Goal: Task Accomplishment & Management: Manage account settings

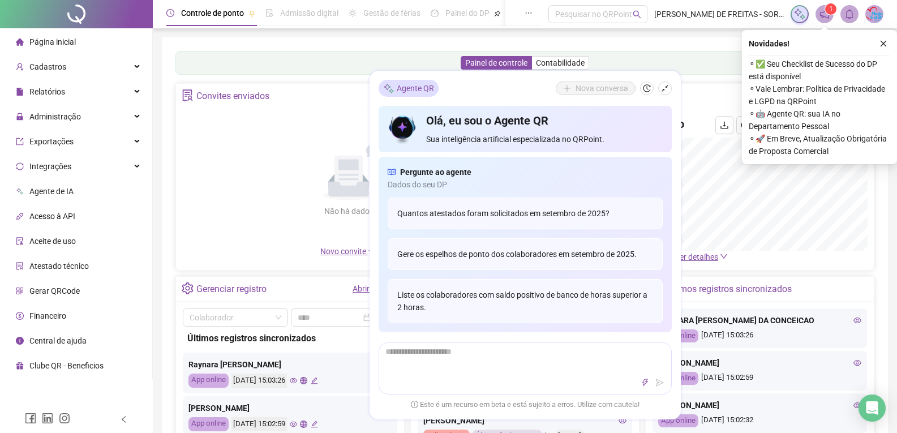
click at [208, 166] on div "Não há dados Não há dados" at bounding box center [349, 180] width 332 height 129
click at [664, 85] on icon "shrink" at bounding box center [665, 88] width 8 height 8
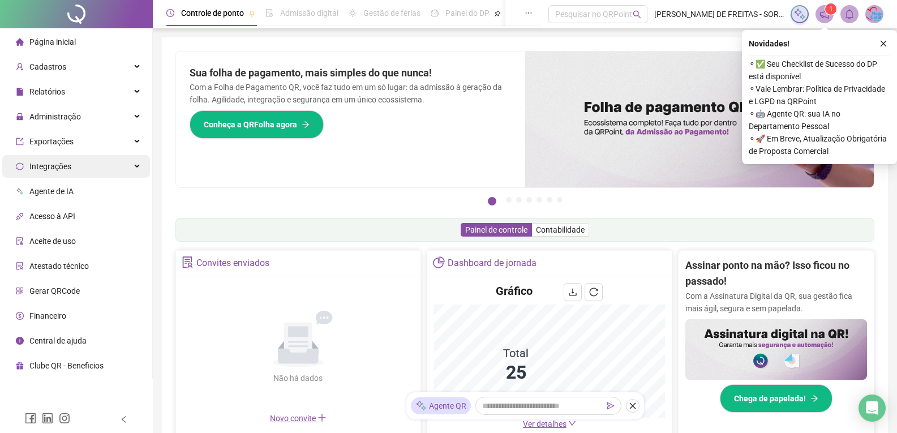
click at [132, 162] on div "Integrações" at bounding box center [76, 166] width 148 height 23
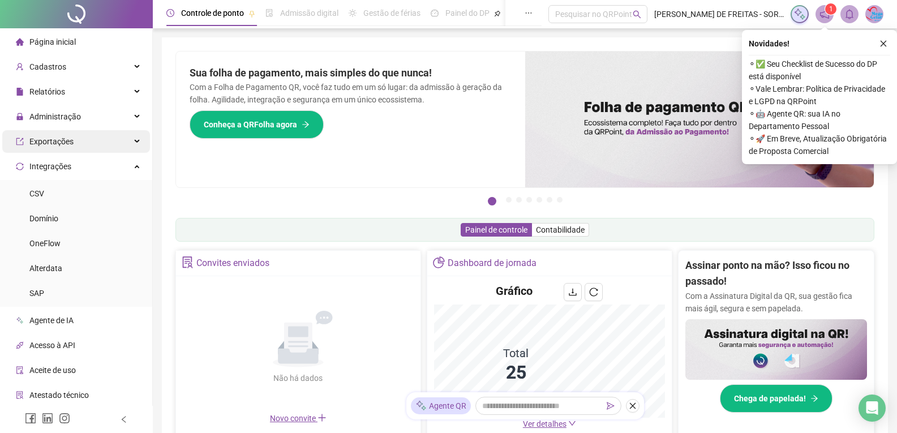
click at [135, 142] on icon at bounding box center [138, 142] width 6 height 0
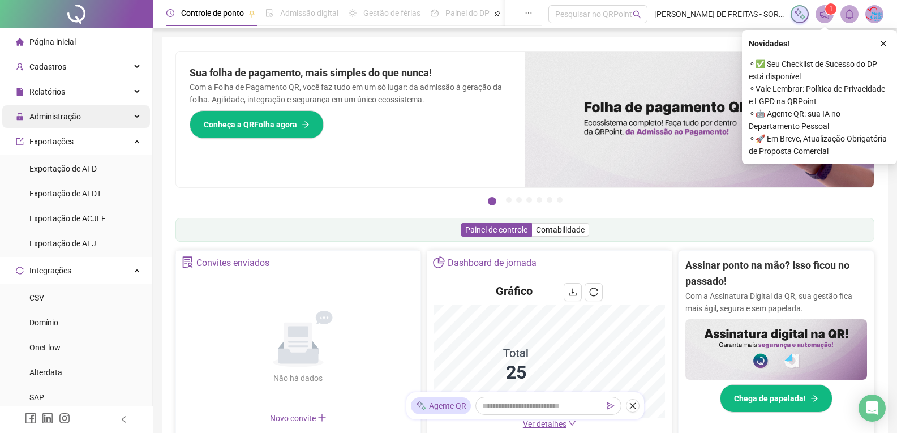
click at [126, 119] on div "Administração" at bounding box center [76, 116] width 148 height 23
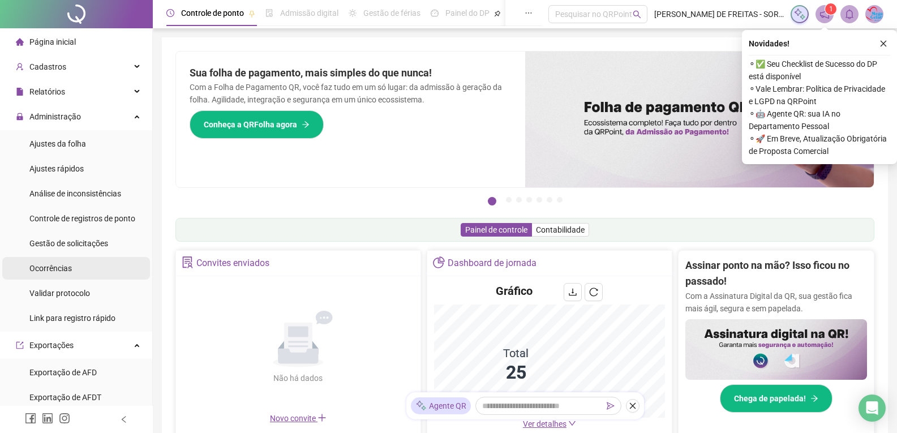
click at [64, 265] on span "Ocorrências" at bounding box center [50, 268] width 42 height 9
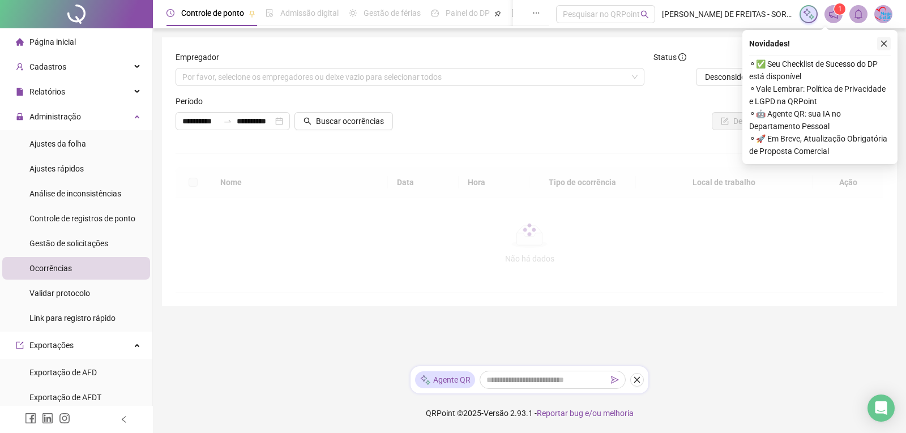
click at [883, 46] on icon "close" at bounding box center [884, 44] width 8 height 8
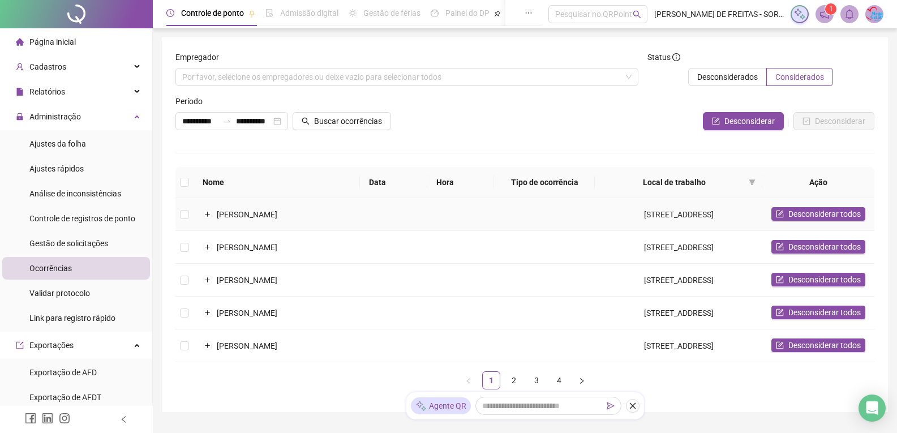
click at [708, 215] on td "[STREET_ADDRESS]" at bounding box center [679, 214] width 168 height 33
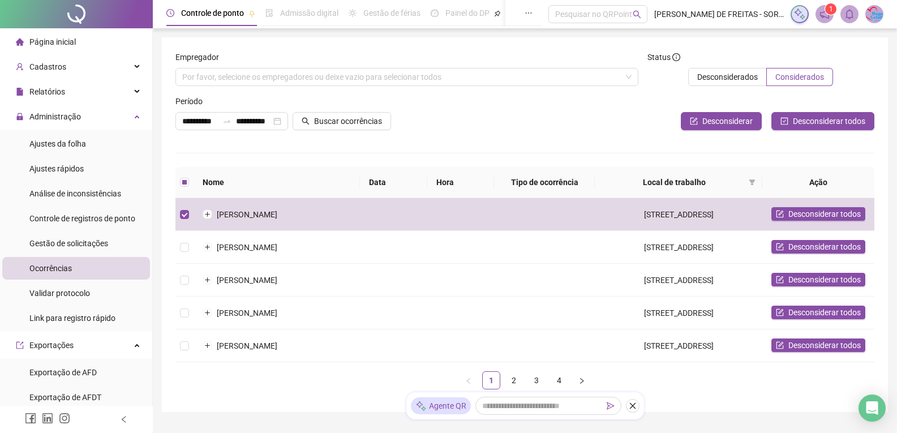
click at [547, 129] on div "Desconsiderar Desconsiderar todos" at bounding box center [642, 121] width 465 height 18
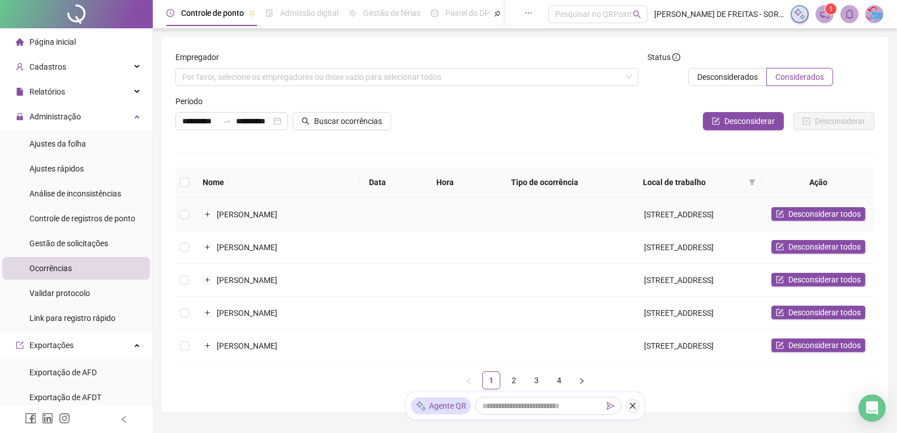
click at [665, 218] on td "[STREET_ADDRESS]" at bounding box center [679, 214] width 168 height 33
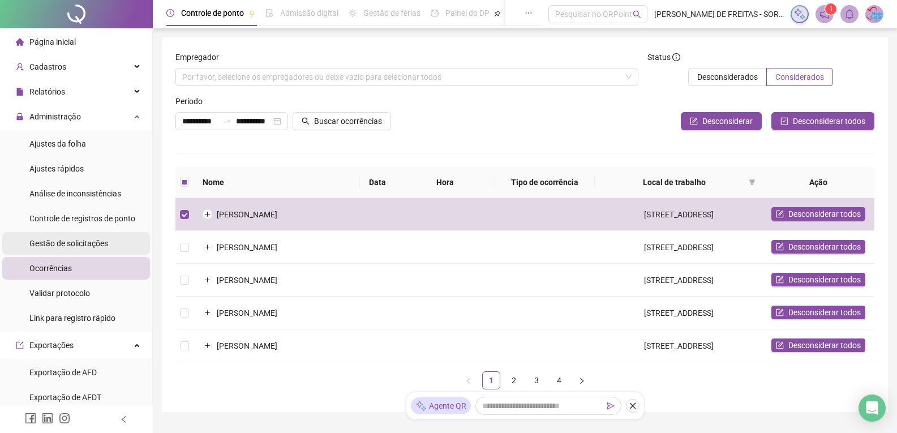
click at [73, 239] on span "Gestão de solicitações" at bounding box center [68, 243] width 79 height 9
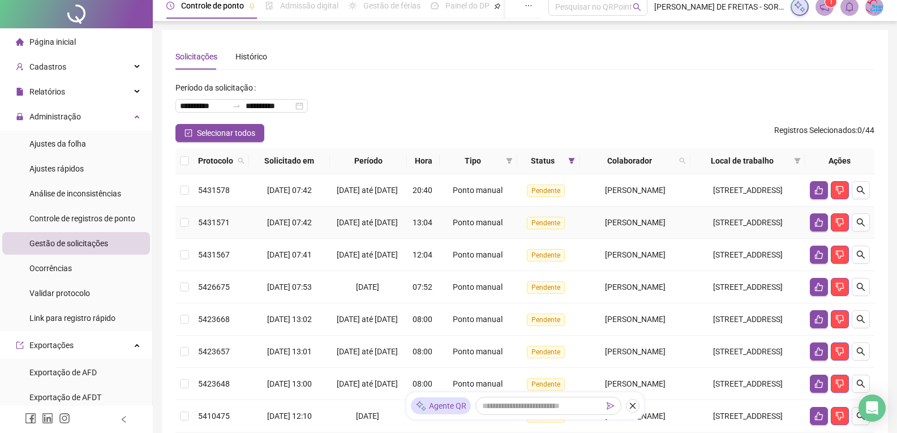
scroll to position [57, 0]
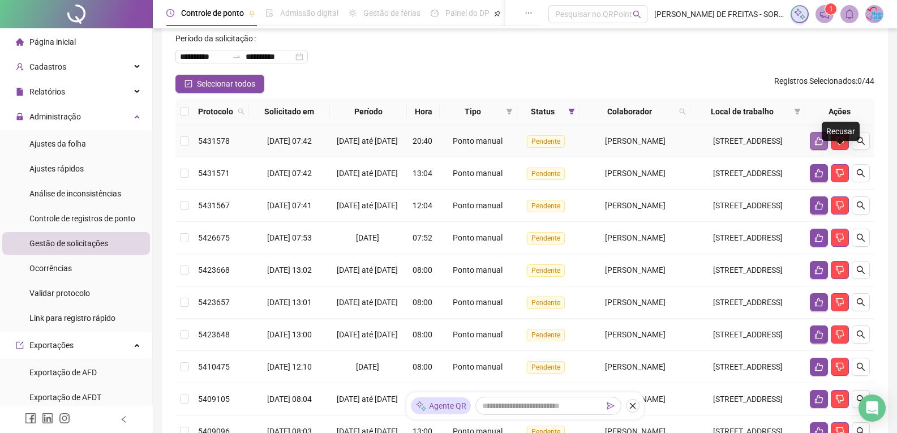
click at [826, 150] on button "button" at bounding box center [819, 141] width 18 height 18
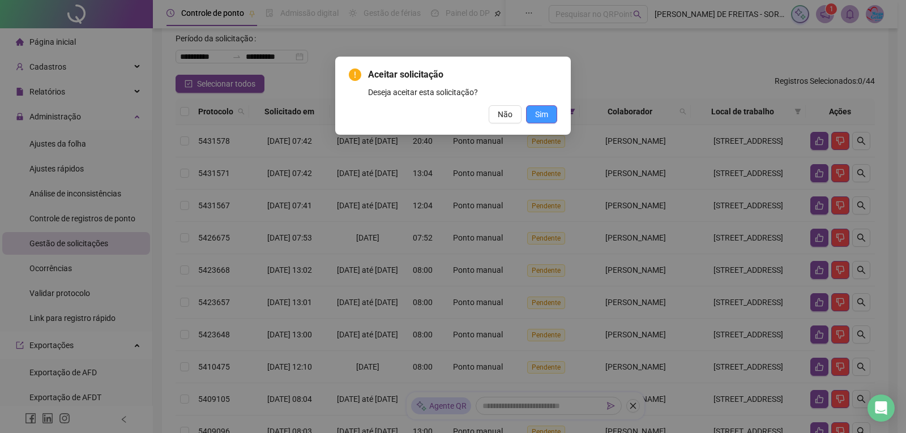
click at [548, 112] on button "Sim" at bounding box center [541, 114] width 31 height 18
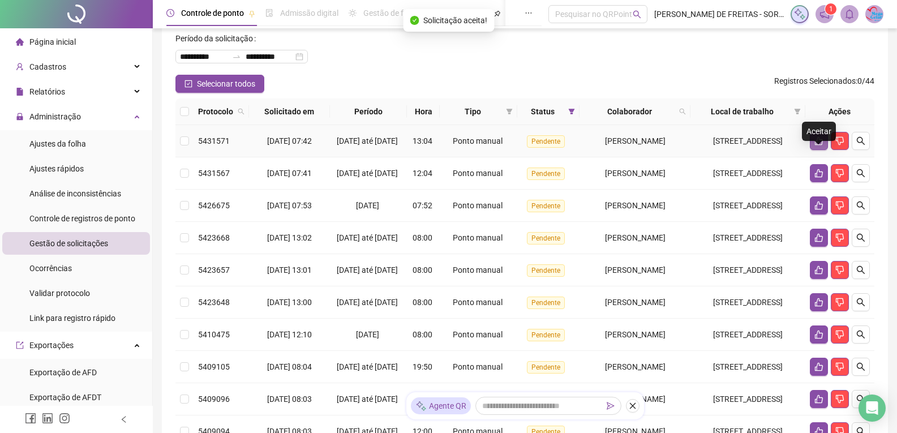
click at [819, 150] on button "button" at bounding box center [819, 141] width 18 height 18
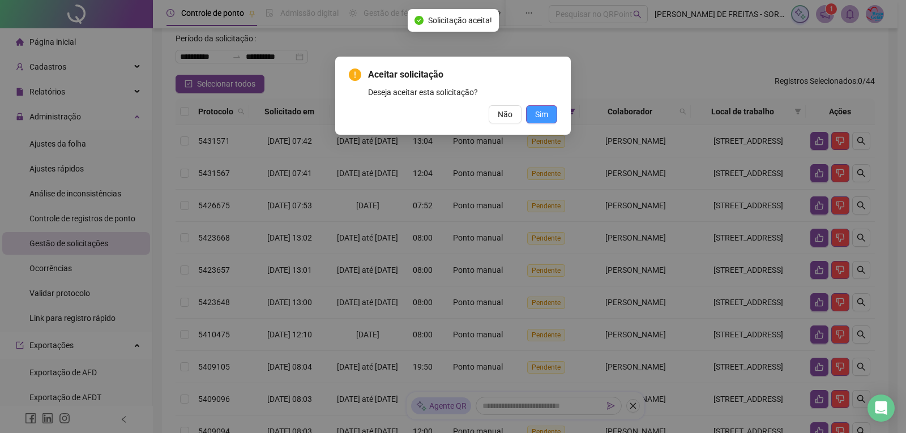
click at [550, 113] on button "Sim" at bounding box center [541, 114] width 31 height 18
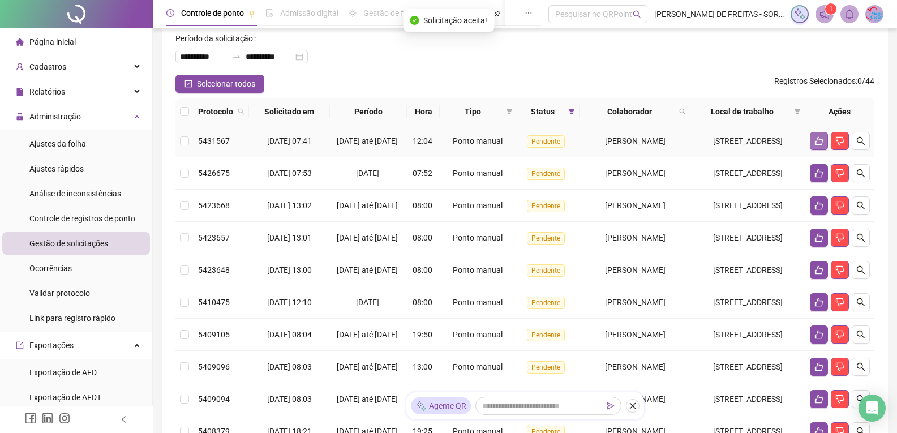
click at [823, 146] on icon "like" at bounding box center [819, 141] width 8 height 8
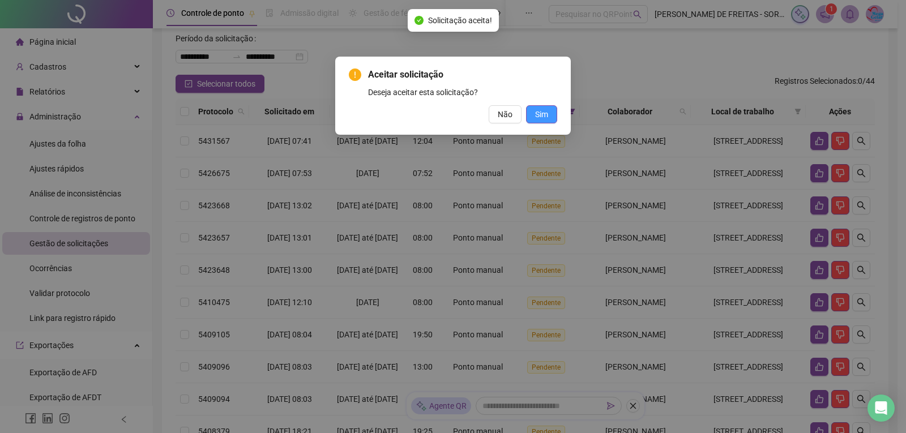
click at [545, 113] on span "Sim" at bounding box center [541, 114] width 13 height 12
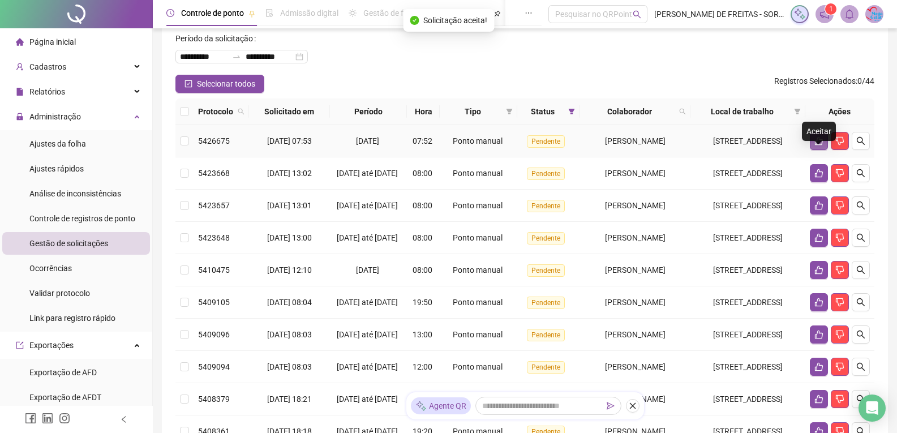
click at [819, 146] on icon "like" at bounding box center [819, 141] width 8 height 8
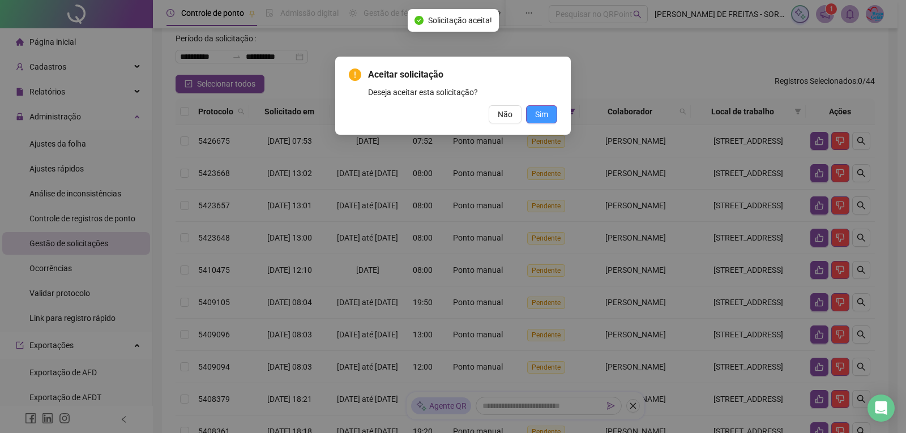
click at [551, 114] on button "Sim" at bounding box center [541, 114] width 31 height 18
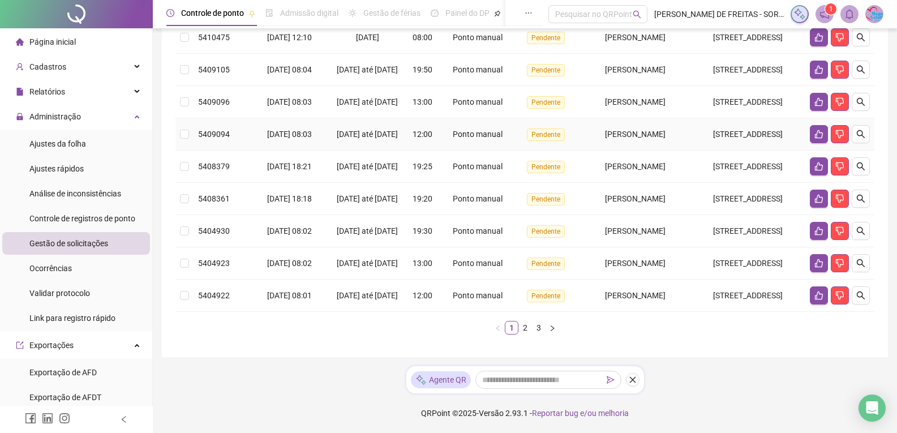
scroll to position [396, 0]
click at [823, 143] on button "button" at bounding box center [819, 134] width 18 height 18
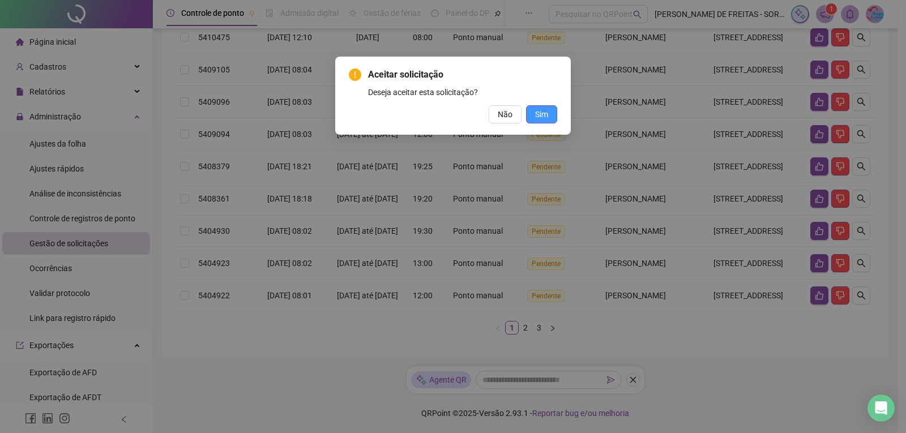
click at [547, 109] on button "Sim" at bounding box center [541, 114] width 31 height 18
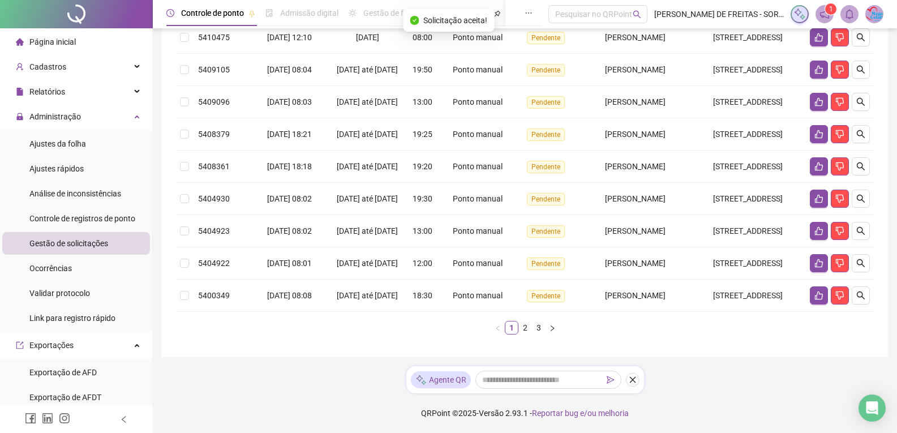
click at [817, 106] on icon "like" at bounding box center [819, 101] width 9 height 9
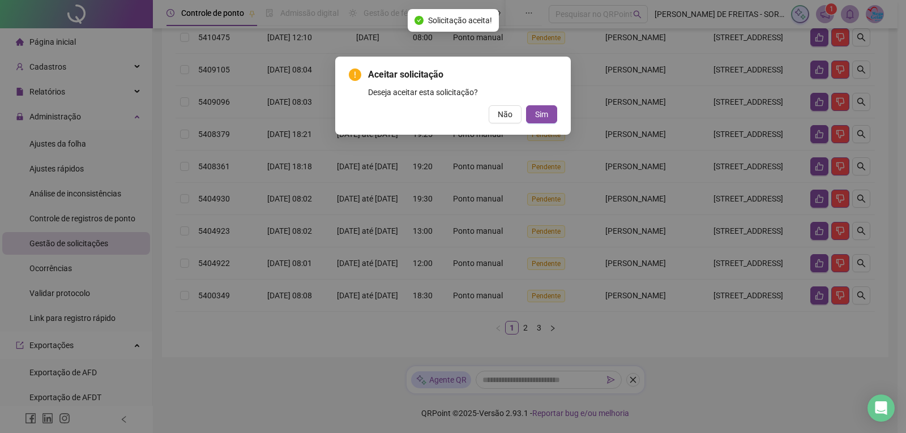
click at [819, 138] on div "Aceitar solicitação Deseja aceitar esta solicitação? Não Sim" at bounding box center [453, 216] width 906 height 433
click at [533, 118] on button "Sim" at bounding box center [541, 114] width 31 height 18
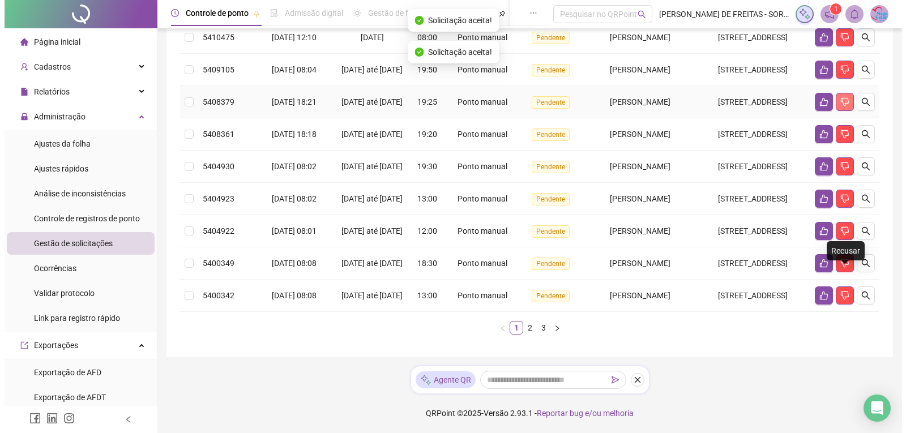
scroll to position [340, 0]
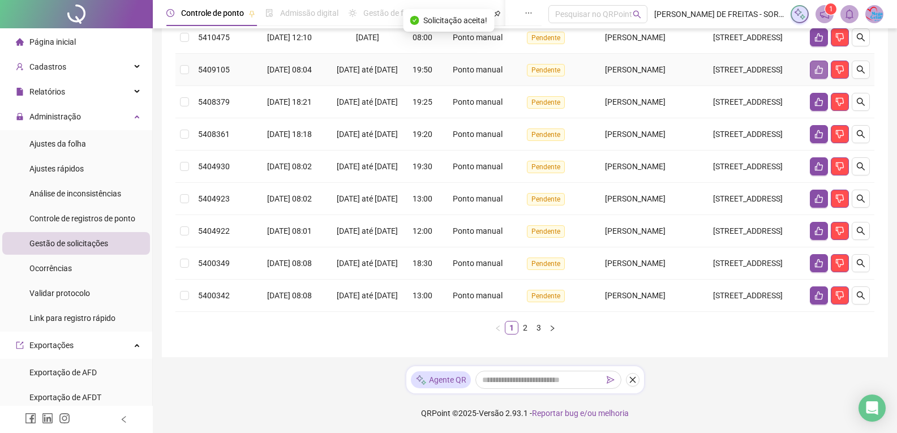
click at [817, 79] on button "button" at bounding box center [819, 70] width 18 height 18
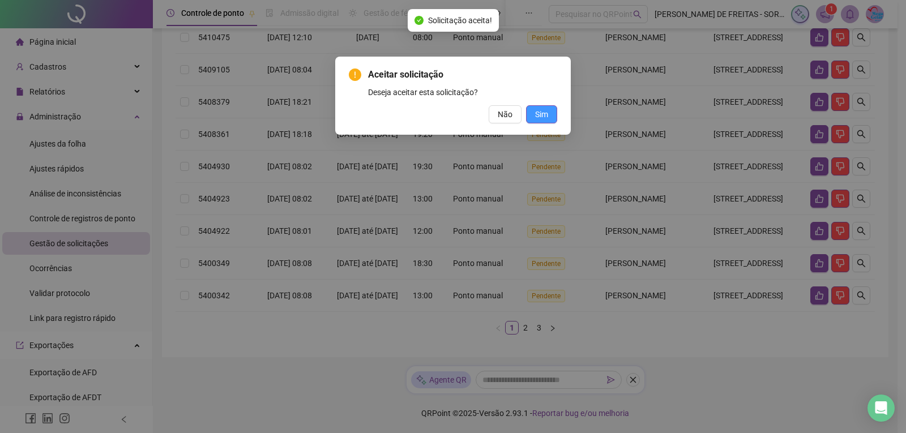
click at [547, 114] on span "Sim" at bounding box center [541, 114] width 13 height 12
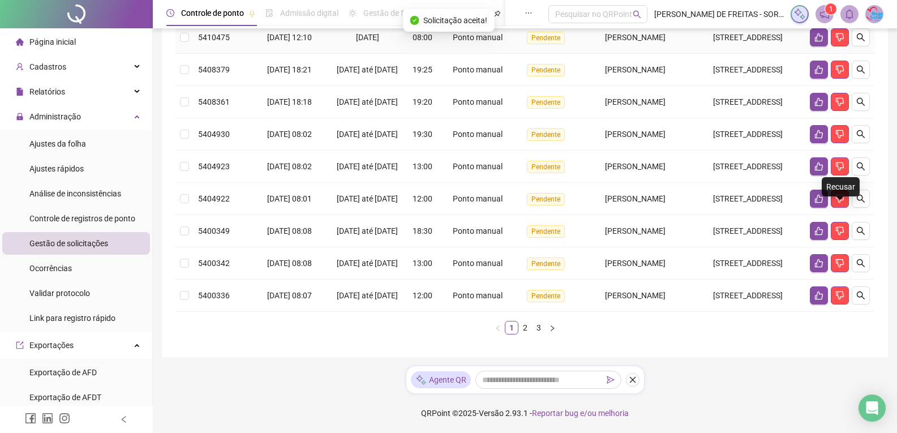
scroll to position [283, 0]
click at [815, 42] on icon "like" at bounding box center [819, 37] width 9 height 9
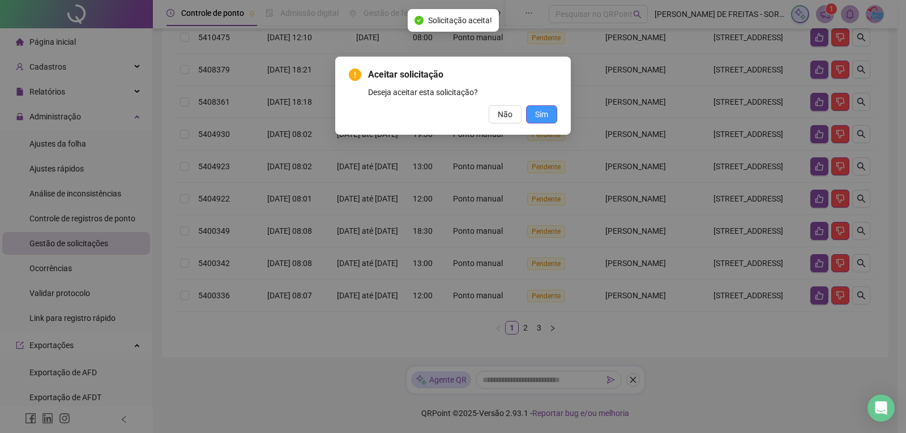
click at [539, 112] on span "Sim" at bounding box center [541, 114] width 13 height 12
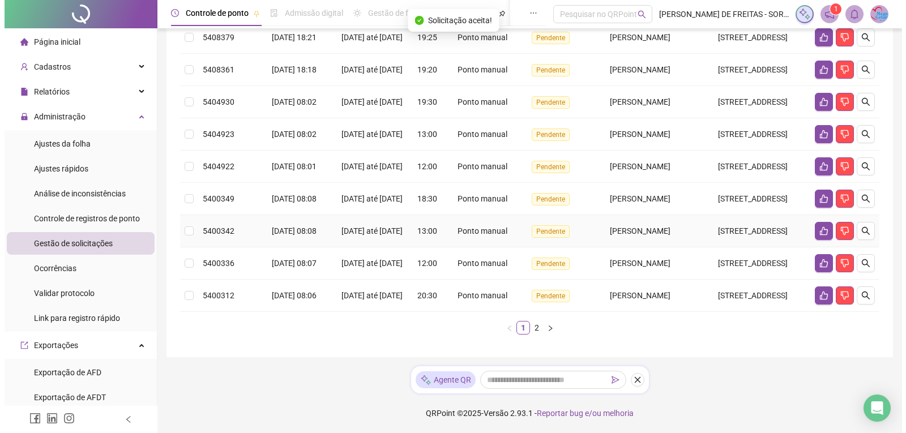
scroll to position [638, 0]
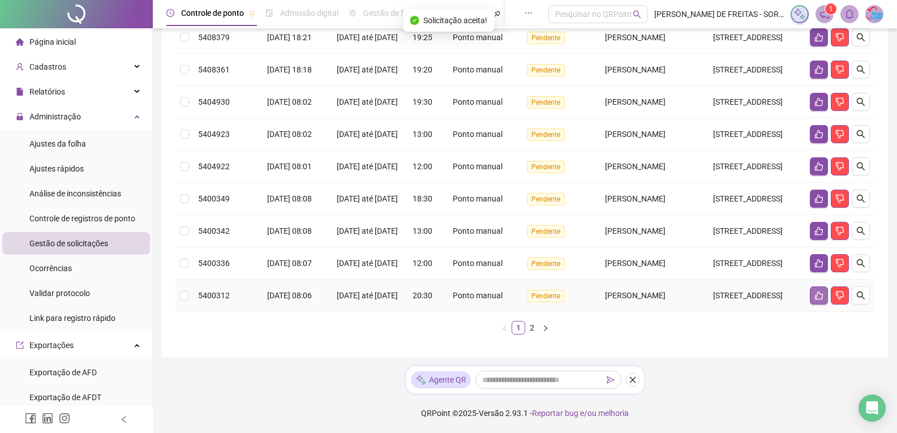
click at [822, 292] on icon "like" at bounding box center [819, 296] width 8 height 8
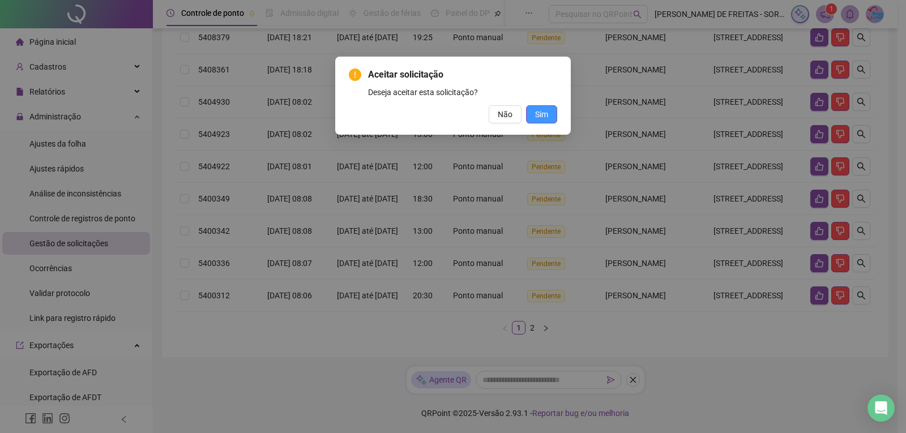
click at [541, 110] on span "Sim" at bounding box center [541, 114] width 13 height 12
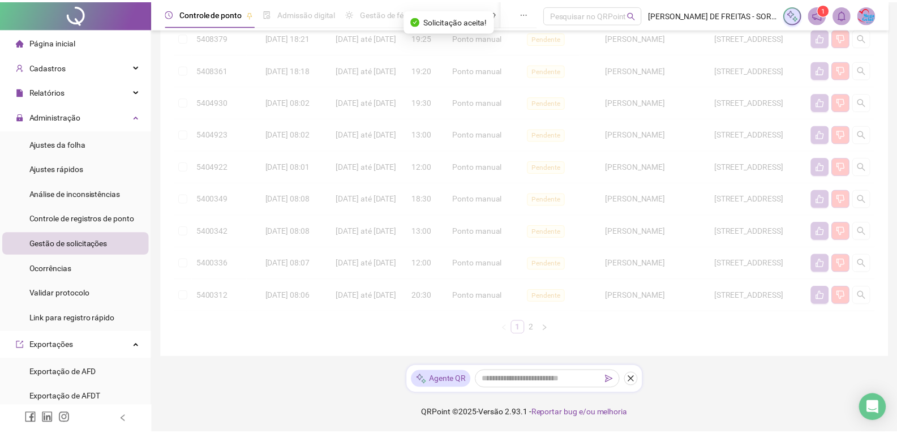
scroll to position [488, 0]
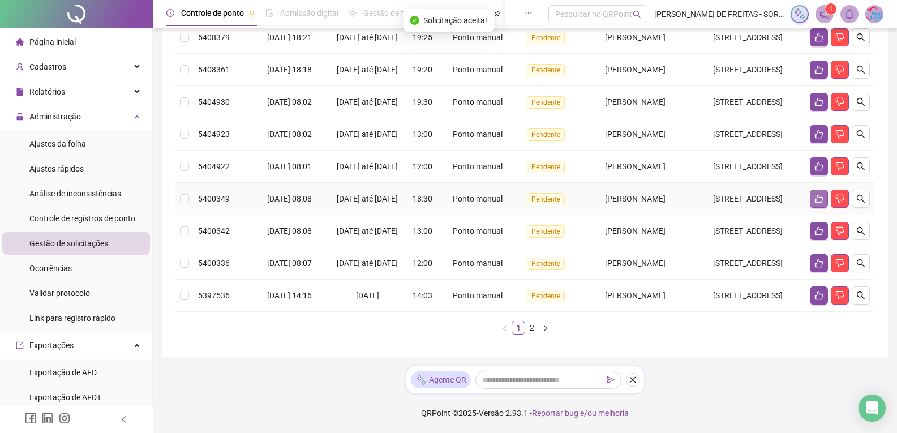
click at [821, 208] on button "button" at bounding box center [819, 199] width 18 height 18
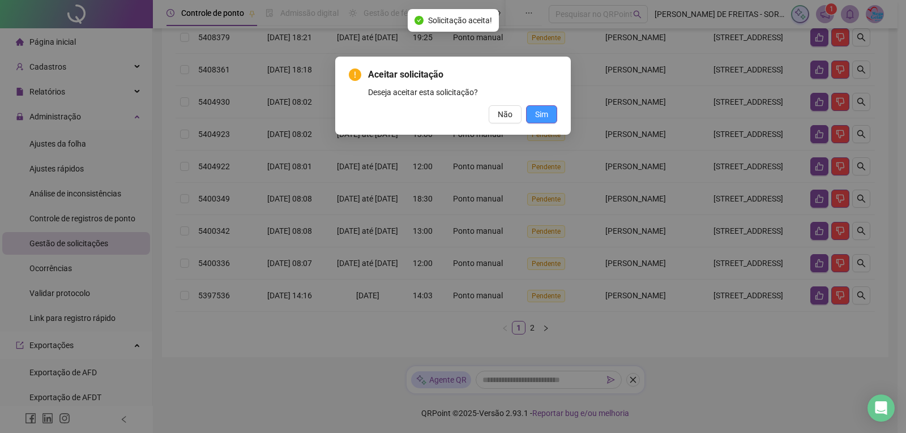
click at [545, 109] on span "Sim" at bounding box center [541, 114] width 13 height 12
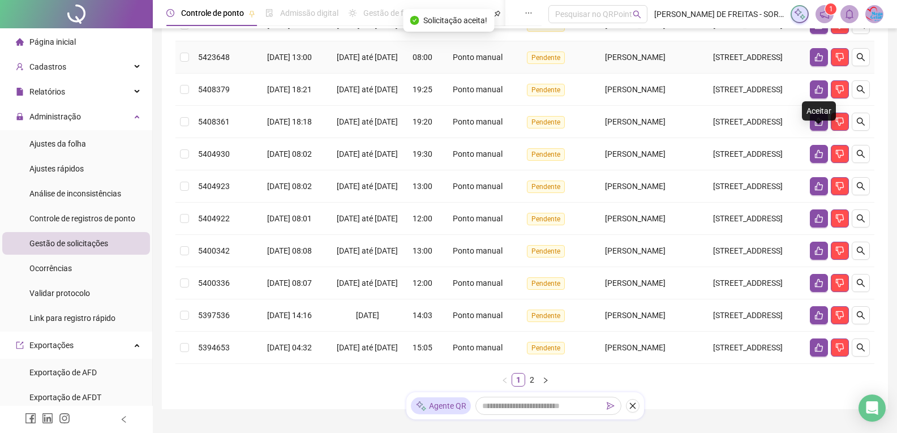
scroll to position [92, 0]
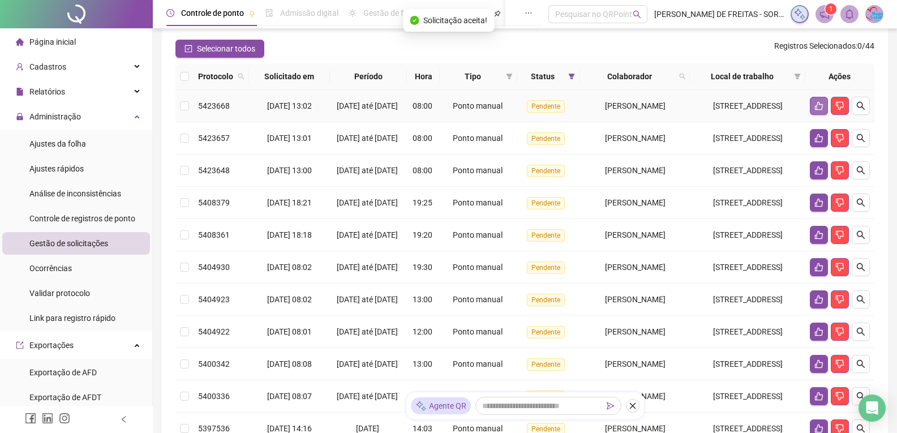
click at [820, 115] on button "button" at bounding box center [819, 106] width 18 height 18
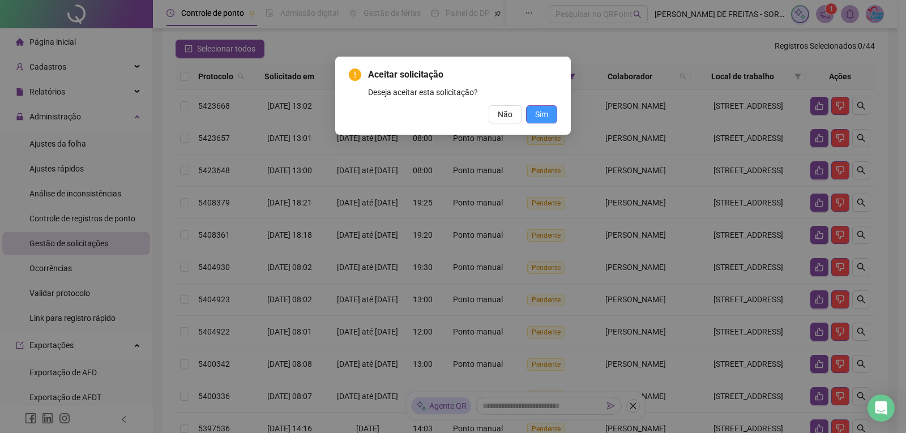
click at [546, 115] on span "Sim" at bounding box center [541, 114] width 13 height 12
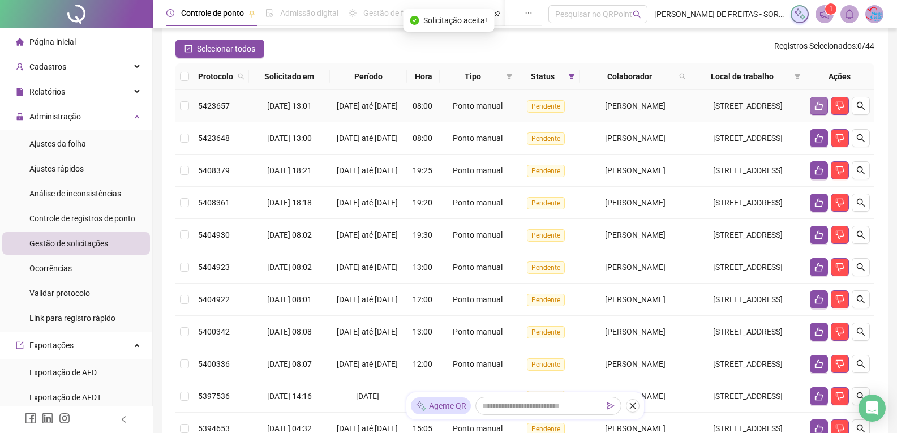
click at [825, 115] on button "button" at bounding box center [819, 106] width 18 height 18
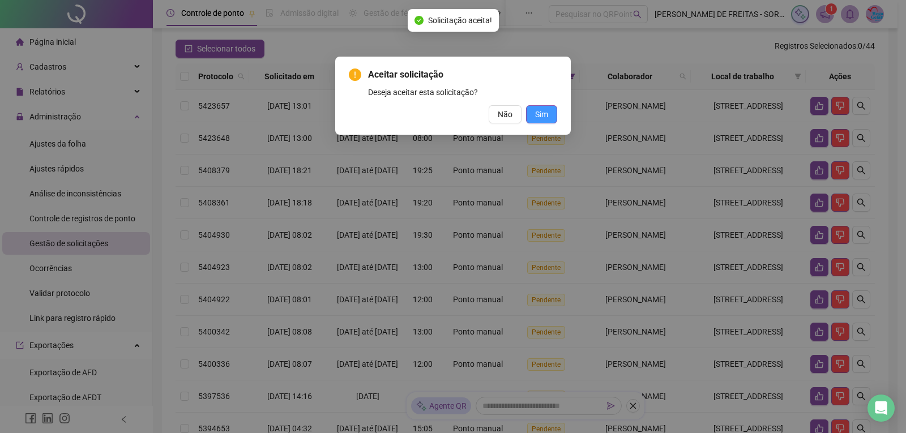
click at [544, 115] on span "Sim" at bounding box center [541, 114] width 13 height 12
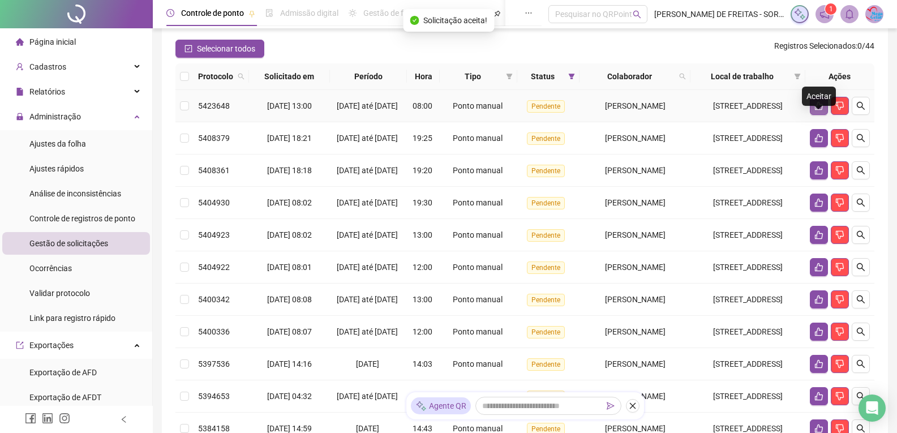
click at [817, 110] on icon "like" at bounding box center [819, 105] width 9 height 9
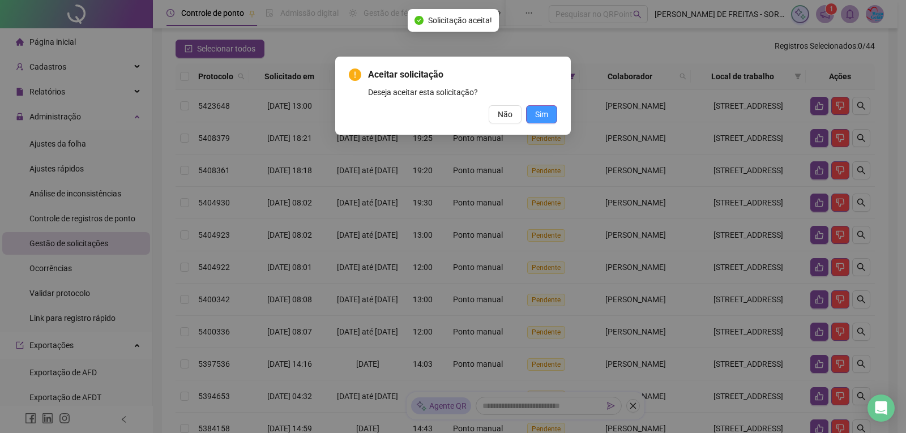
click at [541, 108] on span "Sim" at bounding box center [541, 114] width 13 height 12
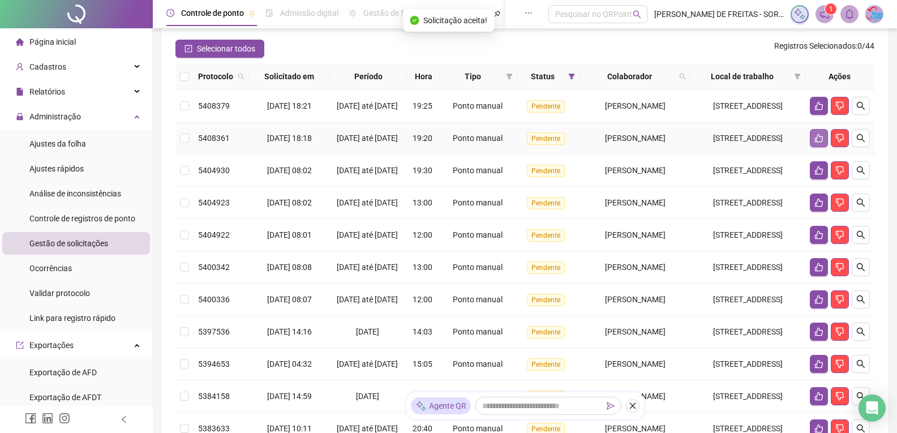
click at [815, 147] on button "button" at bounding box center [819, 138] width 18 height 18
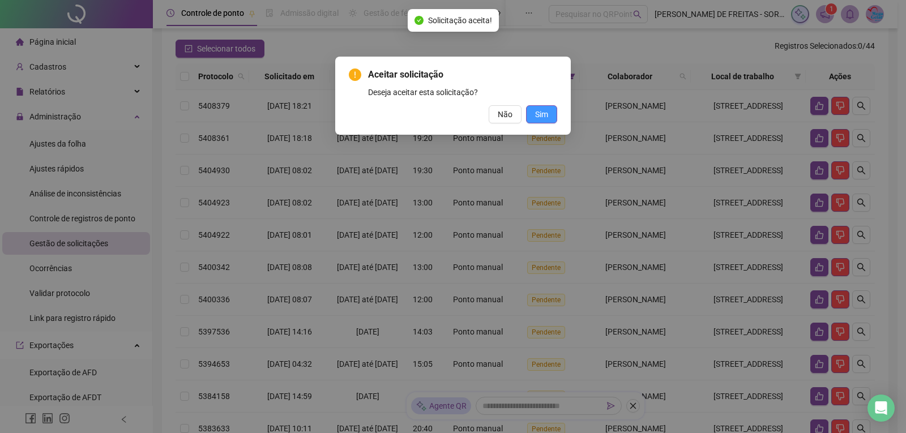
click at [548, 117] on button "Sim" at bounding box center [541, 114] width 31 height 18
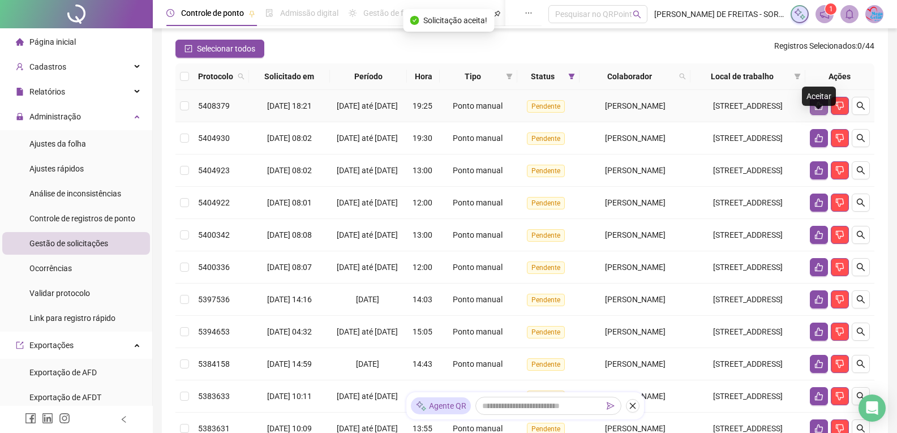
click at [816, 110] on icon "like" at bounding box center [819, 106] width 8 height 8
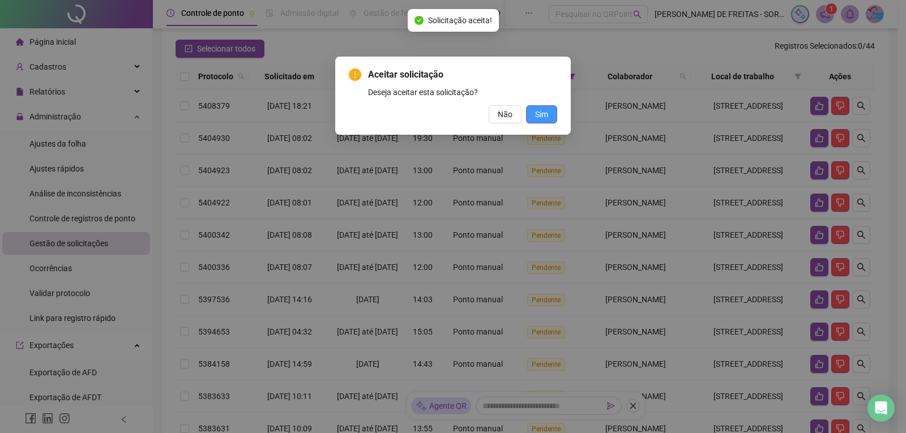
click at [544, 121] on button "Sim" at bounding box center [541, 114] width 31 height 18
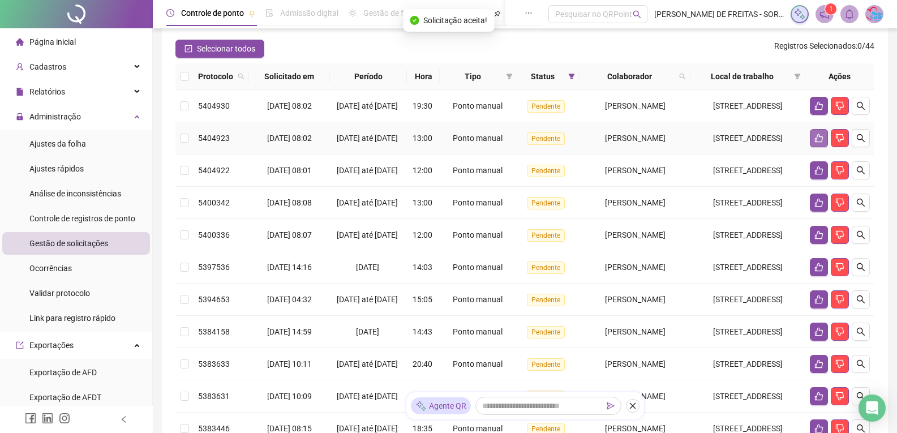
click at [815, 143] on icon "like" at bounding box center [819, 138] width 9 height 9
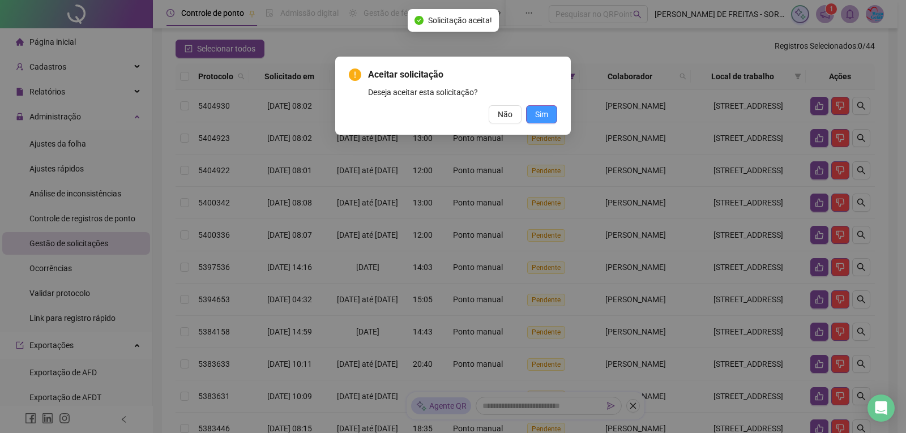
click at [551, 114] on button "Sim" at bounding box center [541, 114] width 31 height 18
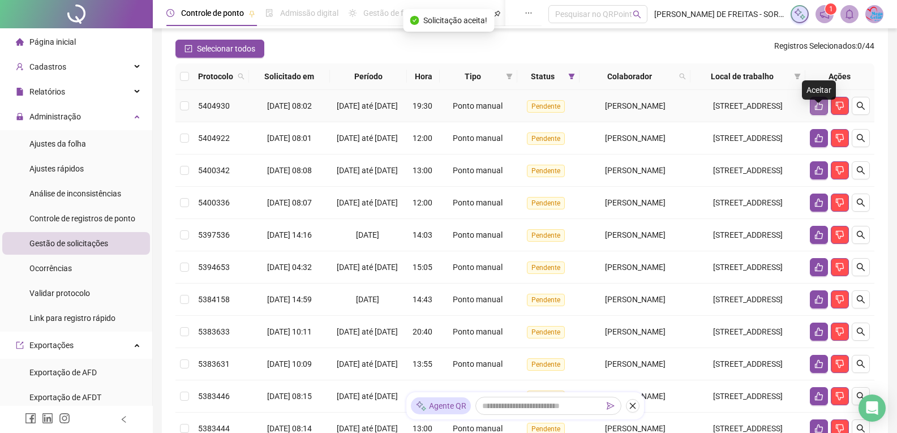
click at [818, 110] on icon "like" at bounding box center [819, 105] width 9 height 9
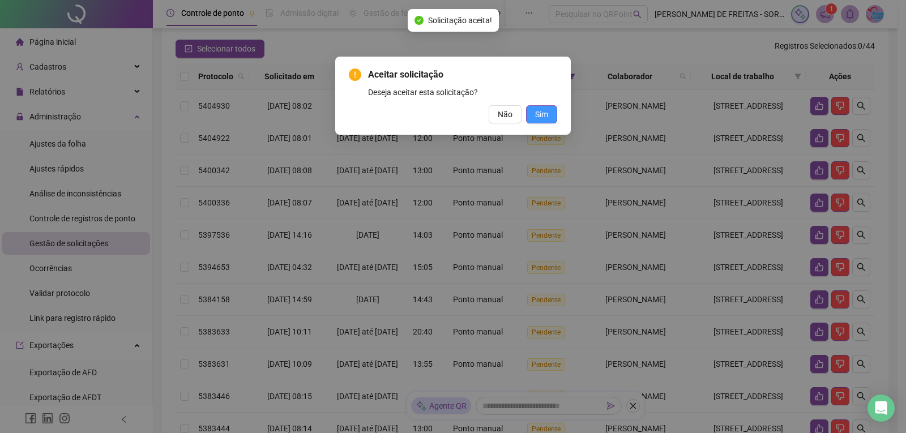
click at [541, 109] on span "Sim" at bounding box center [541, 114] width 13 height 12
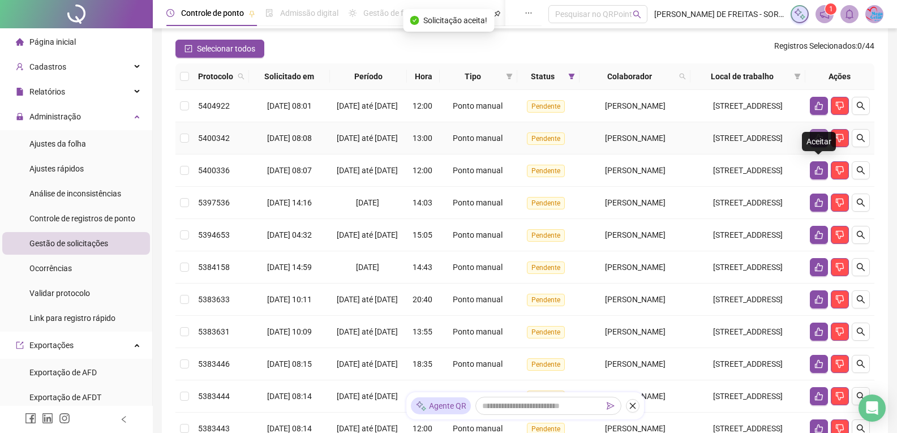
click at [818, 143] on icon "like" at bounding box center [819, 138] width 8 height 8
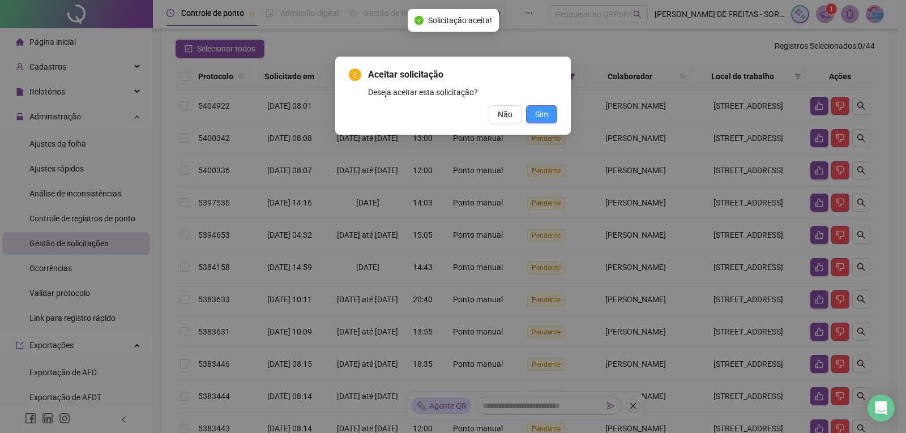
click at [545, 112] on span "Sim" at bounding box center [541, 114] width 13 height 12
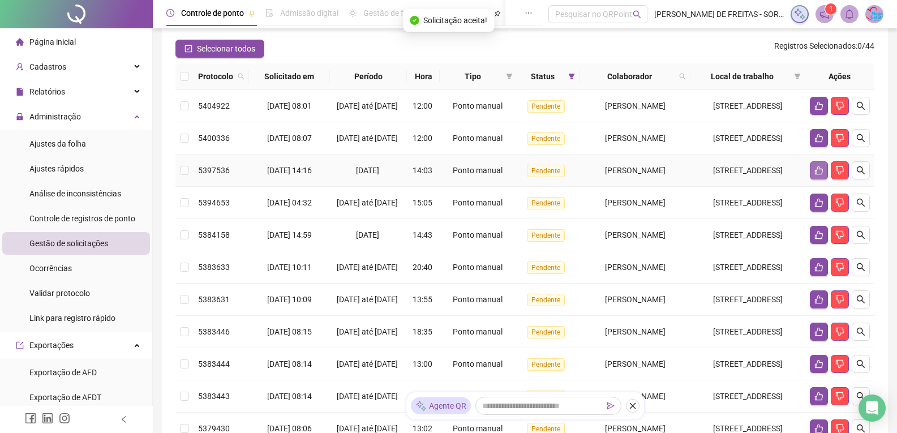
click at [818, 175] on icon "like" at bounding box center [819, 170] width 8 height 8
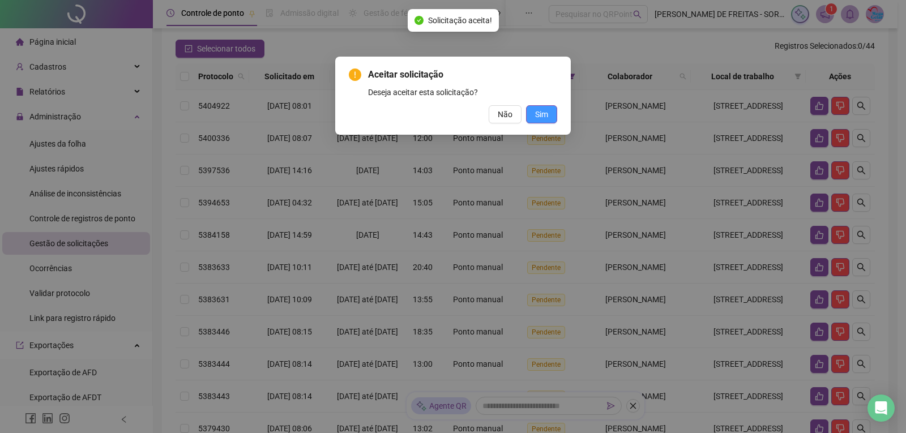
click at [542, 114] on span "Sim" at bounding box center [541, 114] width 13 height 12
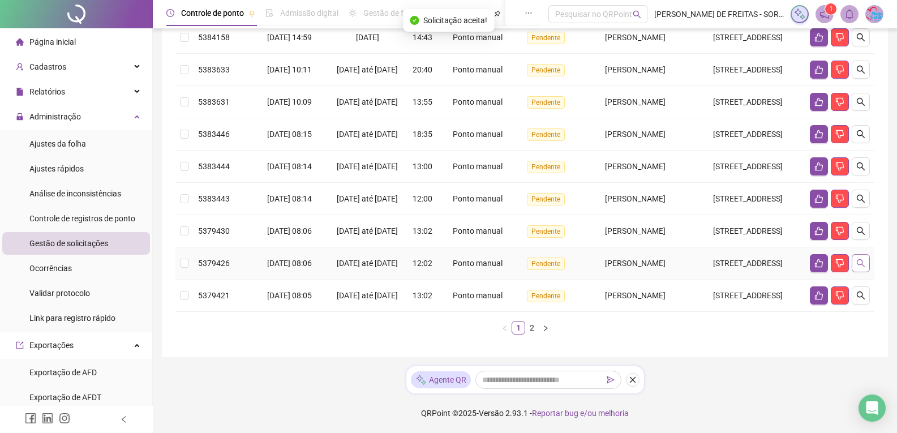
scroll to position [488, 0]
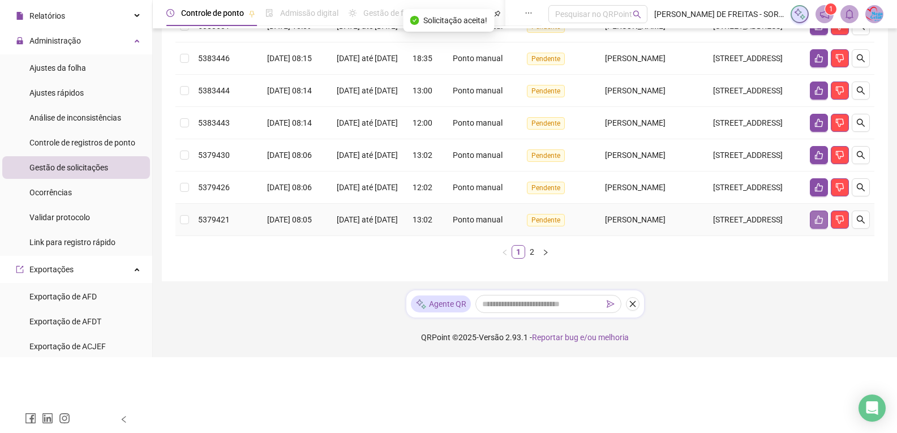
click at [819, 224] on icon "like" at bounding box center [819, 219] width 9 height 9
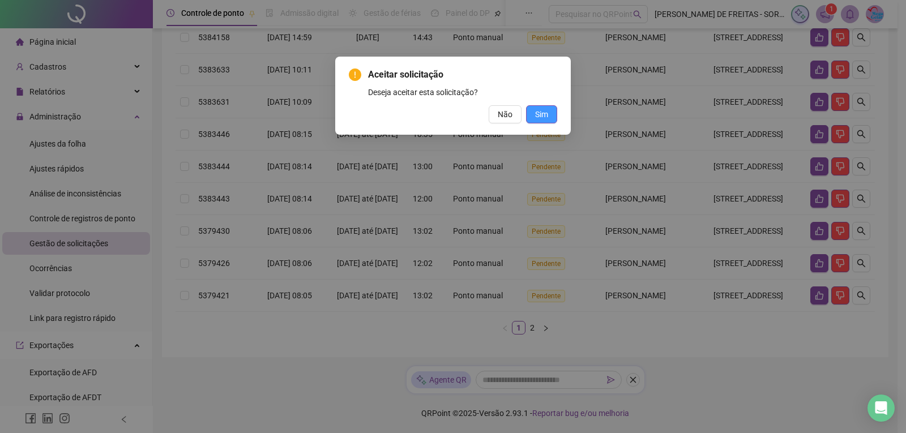
click at [538, 109] on span "Sim" at bounding box center [541, 114] width 13 height 12
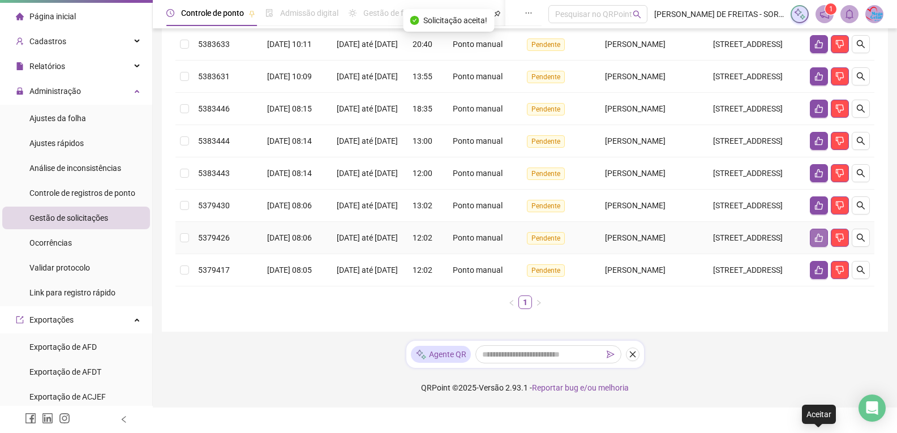
click at [814, 242] on button "button" at bounding box center [819, 238] width 18 height 18
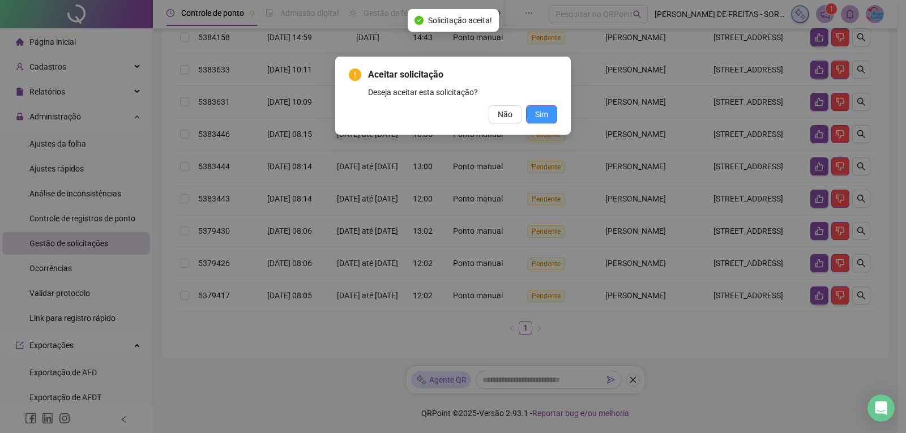
click at [542, 114] on span "Sim" at bounding box center [541, 114] width 13 height 12
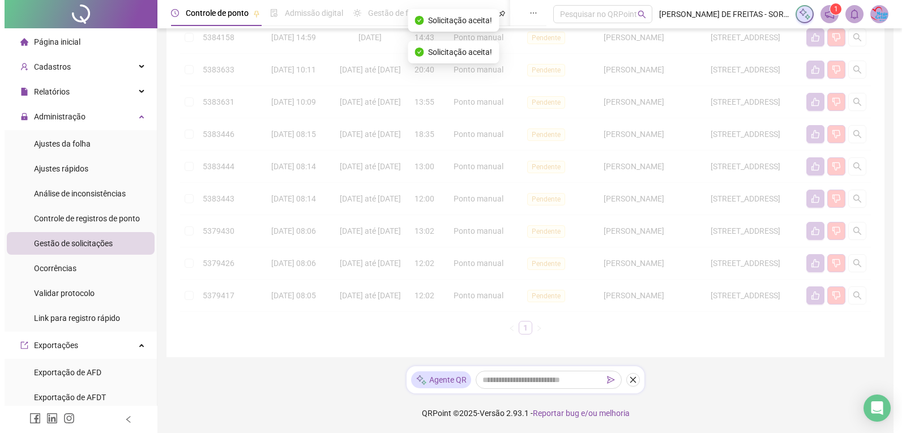
scroll to position [437, 0]
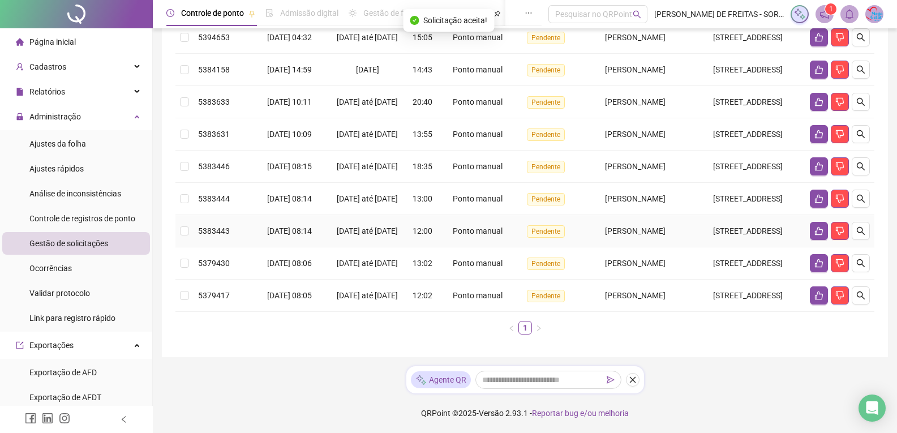
click at [808, 215] on td at bounding box center [840, 231] width 69 height 32
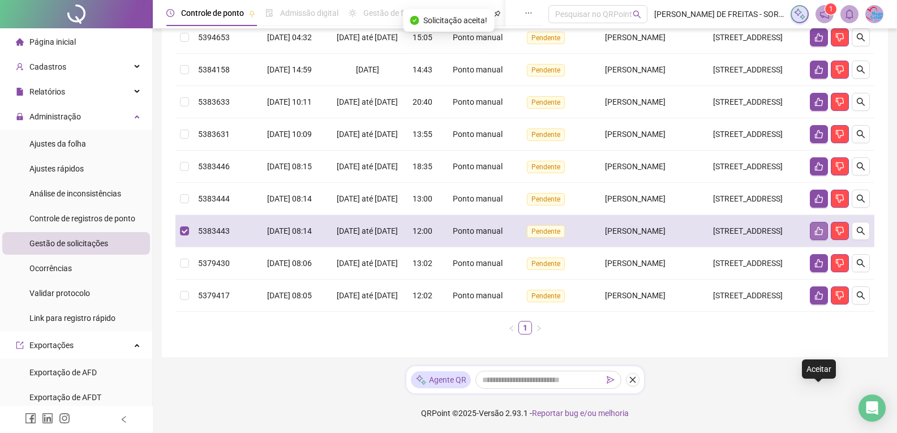
click at [819, 226] on icon "like" at bounding box center [819, 230] width 9 height 9
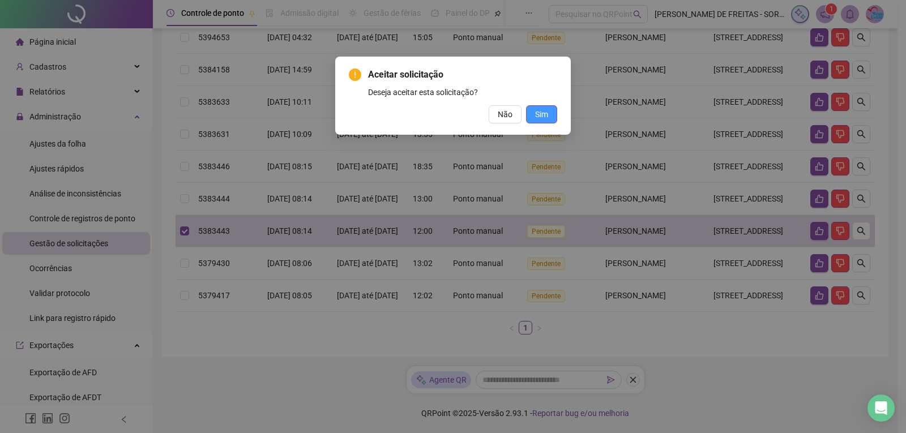
click at [548, 108] on button "Sim" at bounding box center [541, 114] width 31 height 18
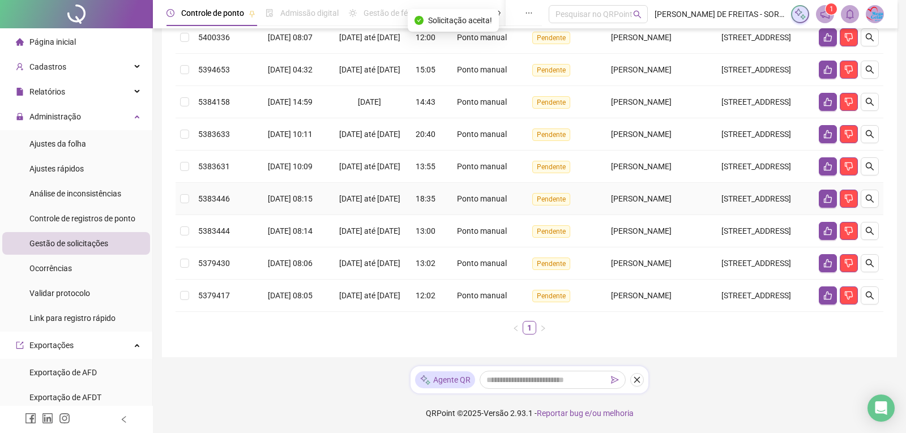
scroll to position [385, 0]
click at [820, 194] on icon "like" at bounding box center [819, 198] width 9 height 9
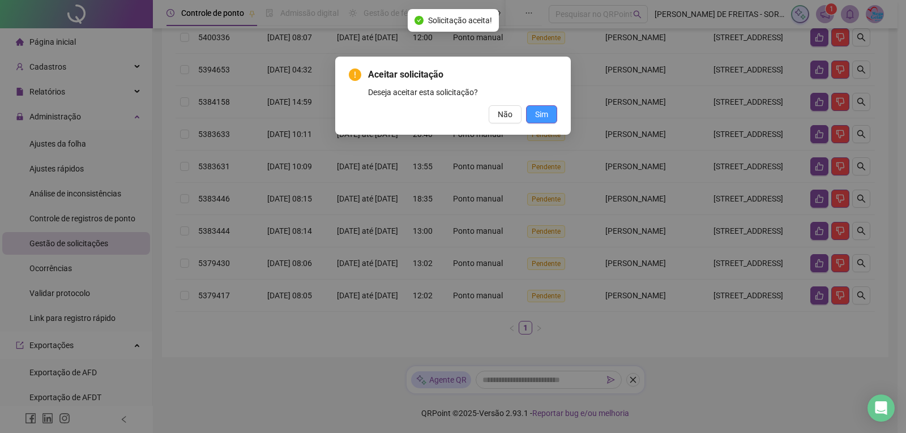
click at [547, 112] on span "Sim" at bounding box center [541, 114] width 13 height 12
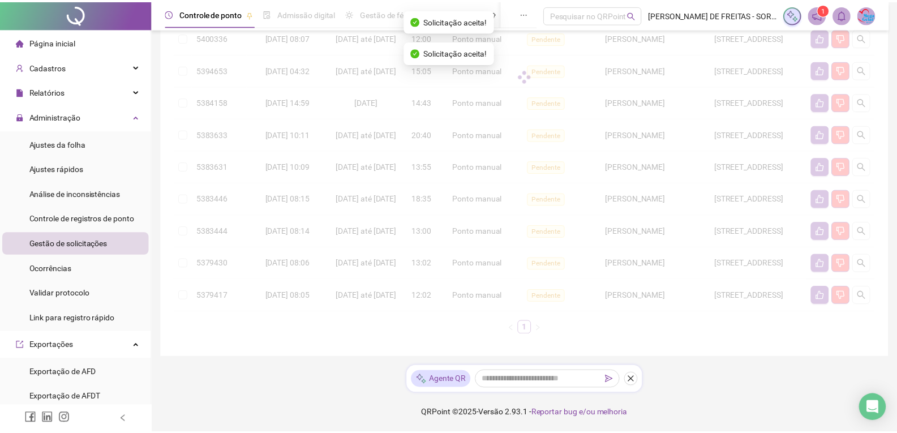
scroll to position [333, 0]
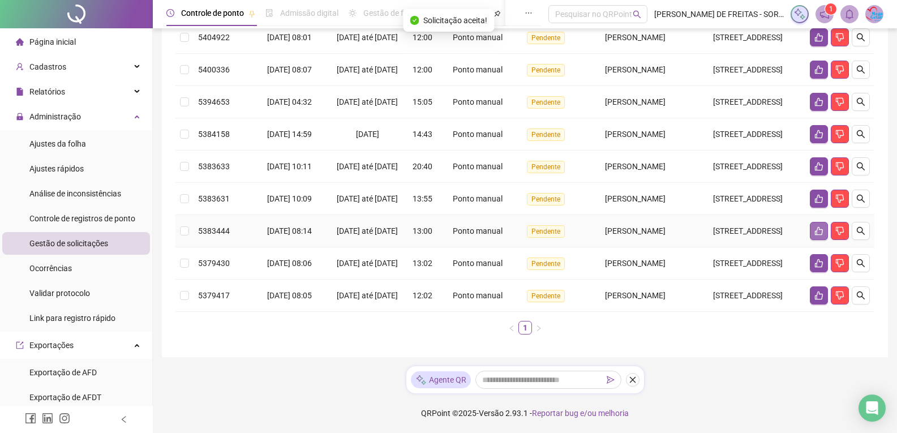
click at [819, 226] on icon "like" at bounding box center [819, 230] width 9 height 9
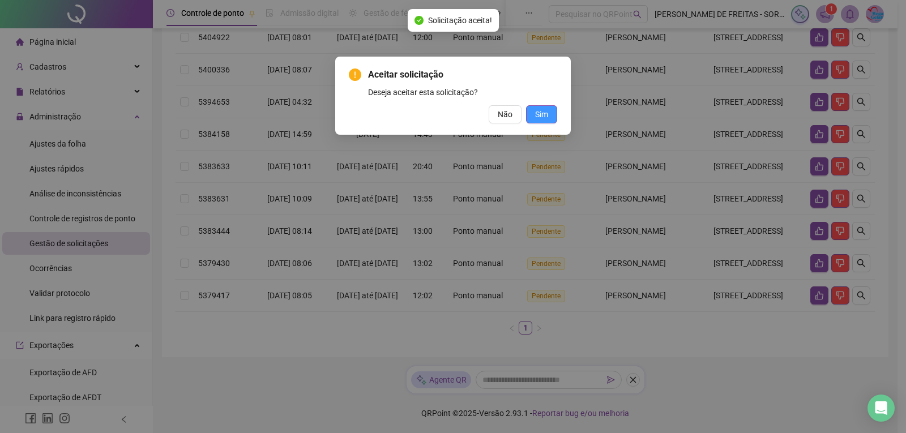
click at [555, 113] on button "Sim" at bounding box center [541, 114] width 31 height 18
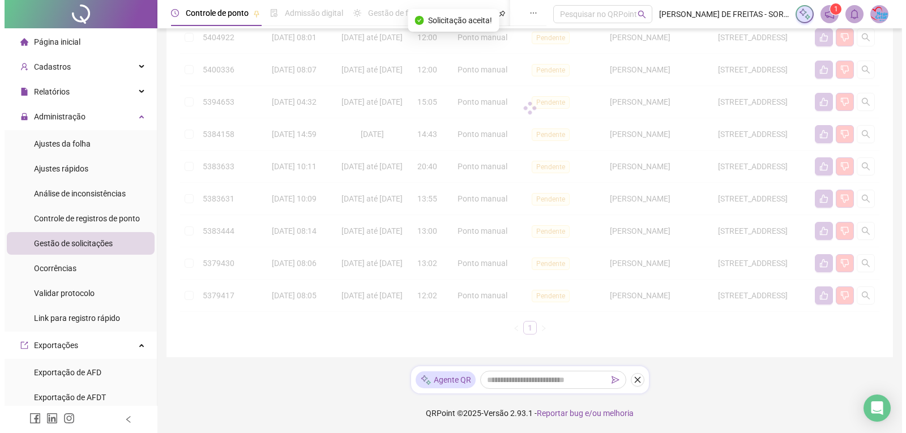
scroll to position [282, 0]
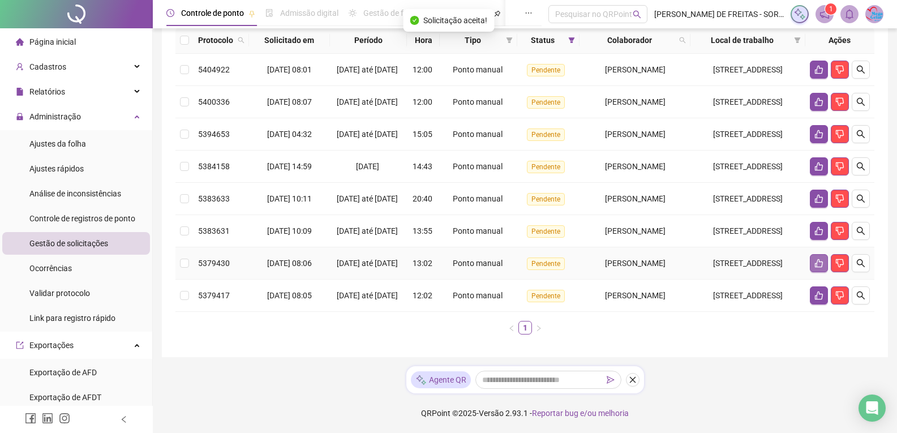
click at [815, 254] on button "button" at bounding box center [819, 263] width 18 height 18
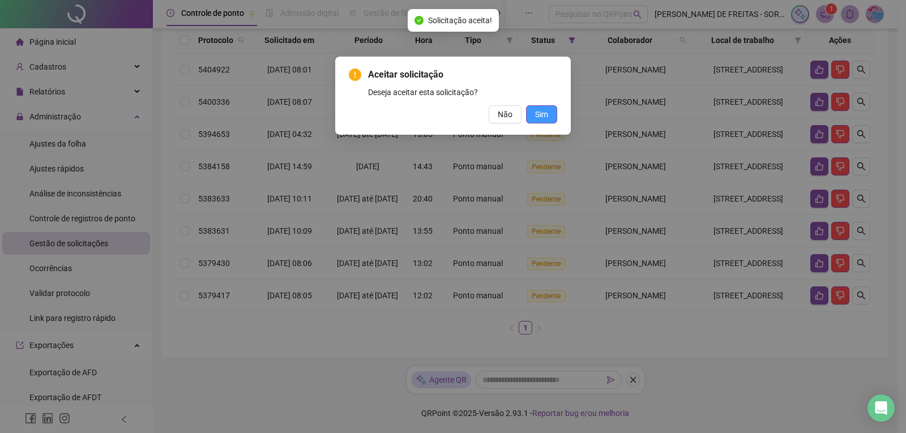
click at [554, 115] on button "Sim" at bounding box center [541, 114] width 31 height 18
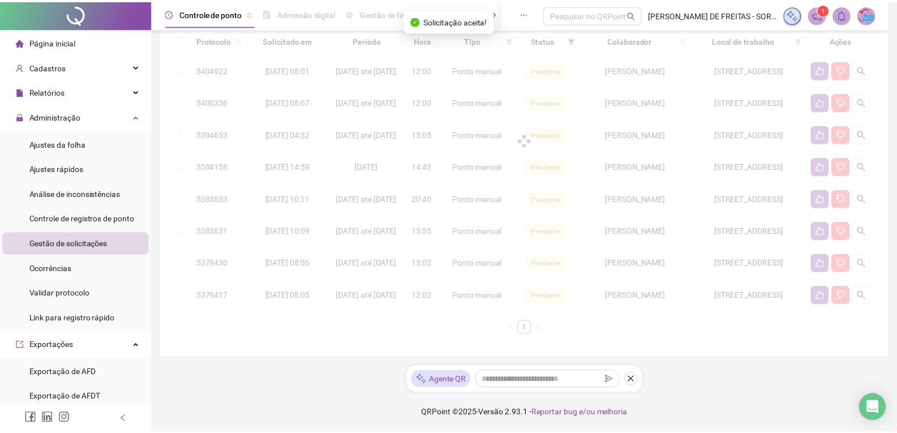
scroll to position [230, 0]
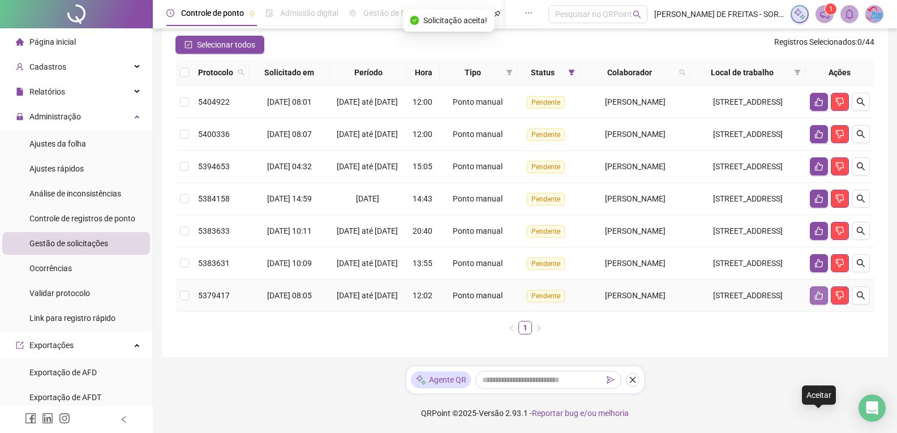
click at [817, 292] on icon "like" at bounding box center [819, 296] width 8 height 8
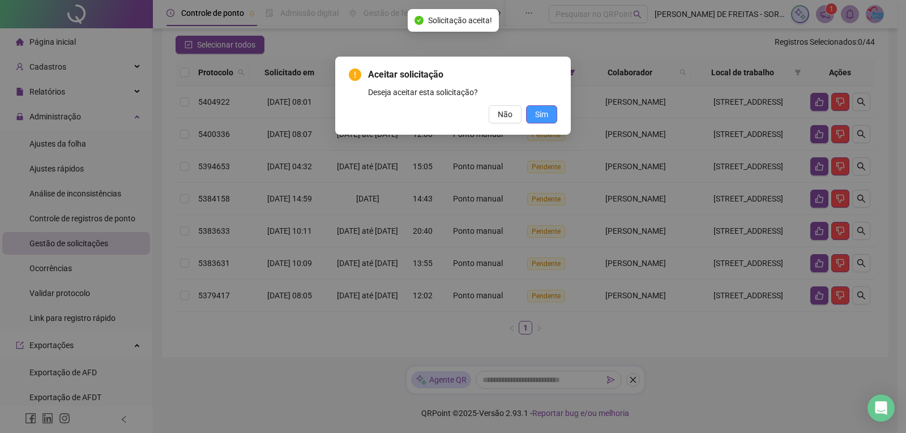
click at [554, 115] on button "Sim" at bounding box center [541, 114] width 31 height 18
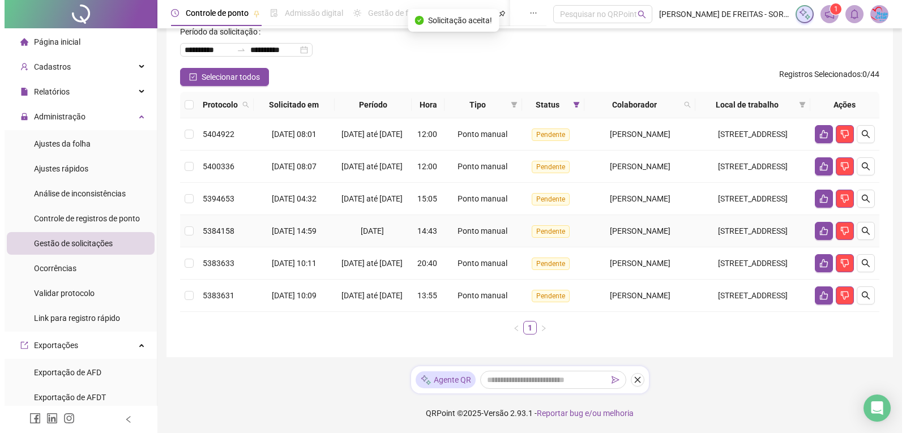
scroll to position [66, 0]
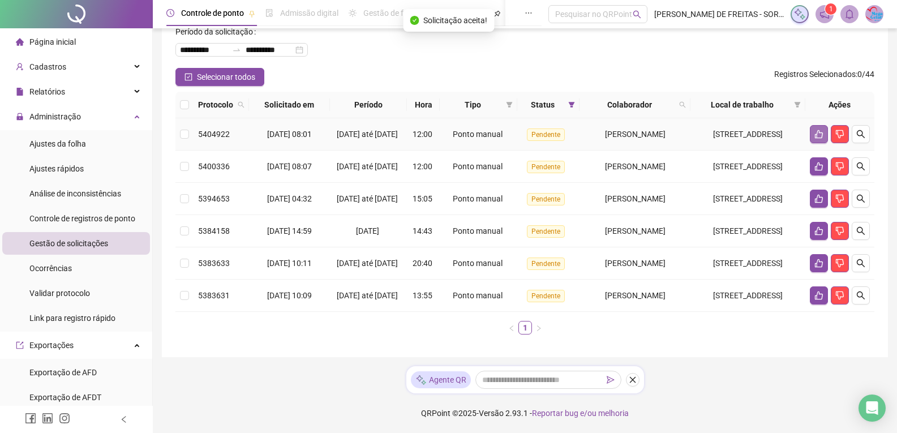
click at [817, 139] on icon "like" at bounding box center [819, 134] width 8 height 8
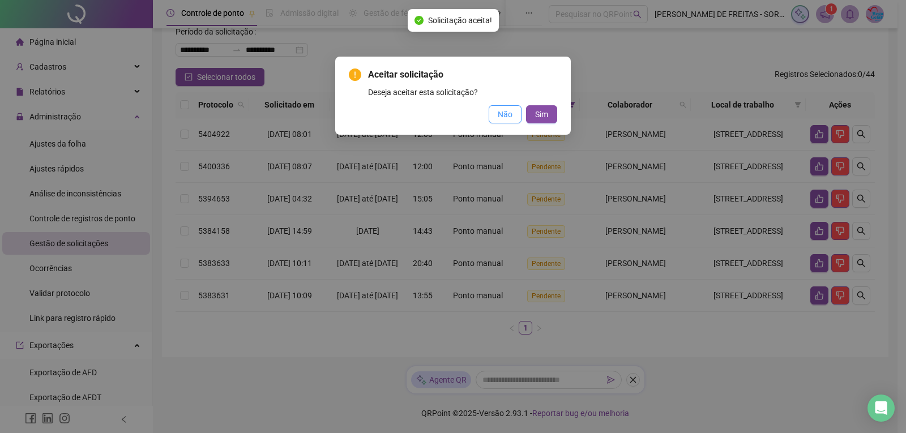
click at [503, 122] on button "Não" at bounding box center [505, 114] width 33 height 18
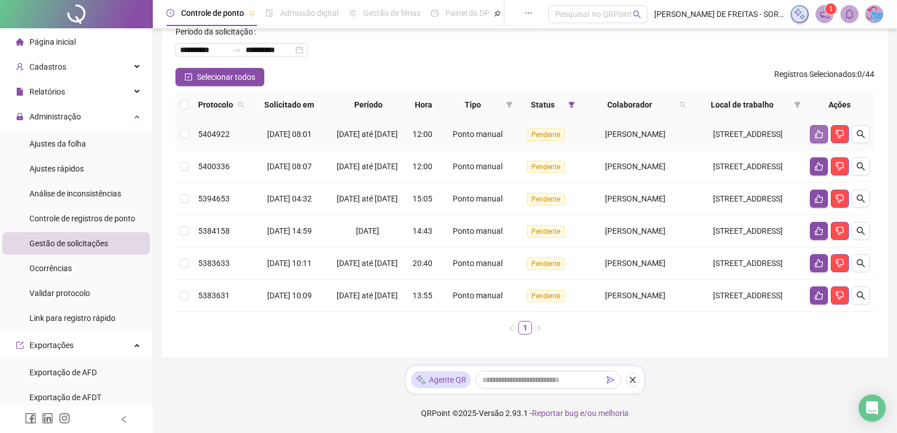
click at [819, 139] on icon "like" at bounding box center [819, 134] width 9 height 9
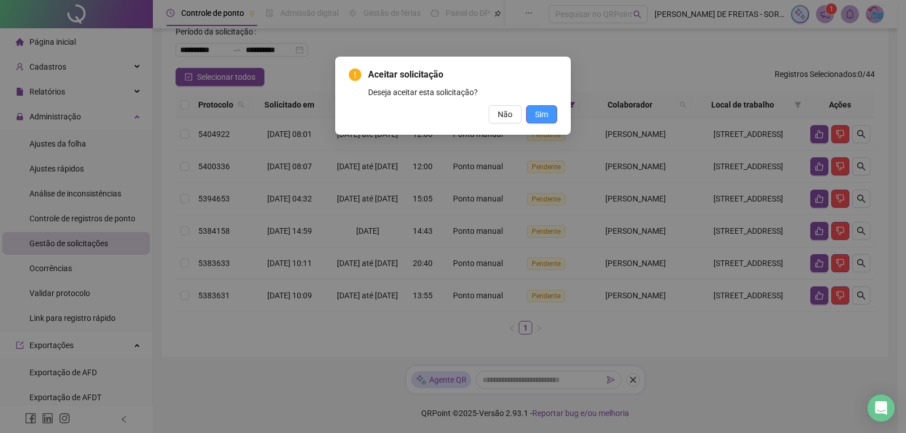
click at [545, 117] on span "Sim" at bounding box center [541, 114] width 13 height 12
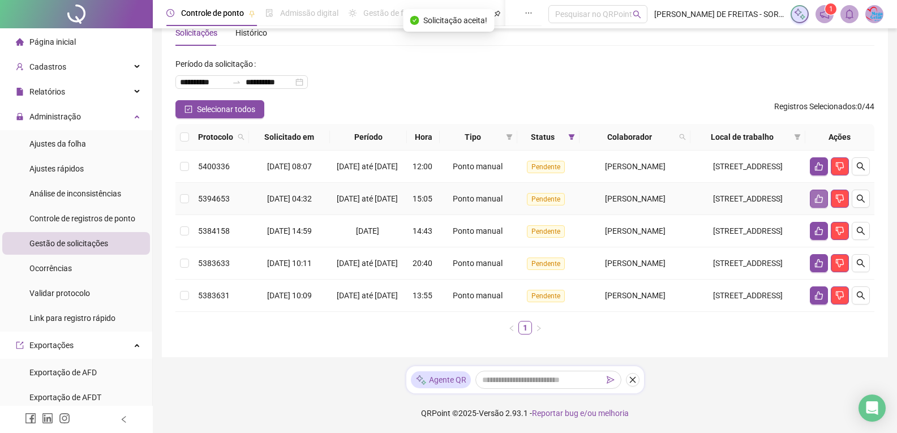
click at [815, 196] on icon "like" at bounding box center [819, 199] width 8 height 8
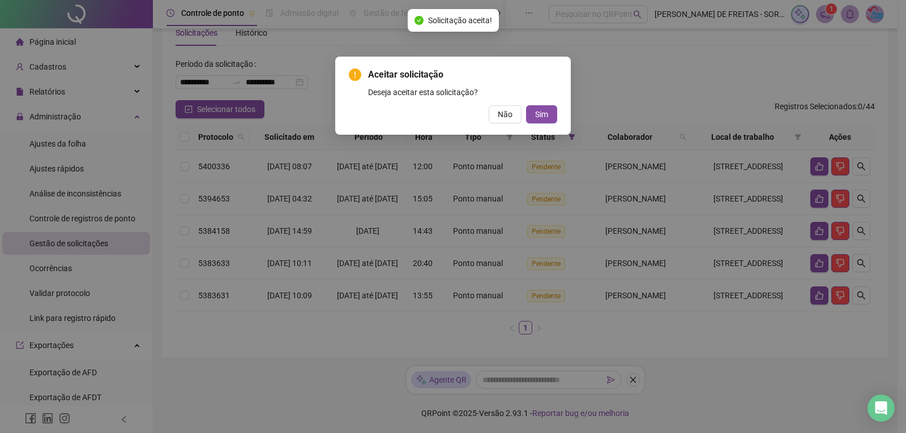
click at [540, 126] on div "Aceitar solicitação Deseja aceitar esta solicitação? Não Sim" at bounding box center [453, 96] width 236 height 78
click at [548, 116] on button "Sim" at bounding box center [541, 114] width 31 height 18
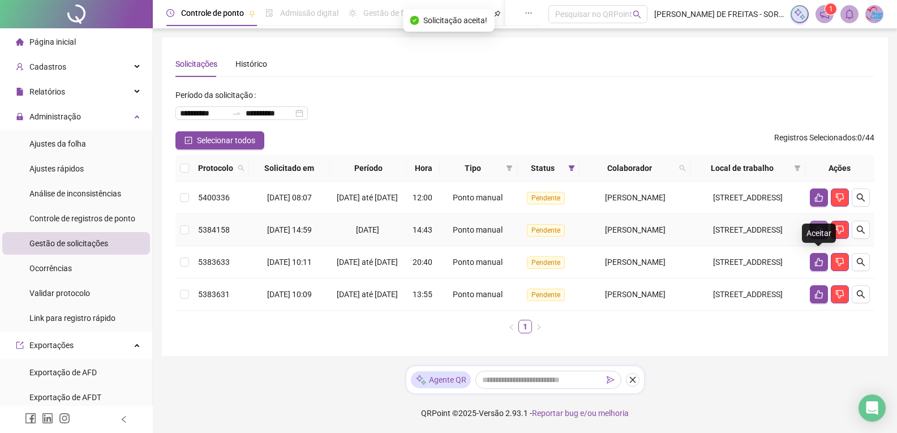
click at [815, 225] on icon "like" at bounding box center [819, 229] width 9 height 9
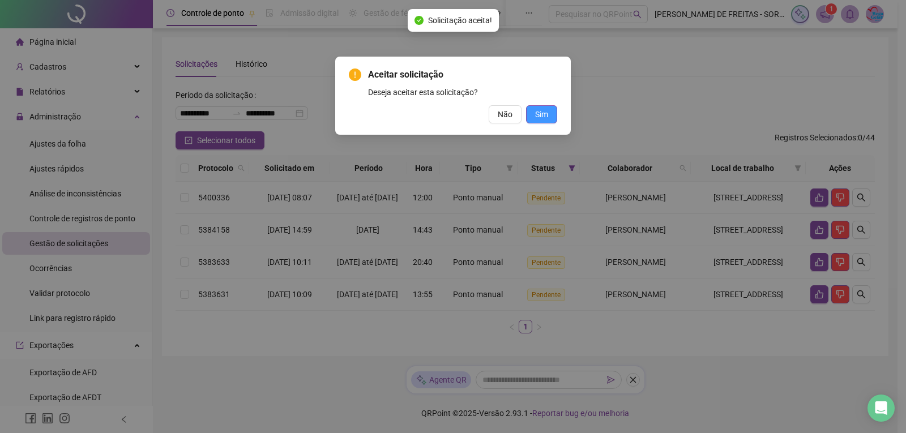
click at [548, 113] on button "Sim" at bounding box center [541, 114] width 31 height 18
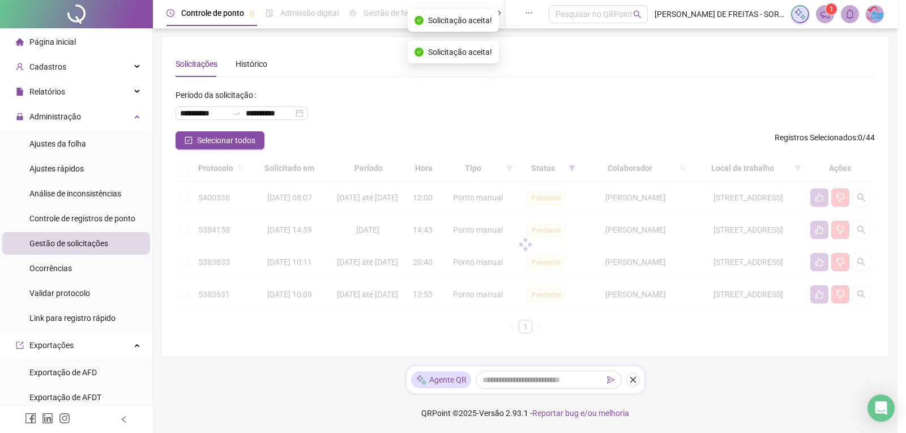
scroll to position [24, 0]
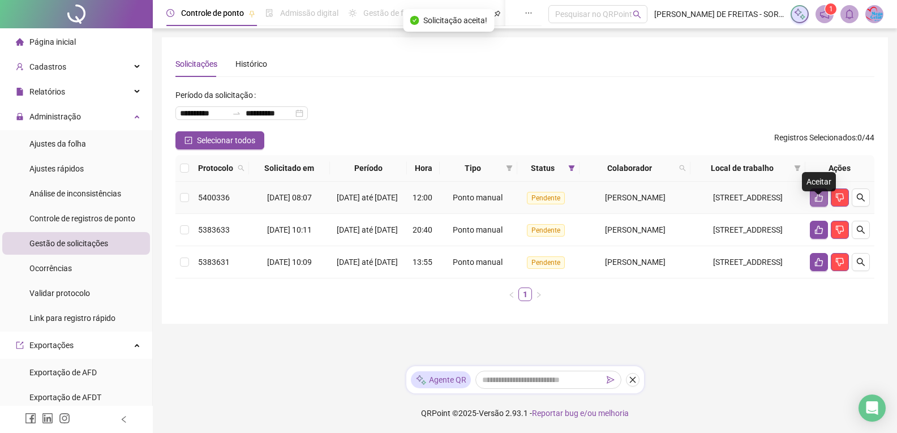
click at [818, 193] on icon "like" at bounding box center [819, 197] width 9 height 9
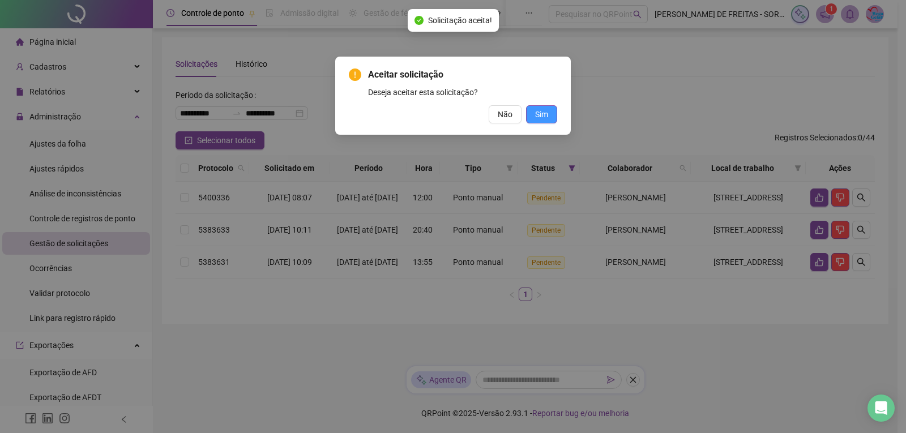
click at [544, 117] on span "Sim" at bounding box center [541, 114] width 13 height 12
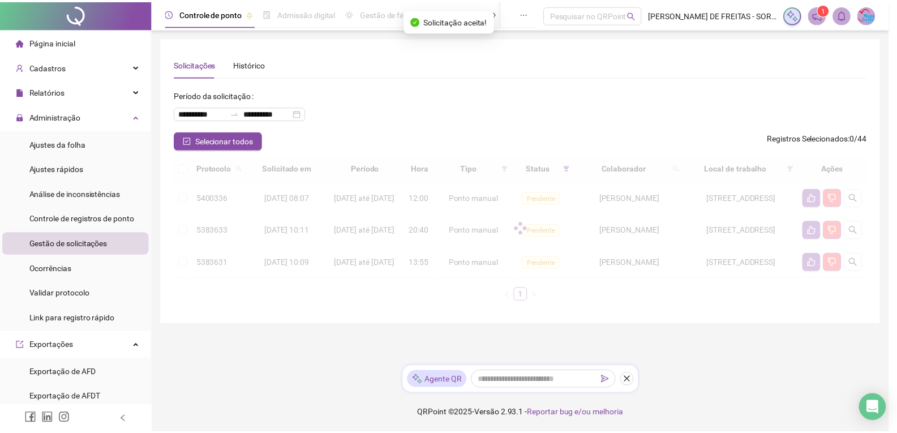
scroll to position [0, 0]
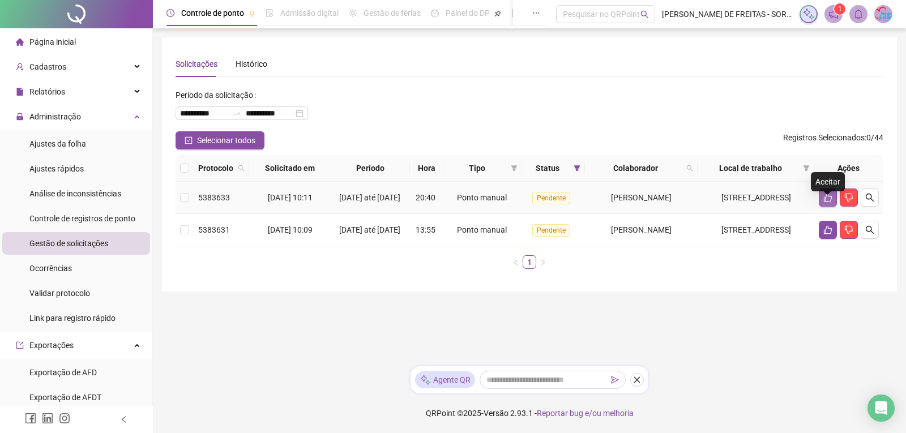
click at [833, 206] on button "button" at bounding box center [828, 198] width 18 height 18
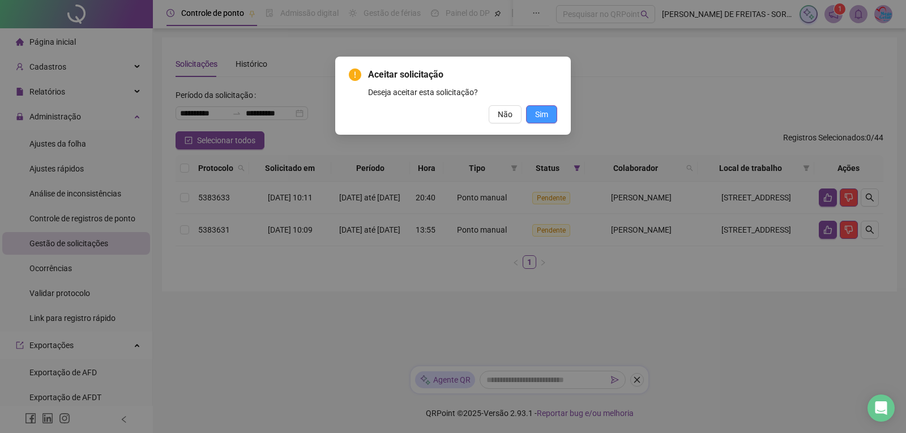
click at [532, 113] on button "Sim" at bounding box center [541, 114] width 31 height 18
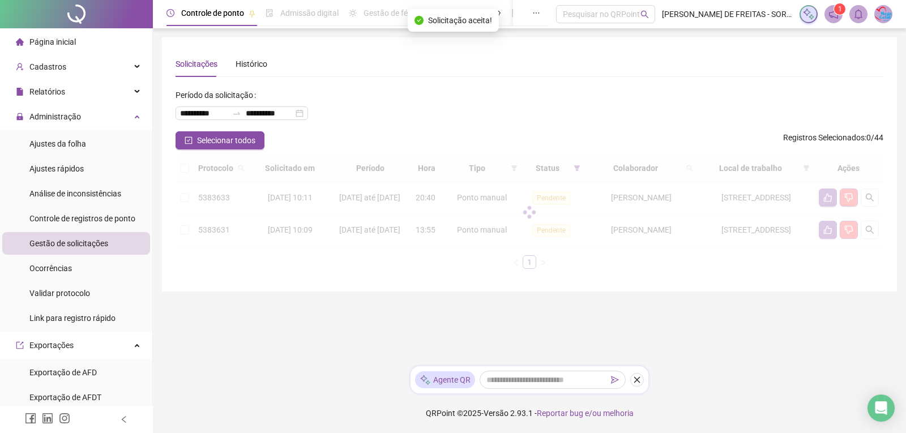
click at [824, 262] on div "Protocolo Solicitado em Período Hora Tipo Status Colaborador Local de trabalho …" at bounding box center [530, 216] width 708 height 123
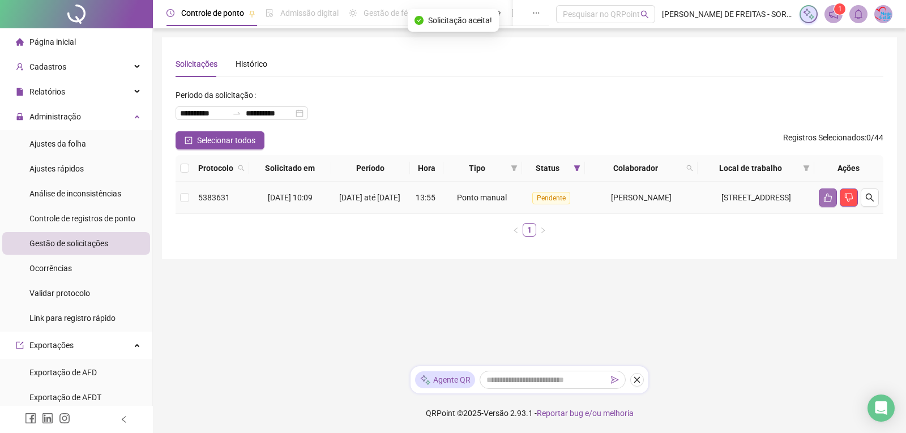
click at [825, 202] on icon "like" at bounding box center [828, 198] width 8 height 8
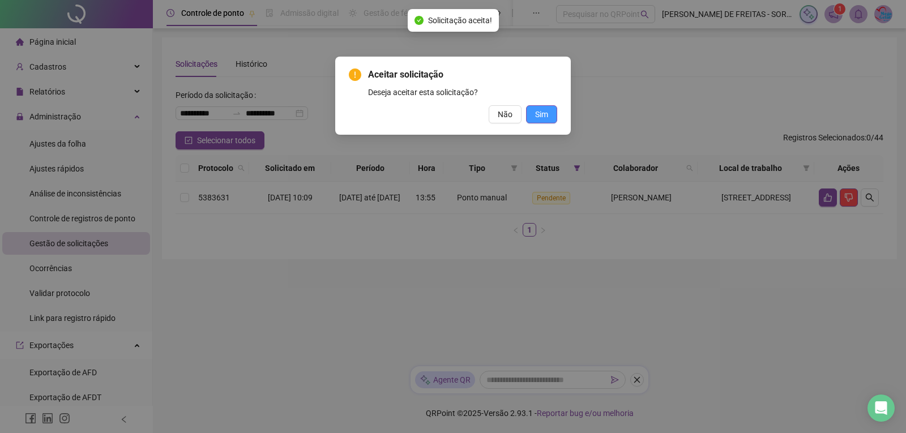
click at [534, 121] on button "Sim" at bounding box center [541, 114] width 31 height 18
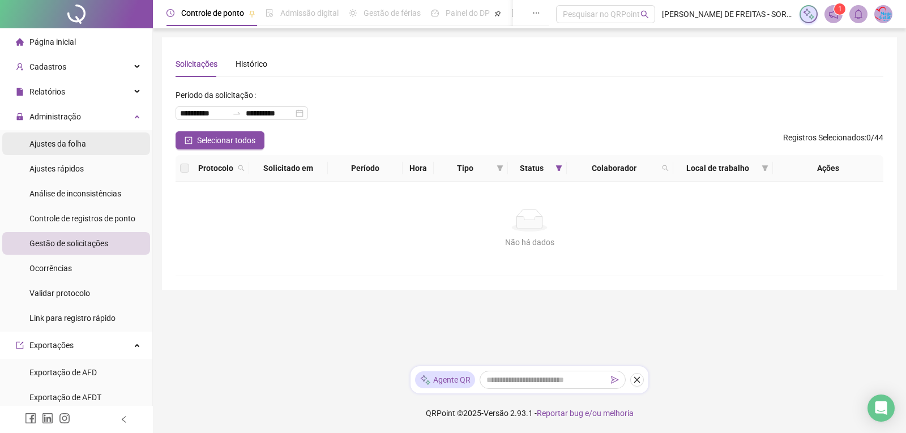
drag, startPoint x: 77, startPoint y: 138, endPoint x: 98, endPoint y: 151, distance: 25.0
click at [78, 138] on div "Ajustes da folha" at bounding box center [57, 143] width 57 height 23
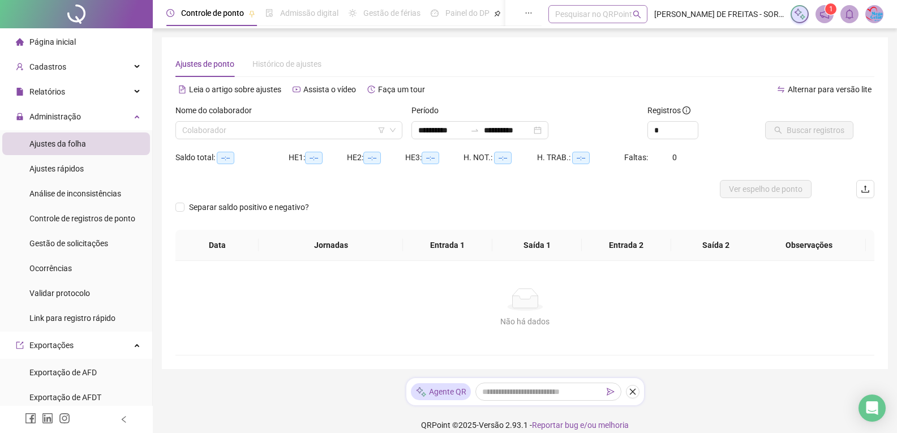
type input "**********"
click at [247, 137] on input "search" at bounding box center [283, 130] width 203 height 17
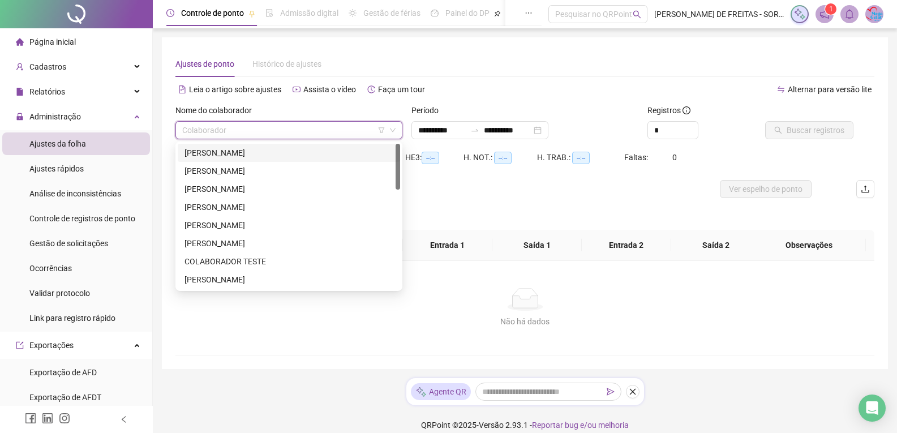
click at [237, 156] on div "[PERSON_NAME]" at bounding box center [289, 153] width 209 height 12
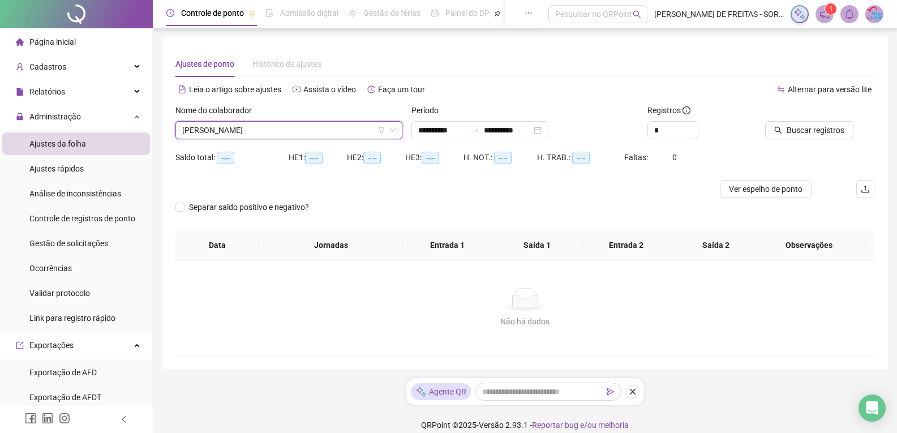
click at [320, 127] on span "[PERSON_NAME]" at bounding box center [288, 130] width 213 height 17
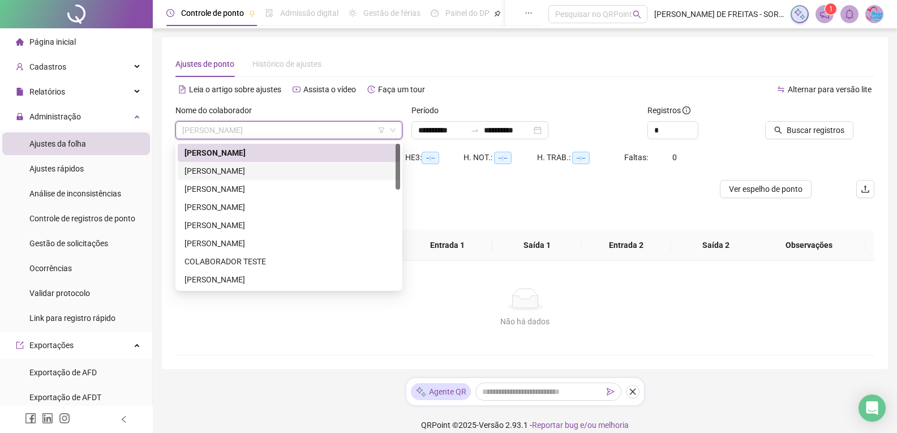
click at [242, 165] on div "[PERSON_NAME]" at bounding box center [289, 171] width 209 height 12
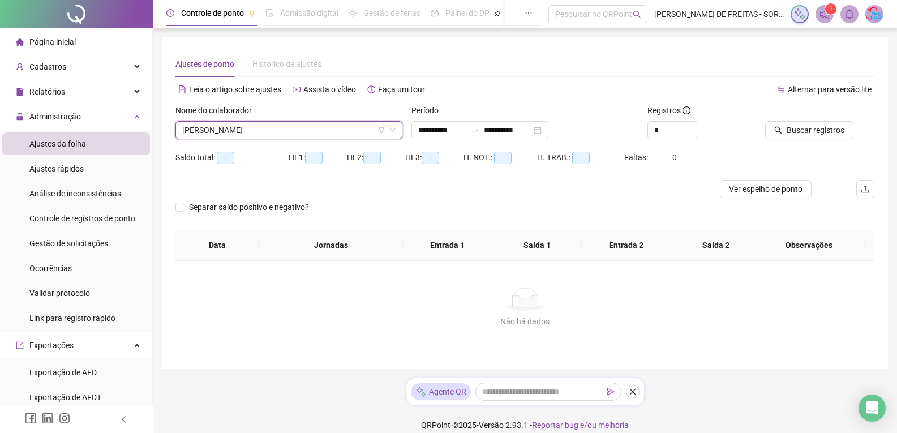
click at [397, 130] on div "[PERSON_NAME]" at bounding box center [289, 130] width 227 height 18
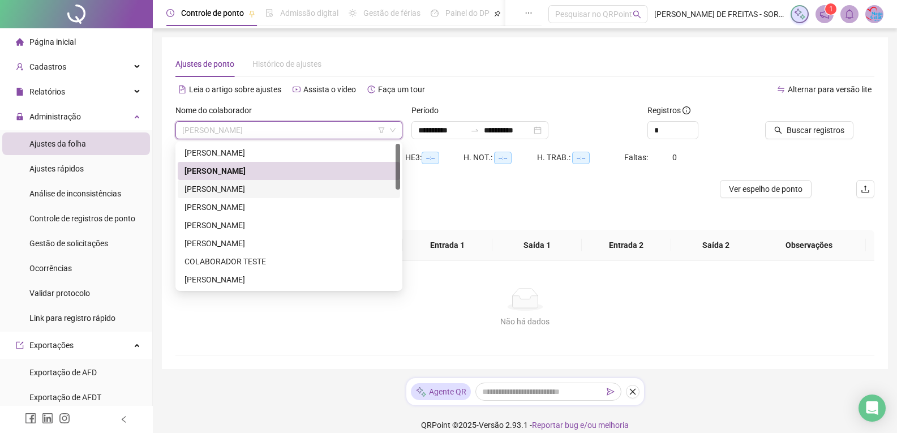
click at [244, 184] on div "[PERSON_NAME]" at bounding box center [289, 189] width 209 height 12
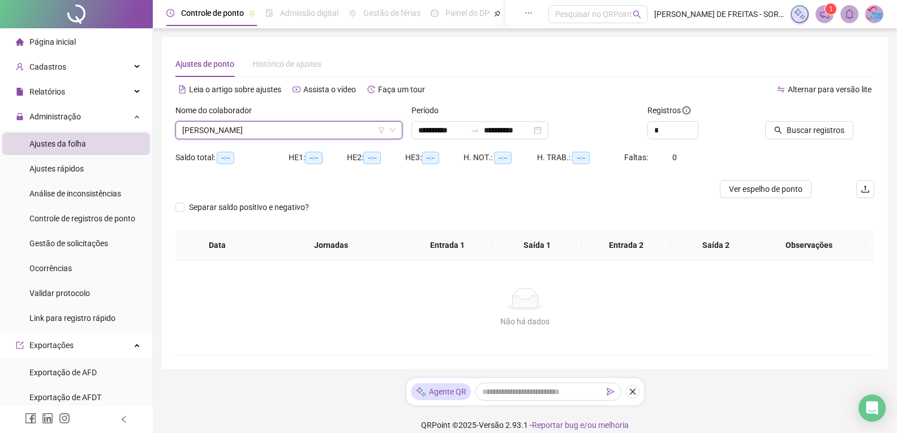
click at [335, 137] on span "[PERSON_NAME]" at bounding box center [288, 130] width 213 height 17
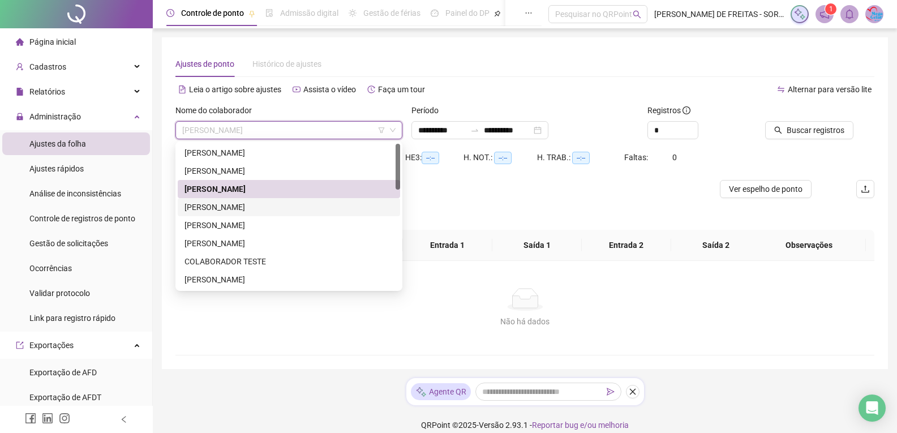
drag, startPoint x: 234, startPoint y: 200, endPoint x: 415, endPoint y: 199, distance: 181.2
click at [234, 201] on div "[PERSON_NAME]" at bounding box center [289, 207] width 223 height 18
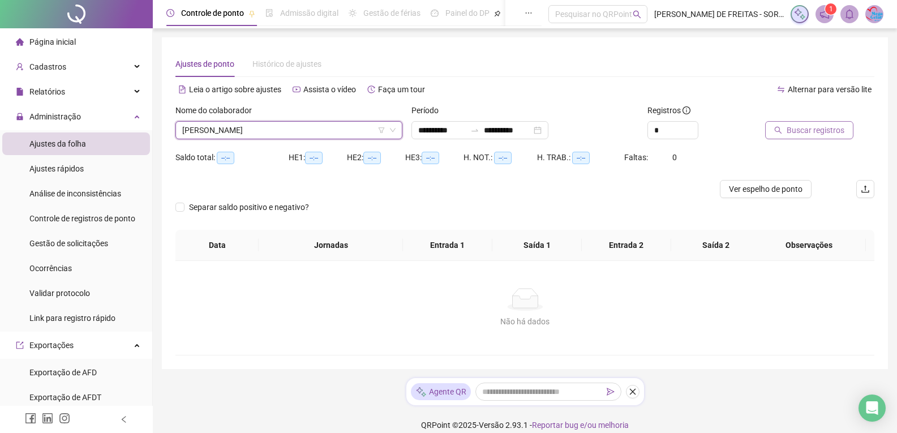
click at [805, 129] on span "Buscar registros" at bounding box center [816, 130] width 58 height 12
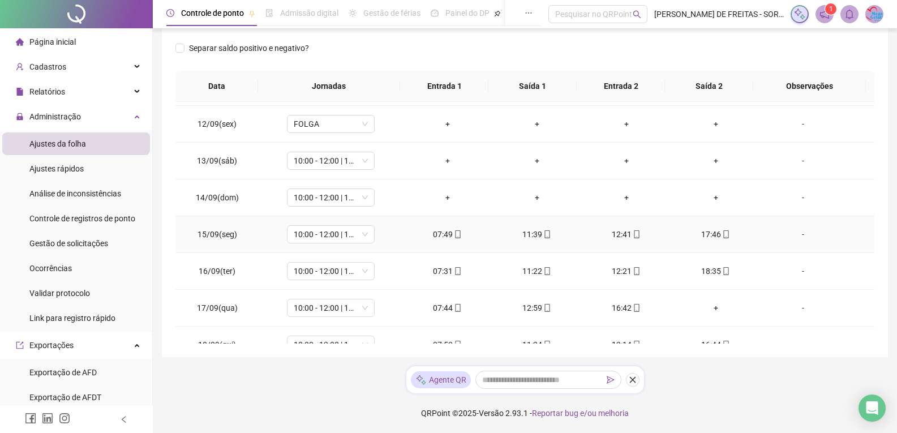
scroll to position [344, 0]
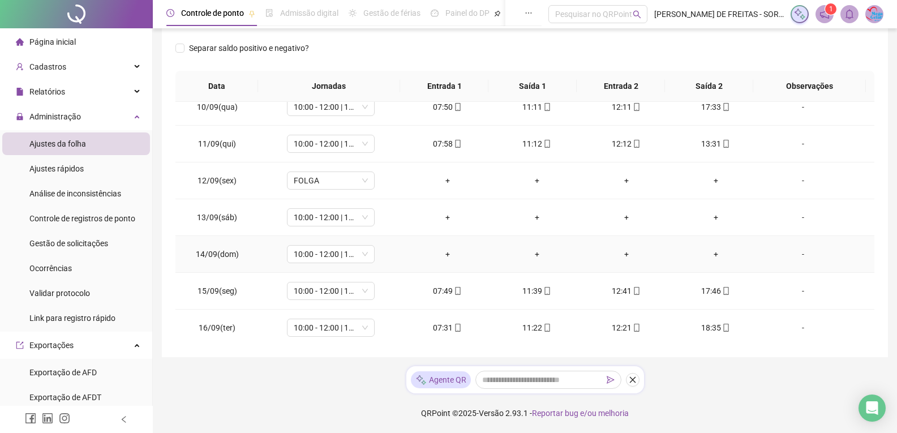
click at [360, 263] on td "10:00 - 12:00 | 13:00 - 18:20" at bounding box center [331, 254] width 144 height 37
click at [358, 255] on span "10:00 - 12:00 | 13:00 - 18:20" at bounding box center [331, 254] width 74 height 17
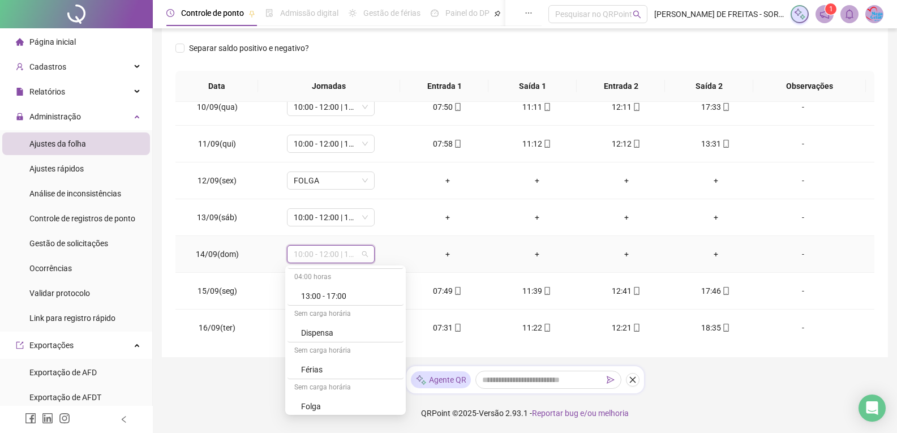
scroll to position [297, 0]
click at [219, 380] on div "**********" at bounding box center [525, 130] width 745 height 606
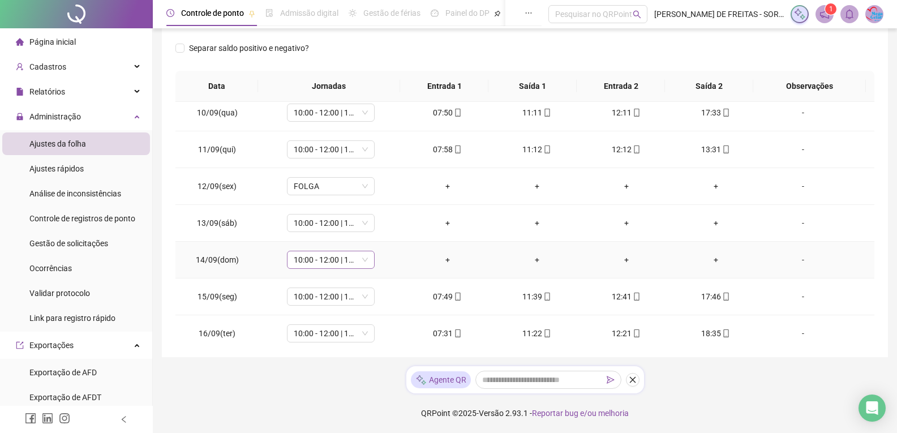
scroll to position [340, 0]
click at [335, 258] on span "10:00 - 12:00 | 13:00 - 18:20" at bounding box center [331, 258] width 74 height 17
click at [810, 257] on div "-" at bounding box center [803, 259] width 67 height 12
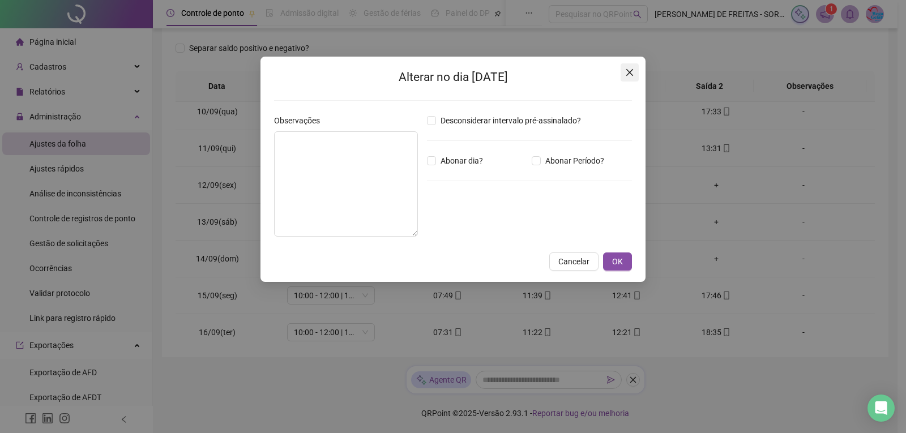
click at [635, 71] on span "Close" at bounding box center [630, 72] width 18 height 9
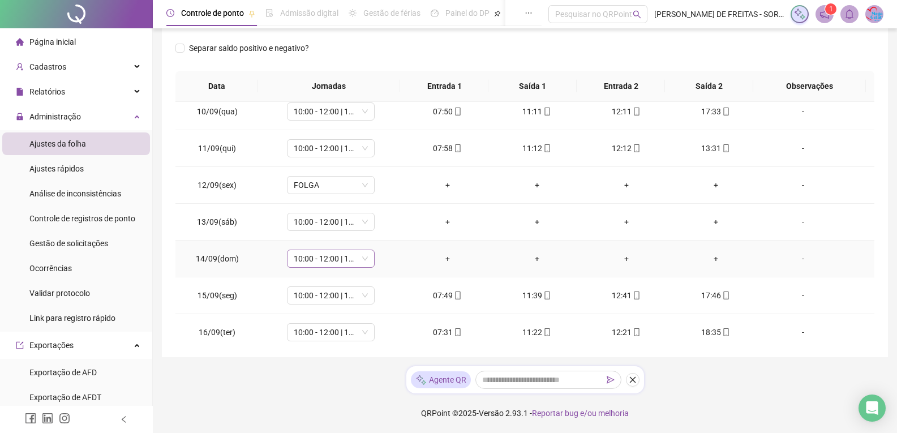
click at [356, 256] on span "10:00 - 12:00 | 13:00 - 18:20" at bounding box center [331, 258] width 74 height 17
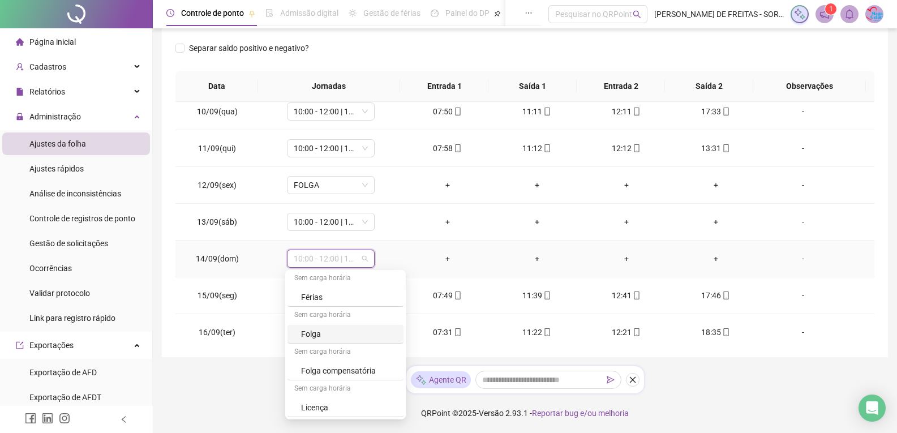
click at [331, 334] on div "Folga" at bounding box center [349, 334] width 96 height 12
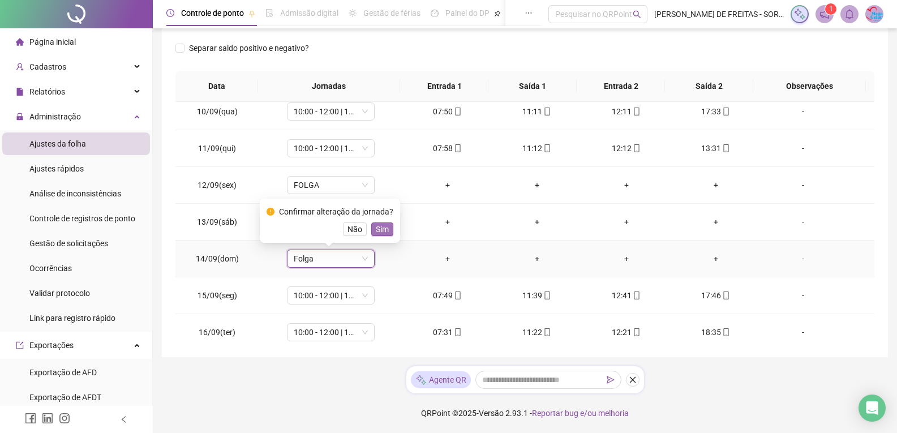
click at [376, 229] on span "Sim" at bounding box center [382, 229] width 13 height 12
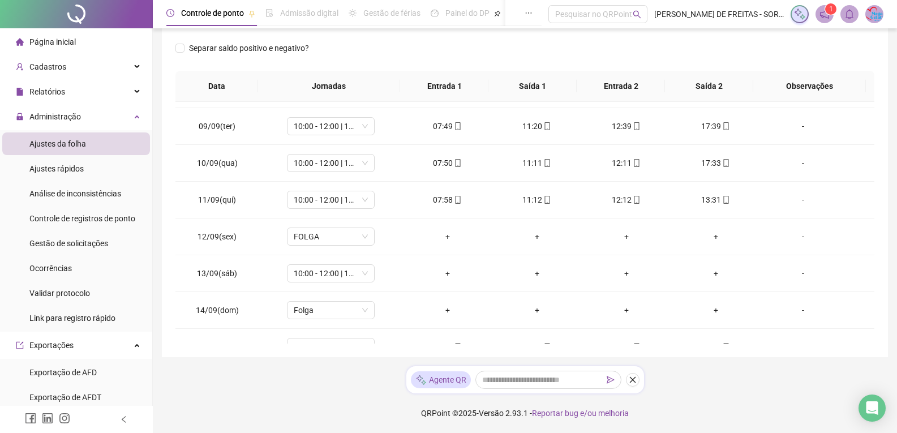
scroll to position [288, 0]
click at [365, 276] on span "10:00 - 12:00 | 13:00 - 18:20" at bounding box center [331, 274] width 74 height 17
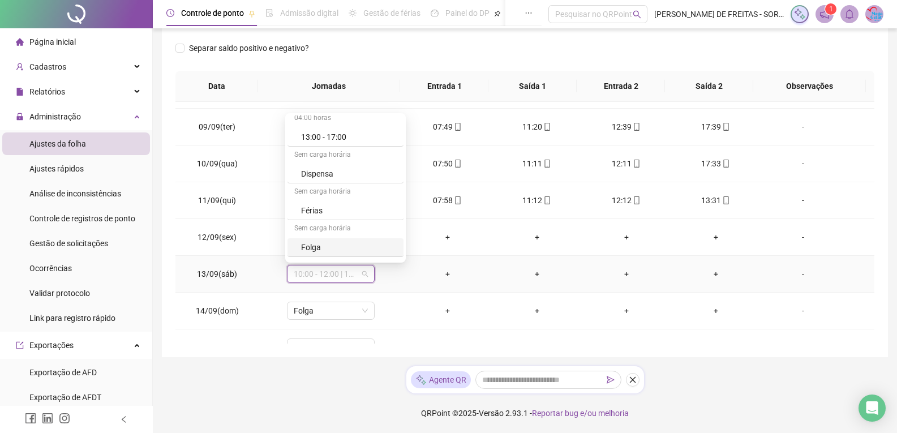
click at [326, 247] on div "Folga" at bounding box center [349, 247] width 96 height 12
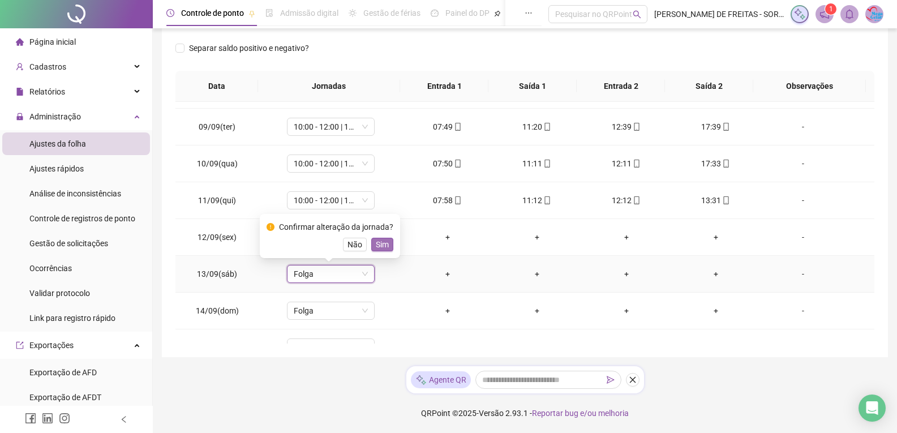
click at [376, 242] on span "Sim" at bounding box center [382, 244] width 13 height 12
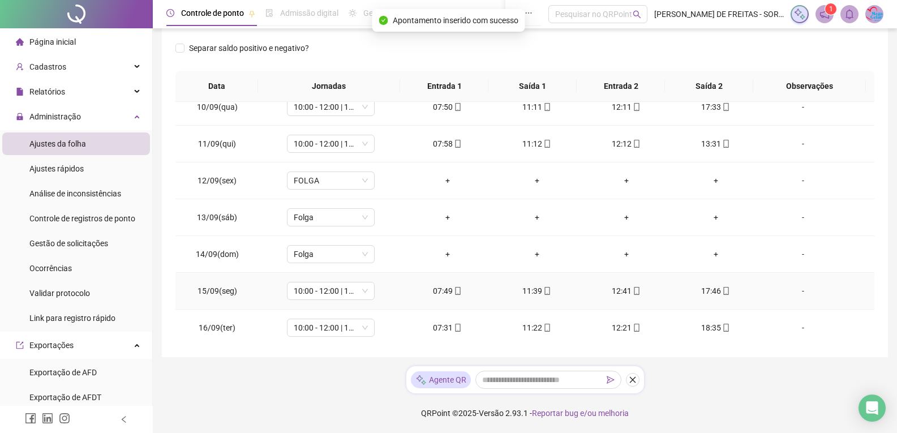
scroll to position [457, 0]
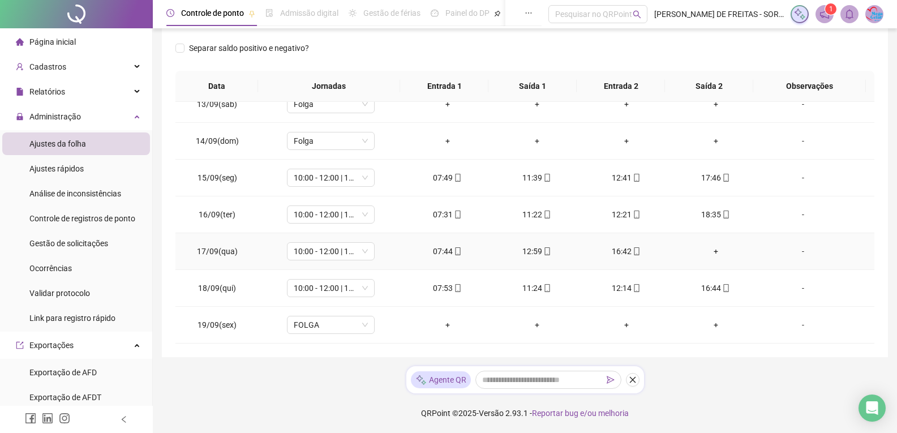
click at [711, 250] on div "+" at bounding box center [716, 251] width 71 height 12
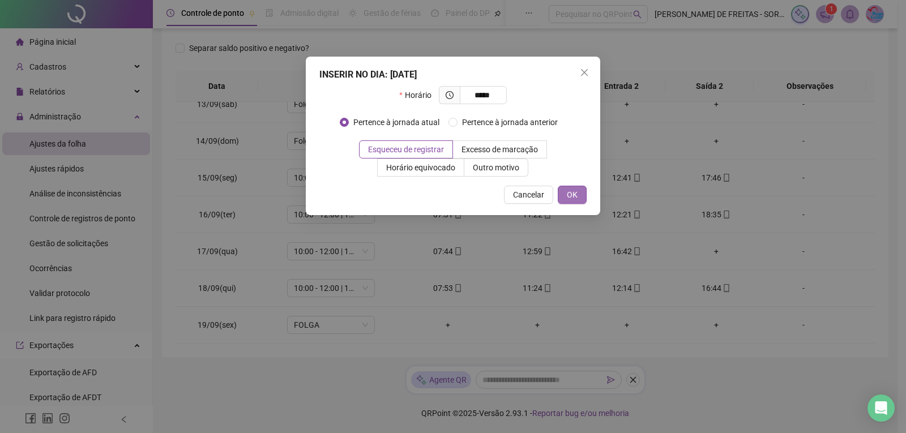
type input "*****"
click at [568, 198] on span "OK" at bounding box center [572, 195] width 11 height 12
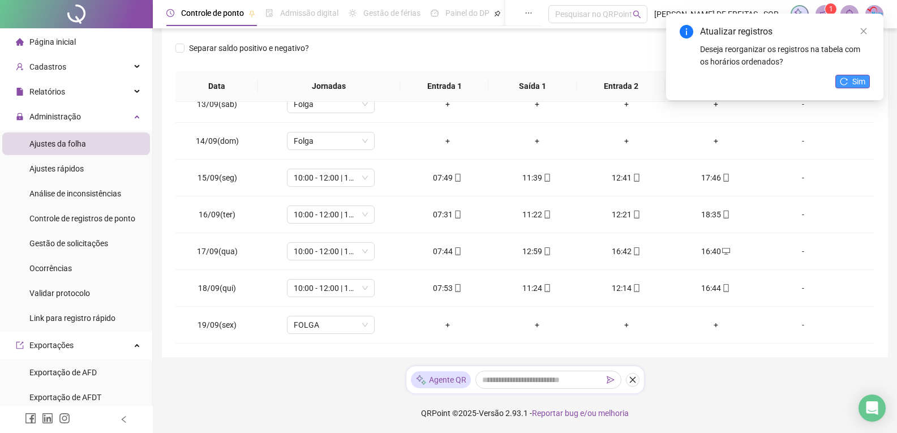
click at [862, 81] on span "Sim" at bounding box center [859, 81] width 13 height 12
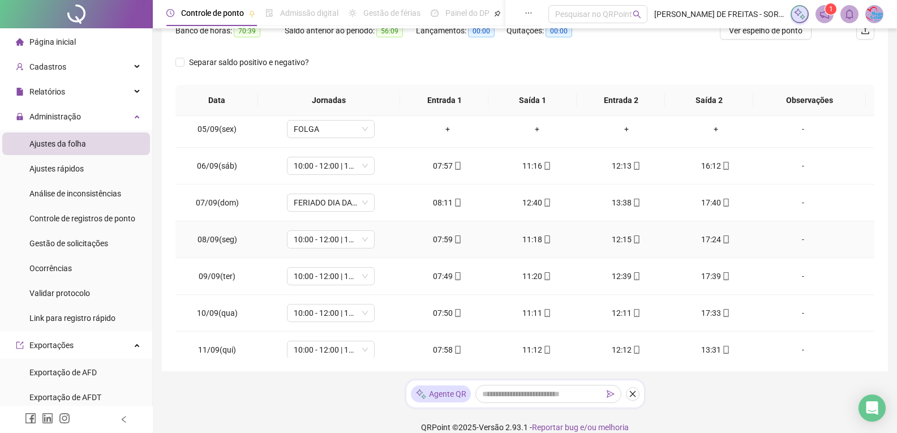
scroll to position [170, 0]
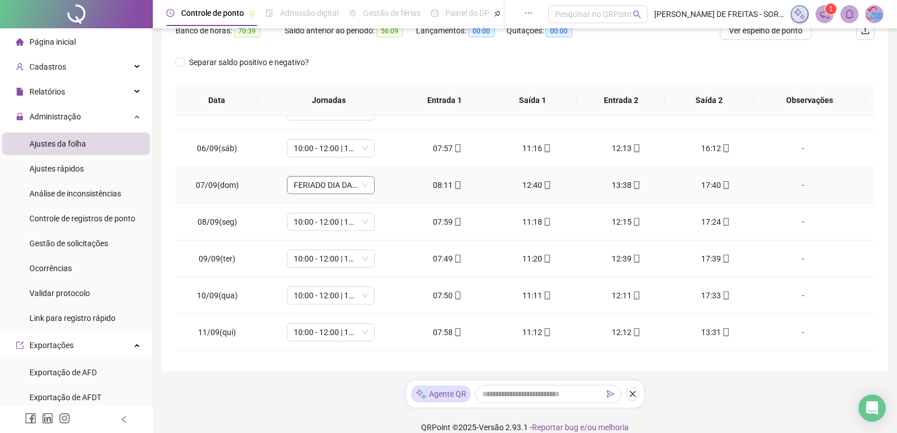
click at [331, 186] on span "FERIADO DIA DA INDEPENDÊNCIA" at bounding box center [331, 185] width 74 height 17
click at [896, 281] on div "**********" at bounding box center [525, 144] width 745 height 606
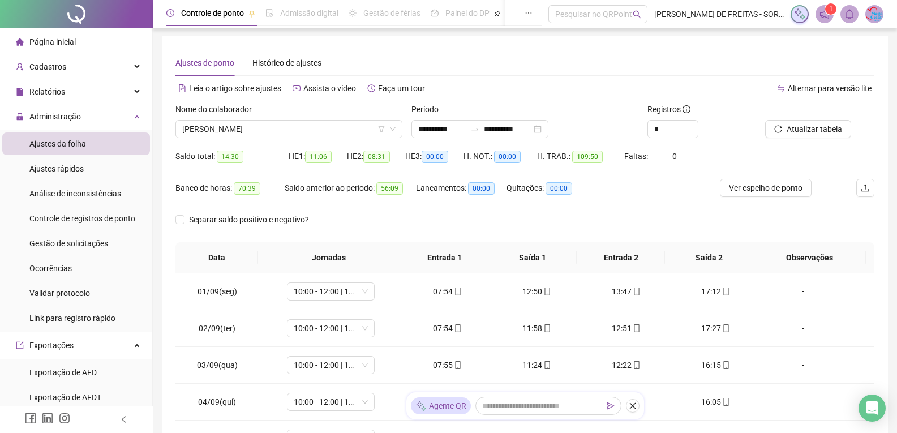
scroll to position [0, 0]
click at [358, 136] on span "[PERSON_NAME]" at bounding box center [288, 130] width 213 height 17
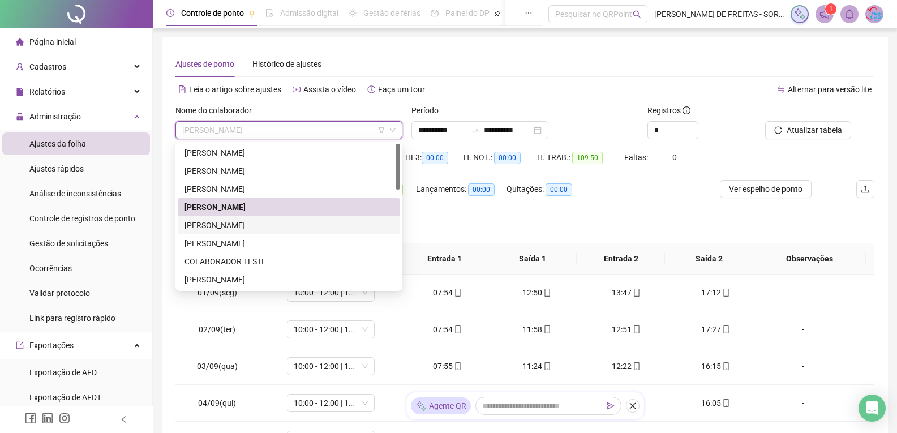
click at [234, 224] on div "[PERSON_NAME]" at bounding box center [289, 225] width 209 height 12
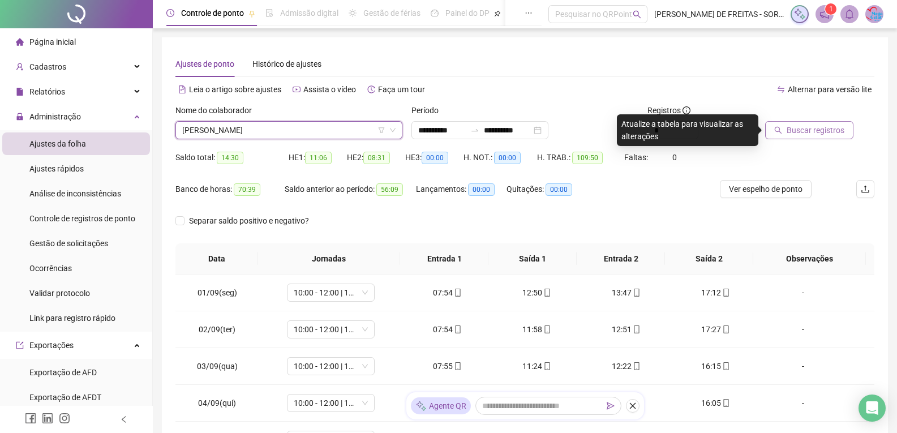
click at [807, 126] on span "Buscar registros" at bounding box center [816, 130] width 58 height 12
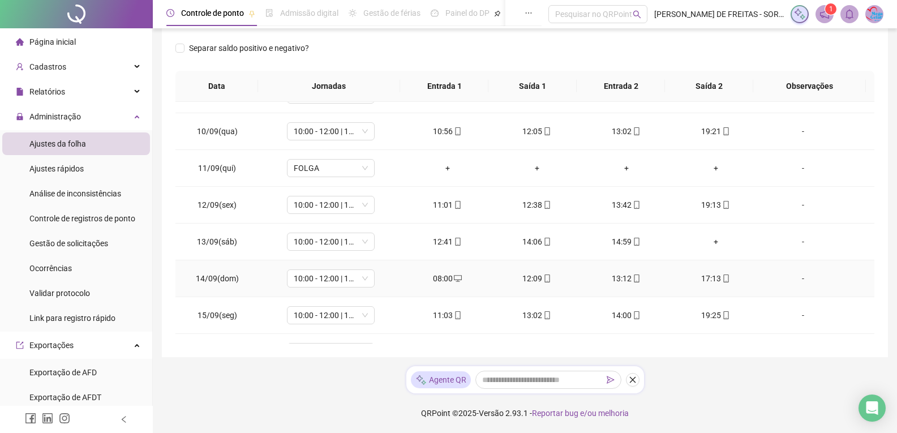
scroll to position [340, 0]
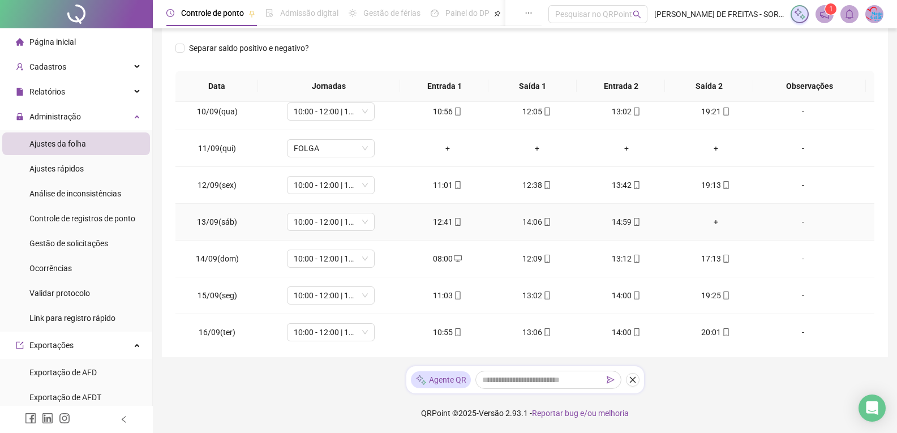
click at [708, 221] on div "+" at bounding box center [716, 222] width 71 height 12
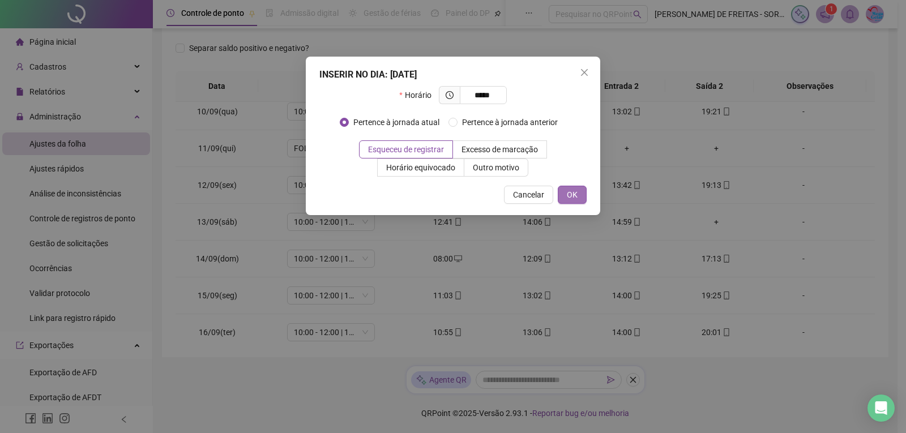
type input "*****"
click at [584, 194] on button "OK" at bounding box center [572, 195] width 29 height 18
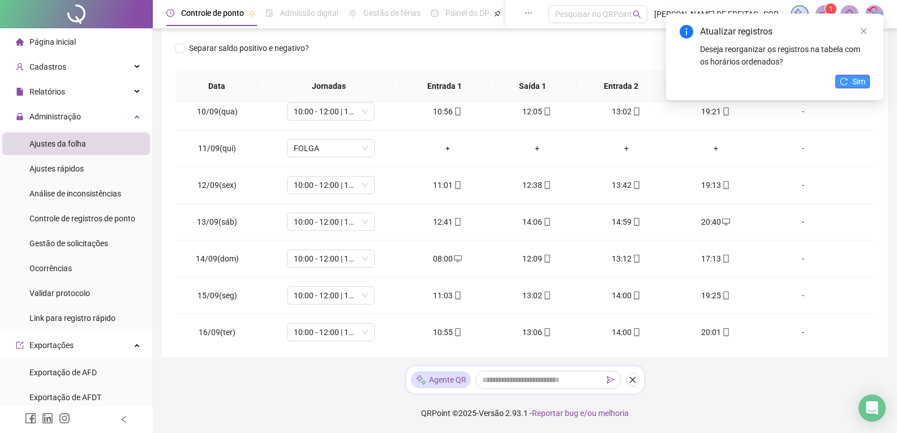
click at [856, 80] on span "Sim" at bounding box center [859, 81] width 13 height 12
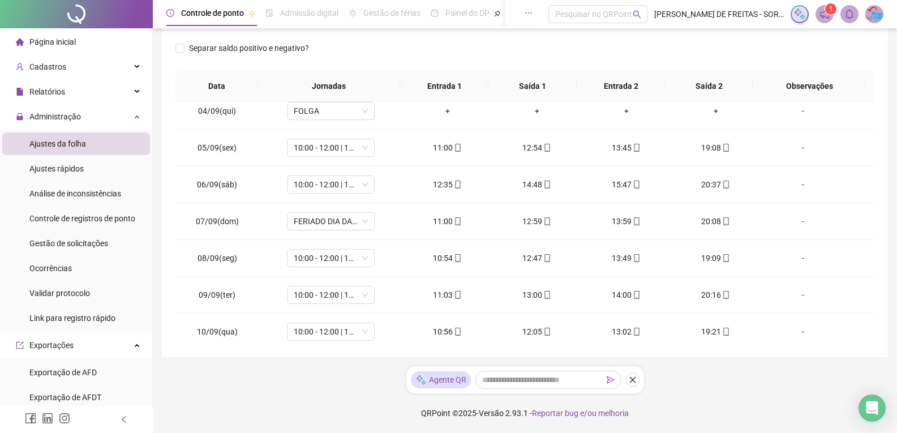
scroll to position [0, 0]
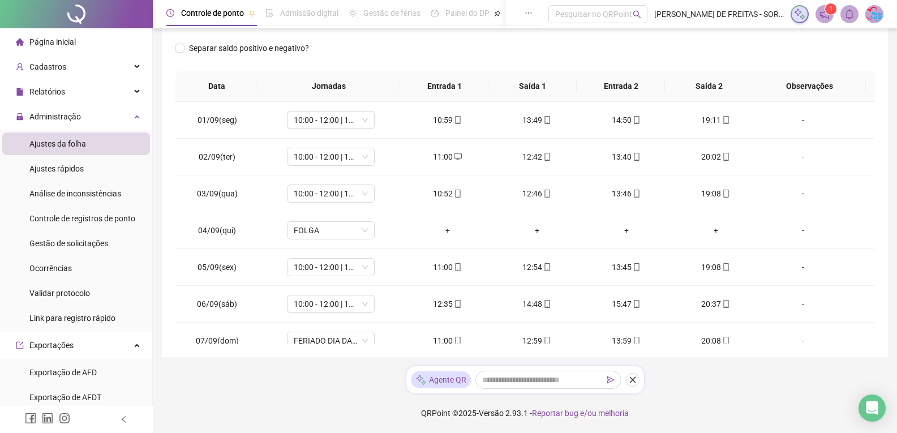
click at [777, 48] on div "Separar saldo positivo e negativo?" at bounding box center [525, 55] width 699 height 32
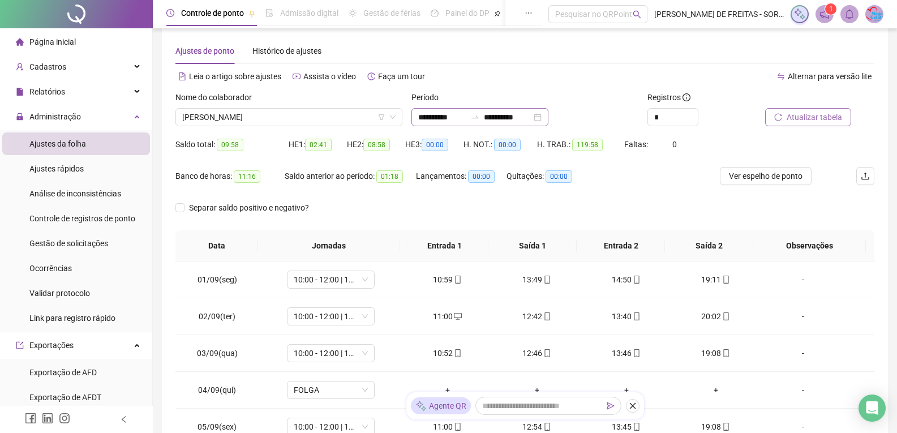
scroll to position [3, 0]
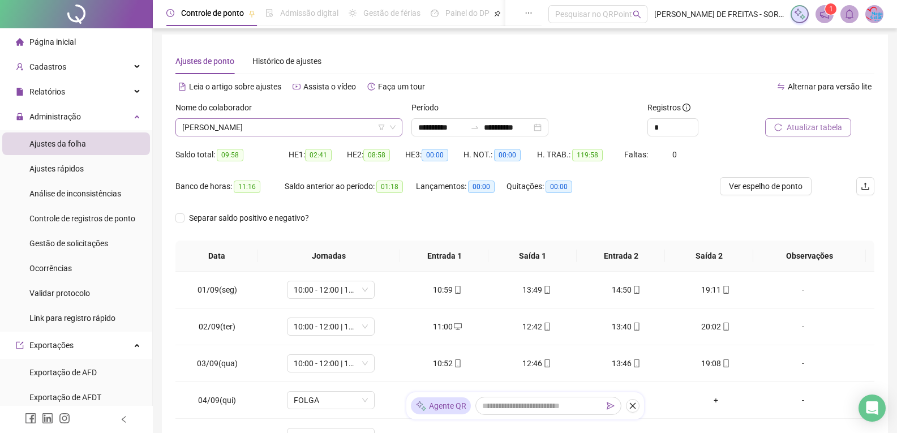
click at [395, 122] on span "[PERSON_NAME]" at bounding box center [288, 127] width 213 height 17
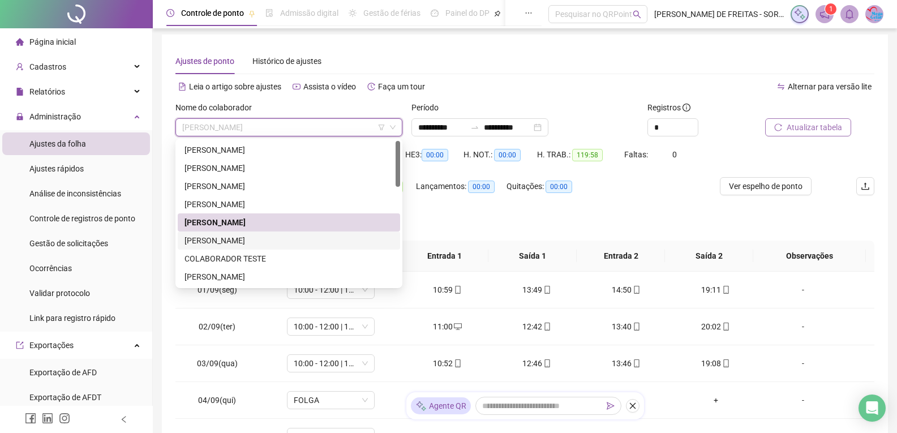
click at [239, 238] on div "[PERSON_NAME]" at bounding box center [289, 240] width 209 height 12
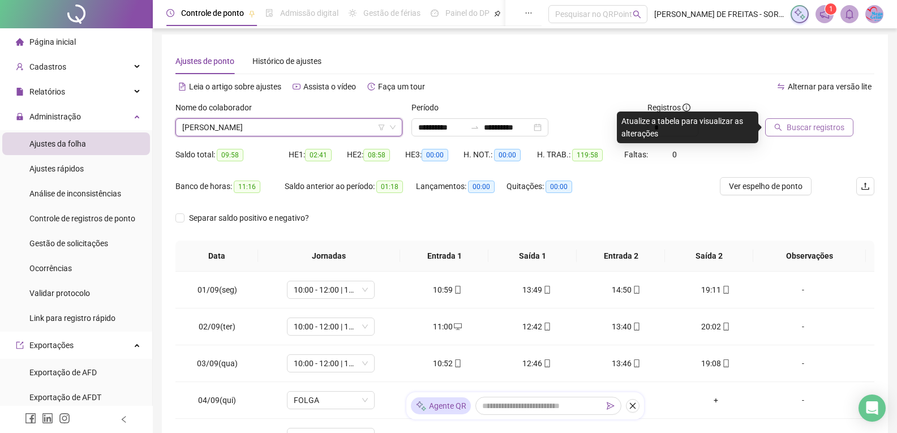
click at [395, 128] on icon "down" at bounding box center [393, 127] width 7 height 7
click at [254, 127] on span "[PERSON_NAME]" at bounding box center [288, 127] width 213 height 17
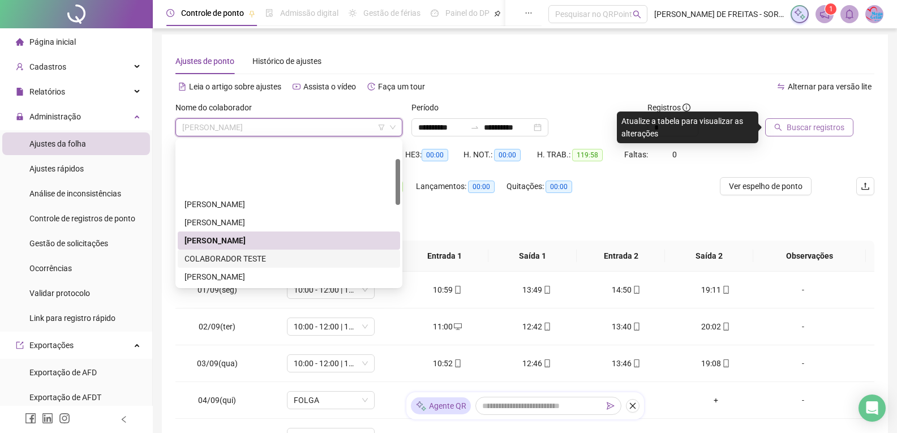
scroll to position [57, 0]
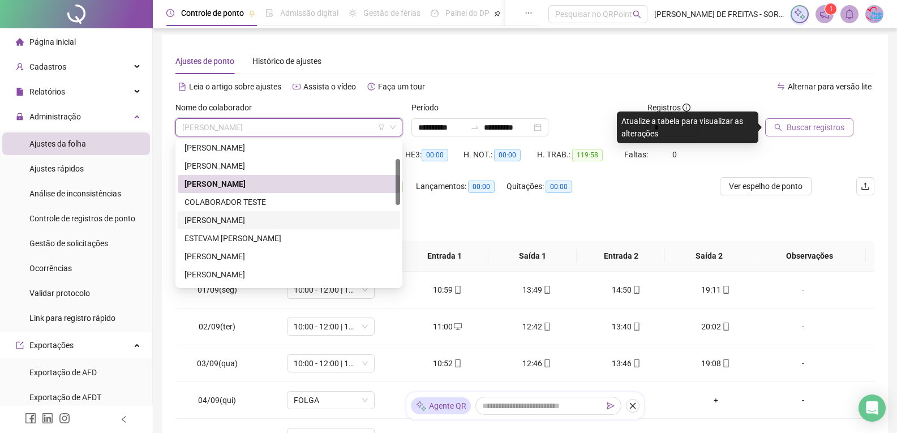
click at [246, 223] on div "[PERSON_NAME]" at bounding box center [289, 220] width 209 height 12
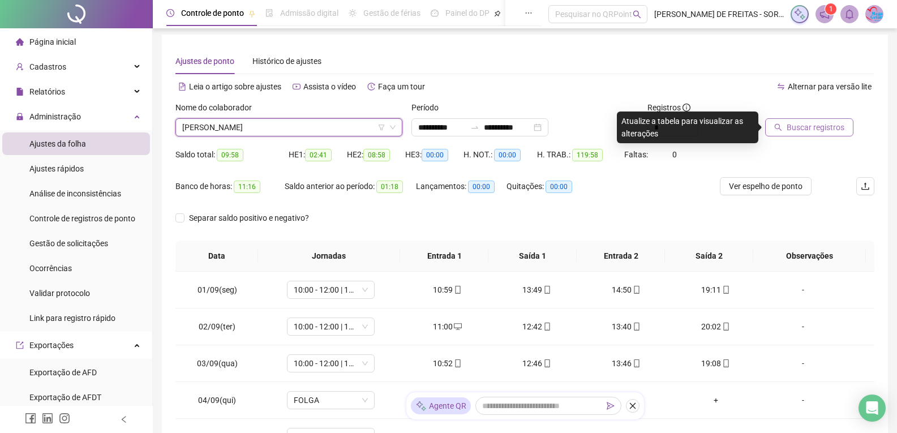
click at [803, 129] on span "Buscar registros" at bounding box center [816, 127] width 58 height 12
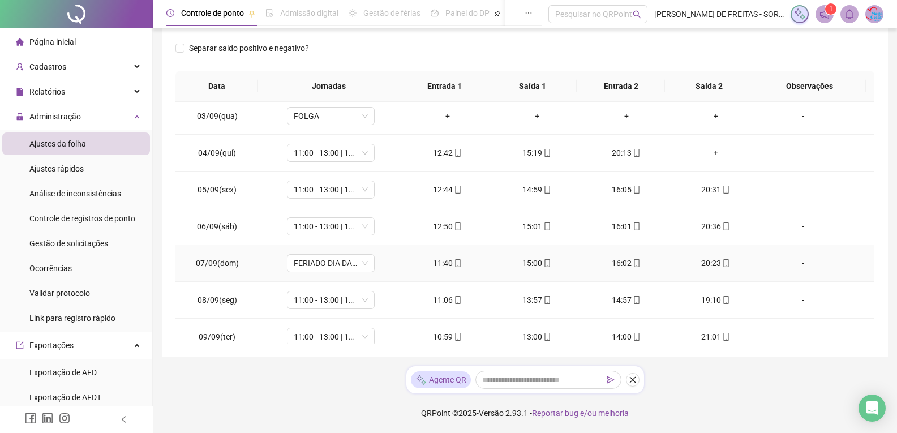
scroll to position [0, 0]
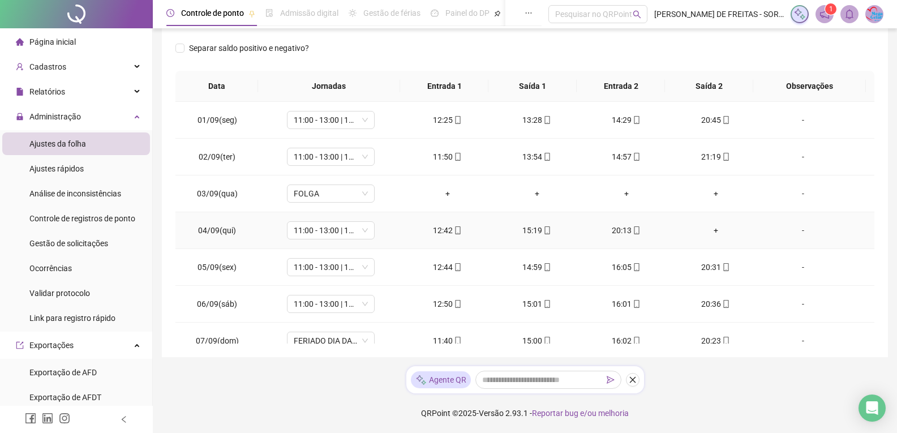
click at [708, 233] on div "+" at bounding box center [716, 230] width 71 height 12
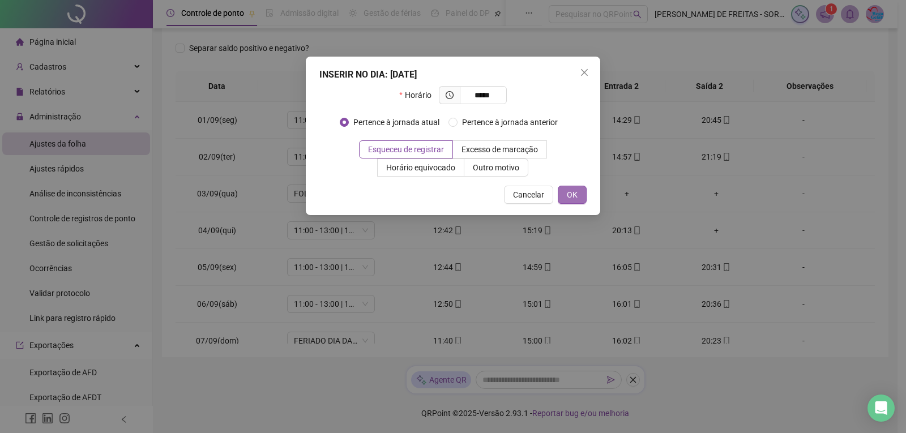
type input "*****"
click at [579, 194] on button "OK" at bounding box center [572, 195] width 29 height 18
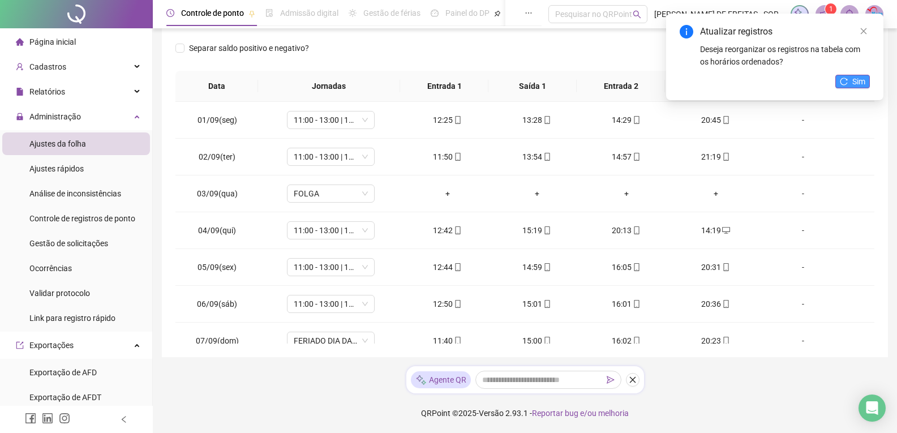
click at [853, 81] on span "Sim" at bounding box center [859, 81] width 13 height 12
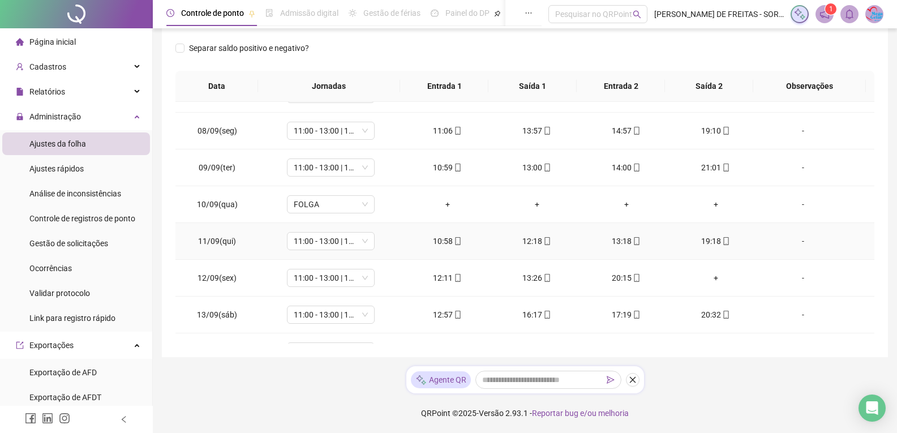
scroll to position [283, 0]
click at [709, 242] on div "+" at bounding box center [716, 242] width 71 height 12
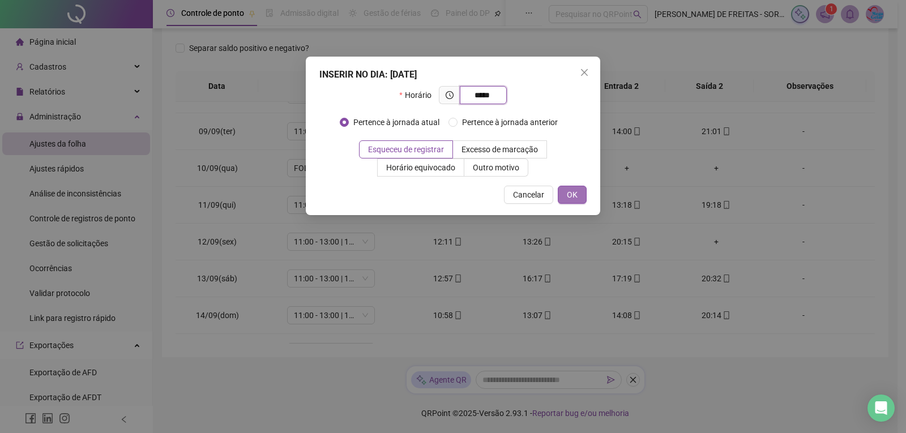
type input "*****"
click at [566, 190] on button "OK" at bounding box center [572, 195] width 29 height 18
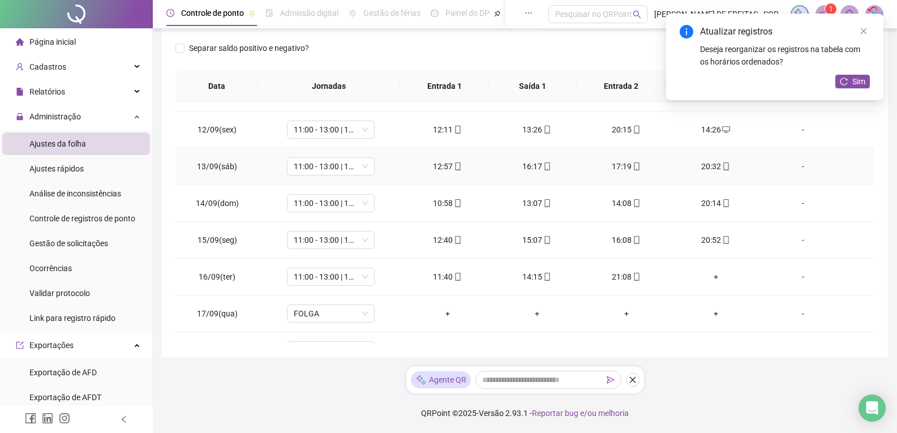
scroll to position [396, 0]
click at [711, 275] on div "+" at bounding box center [716, 275] width 71 height 12
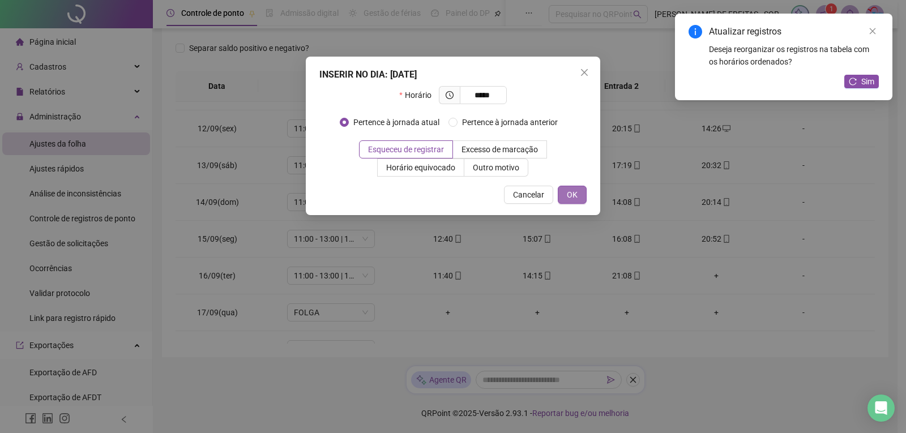
type input "*****"
click at [569, 196] on span "OK" at bounding box center [572, 195] width 11 height 12
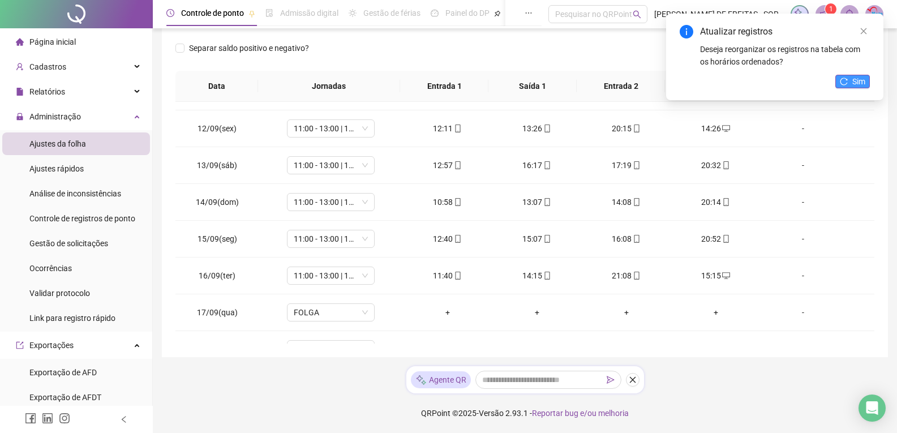
click at [840, 88] on button "Sim" at bounding box center [853, 82] width 35 height 14
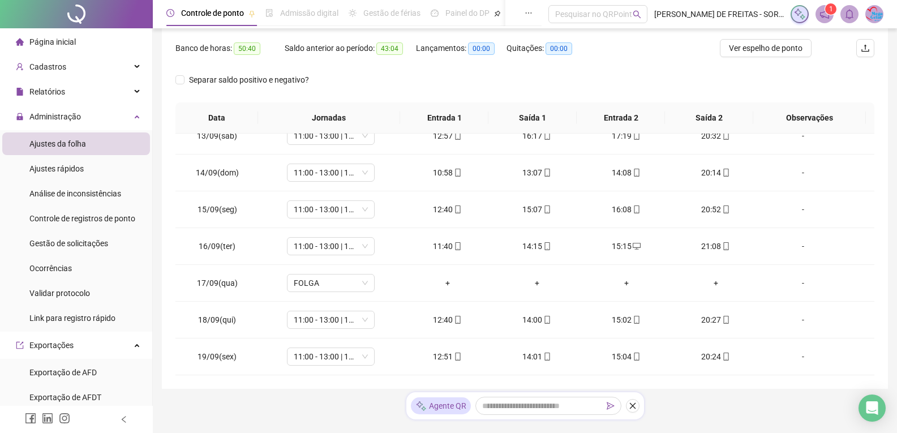
scroll to position [59, 0]
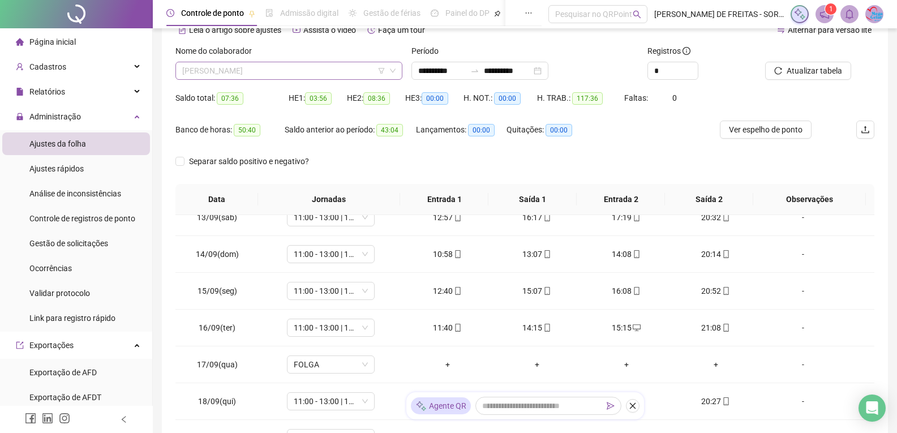
click at [392, 77] on span "[PERSON_NAME]" at bounding box center [288, 70] width 213 height 17
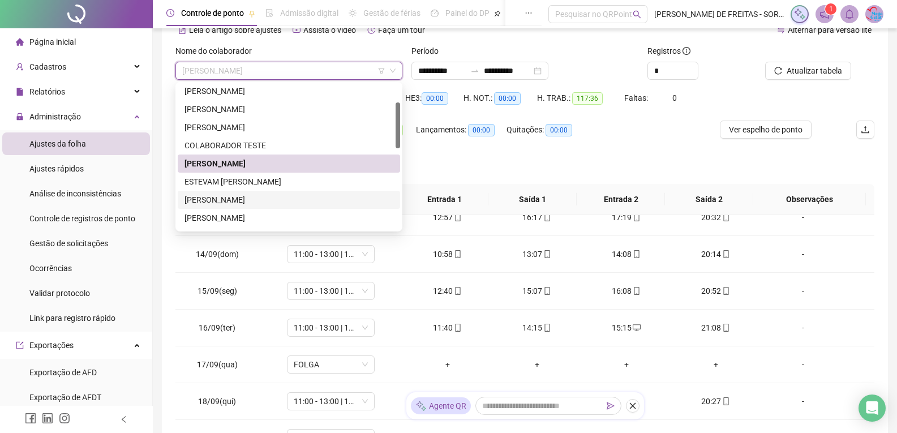
click at [284, 200] on div "[PERSON_NAME]" at bounding box center [289, 200] width 209 height 12
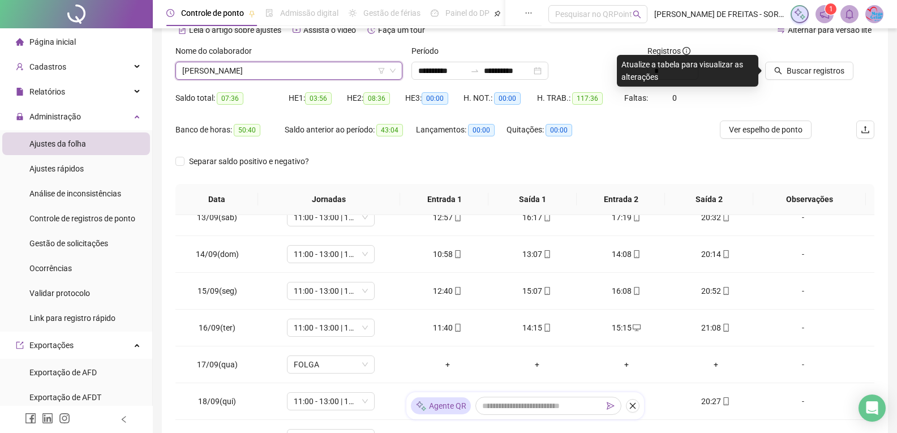
click at [395, 69] on icon "down" at bounding box center [393, 71] width 6 height 4
click at [397, 72] on div "[PERSON_NAME]" at bounding box center [289, 71] width 227 height 18
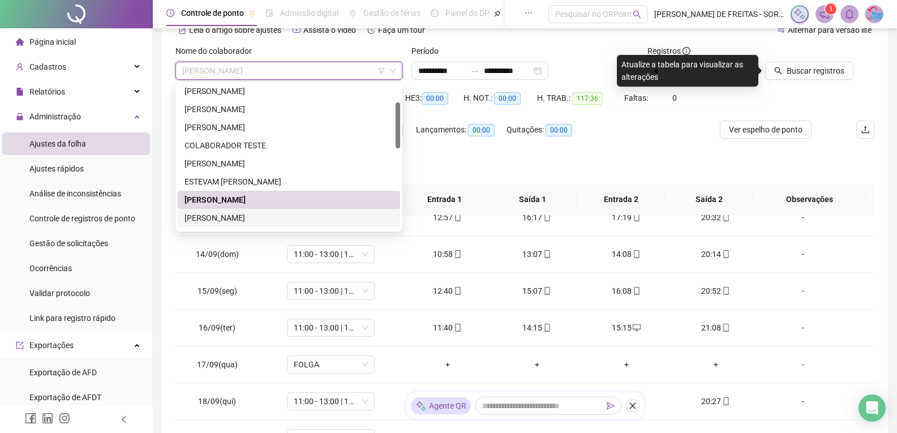
click at [264, 223] on div "[PERSON_NAME]" at bounding box center [289, 218] width 209 height 12
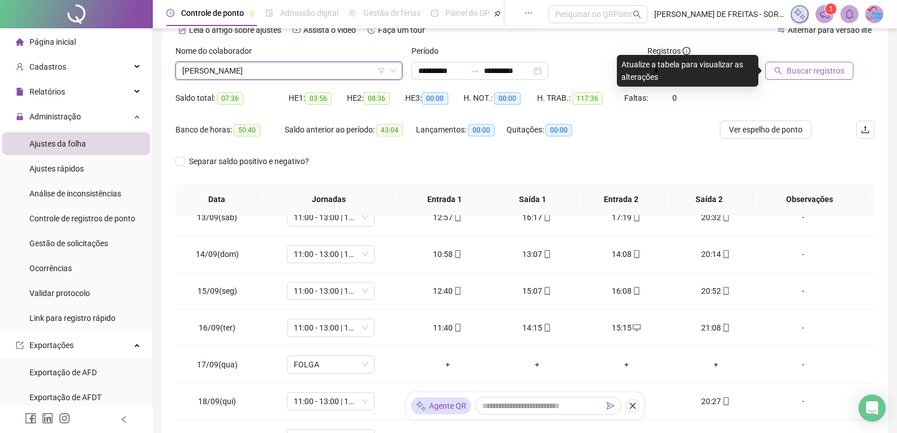
click at [820, 71] on span "Buscar registros" at bounding box center [816, 71] width 58 height 12
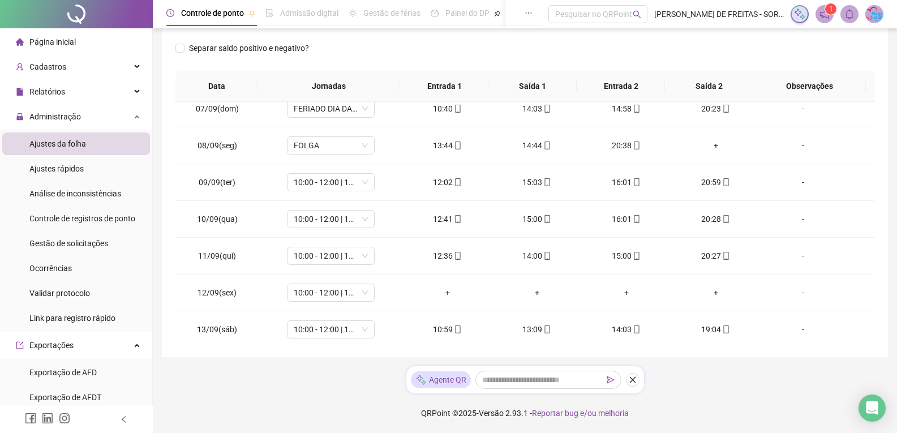
scroll to position [231, 0]
click at [375, 300] on td "10:00 - 12:00 | 13:00 - 18:20" at bounding box center [331, 294] width 144 height 37
click at [363, 296] on span "10:00 - 12:00 | 13:00 - 18:20" at bounding box center [331, 293] width 74 height 17
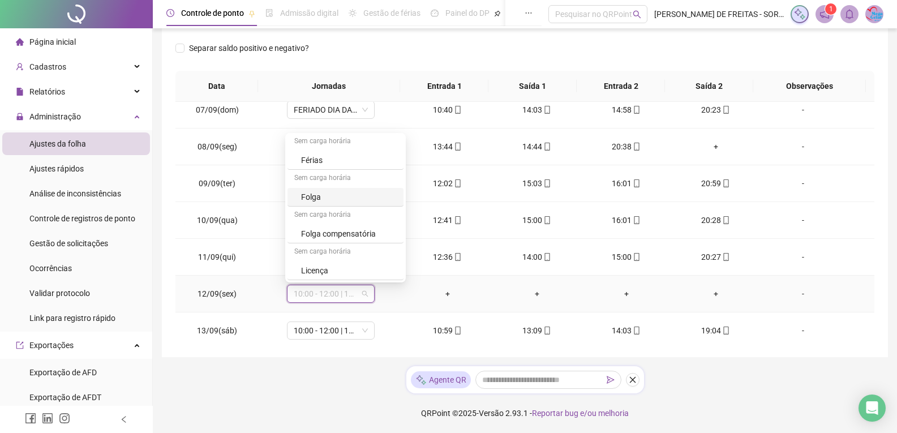
click at [324, 194] on div "Folga" at bounding box center [349, 197] width 96 height 12
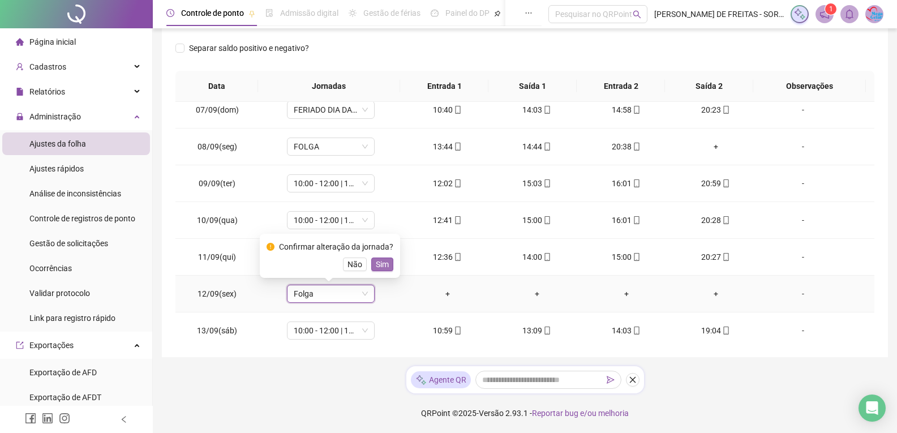
click at [384, 267] on span "Sim" at bounding box center [382, 264] width 13 height 12
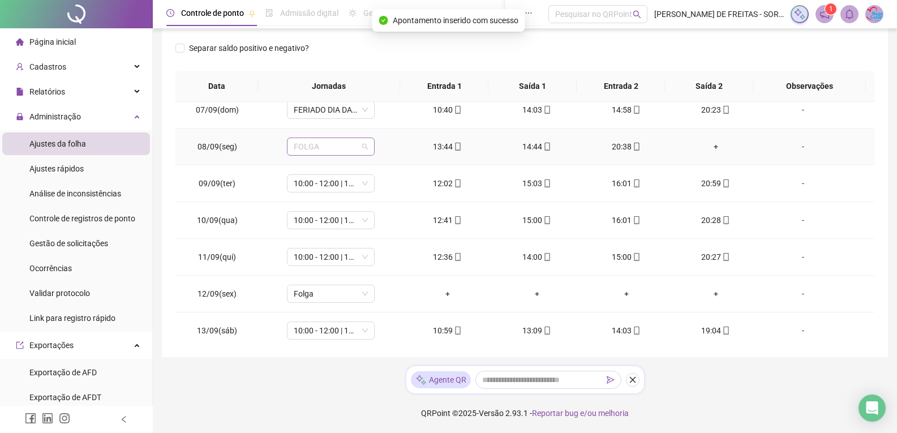
click at [365, 147] on span "FOLGA" at bounding box center [331, 146] width 74 height 17
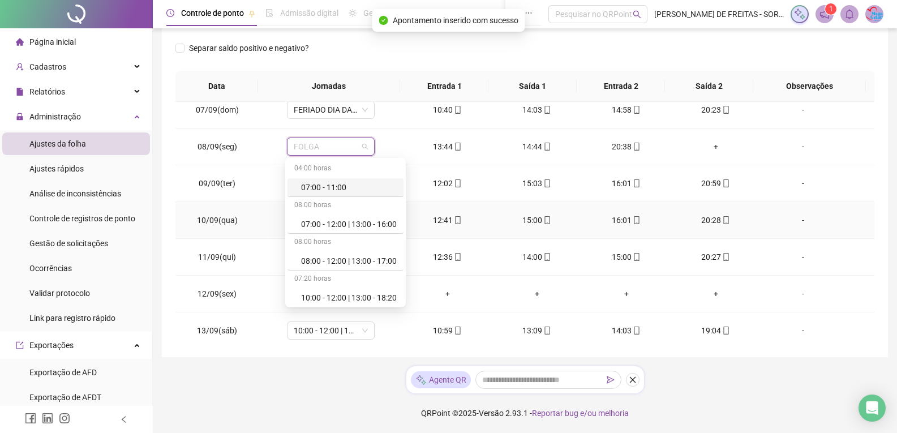
click at [486, 207] on td "12:41" at bounding box center [447, 220] width 89 height 37
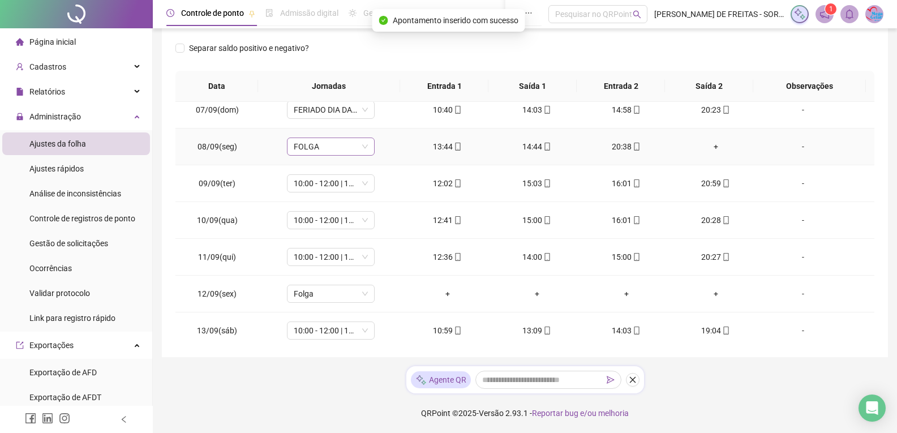
click at [366, 152] on span "FOLGA" at bounding box center [331, 146] width 74 height 17
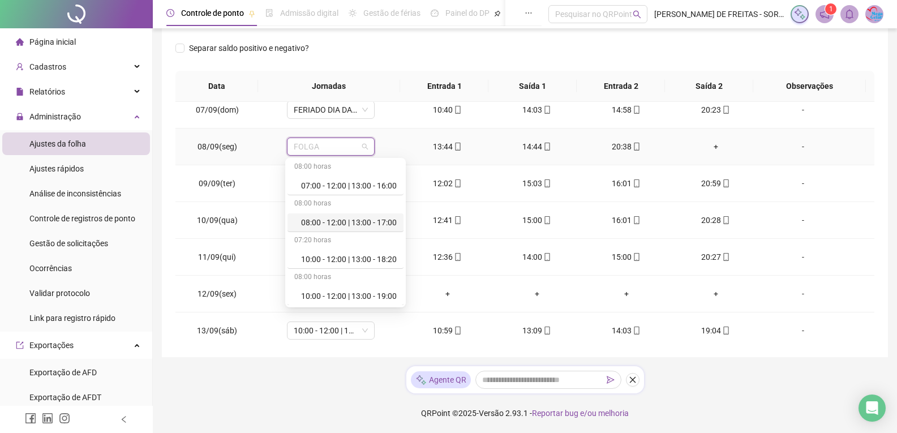
scroll to position [57, 0]
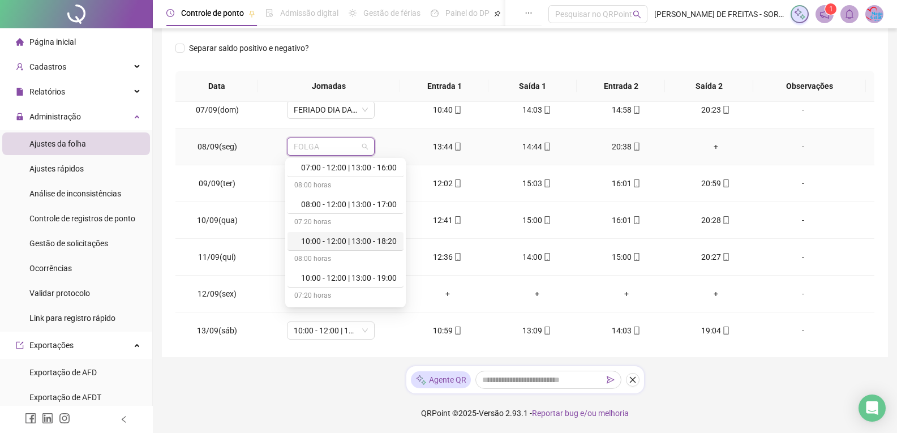
click at [350, 238] on div "10:00 - 12:00 | 13:00 - 18:20" at bounding box center [349, 241] width 96 height 12
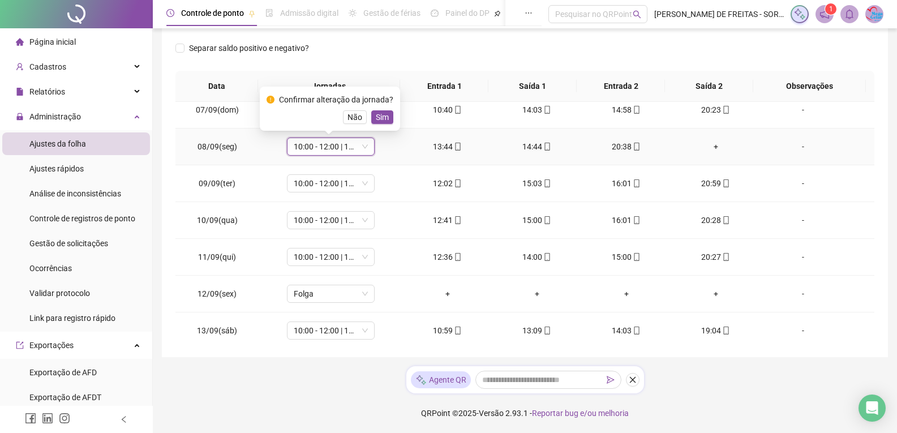
click at [380, 119] on span "Sim" at bounding box center [382, 117] width 13 height 12
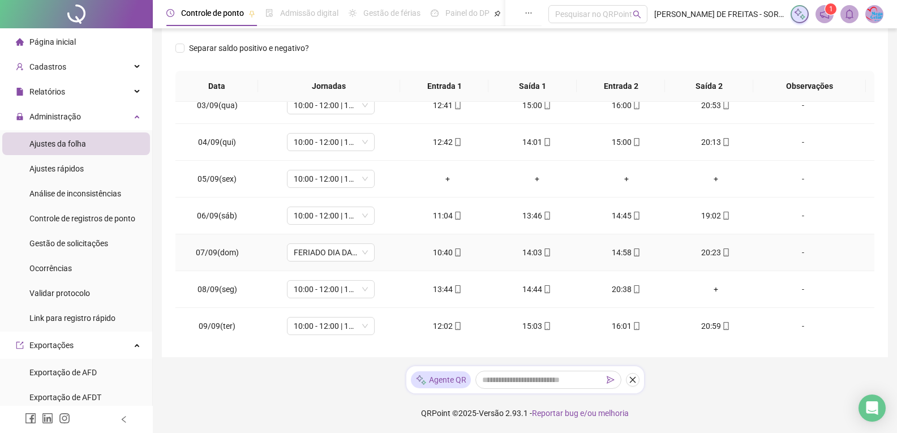
scroll to position [5, 0]
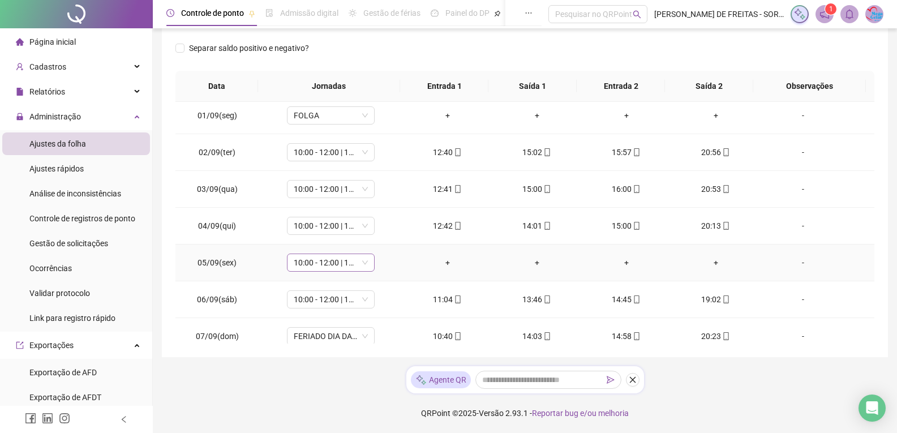
click at [361, 263] on span "10:00 - 12:00 | 13:00 - 18:20" at bounding box center [331, 262] width 74 height 17
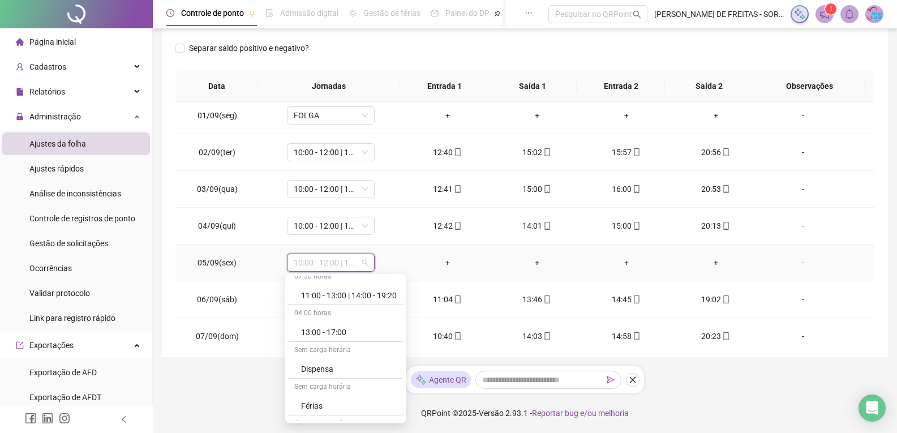
scroll to position [297, 0]
click at [325, 342] on div "Folga" at bounding box center [349, 338] width 96 height 12
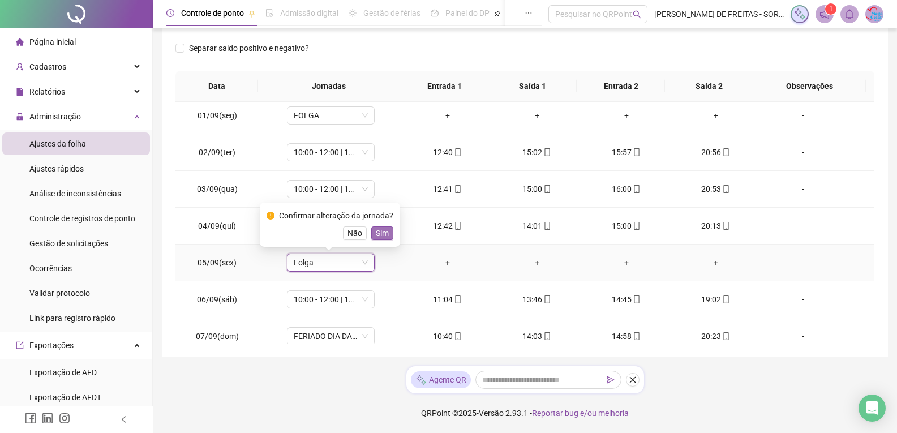
click at [384, 233] on span "Sim" at bounding box center [382, 233] width 13 height 12
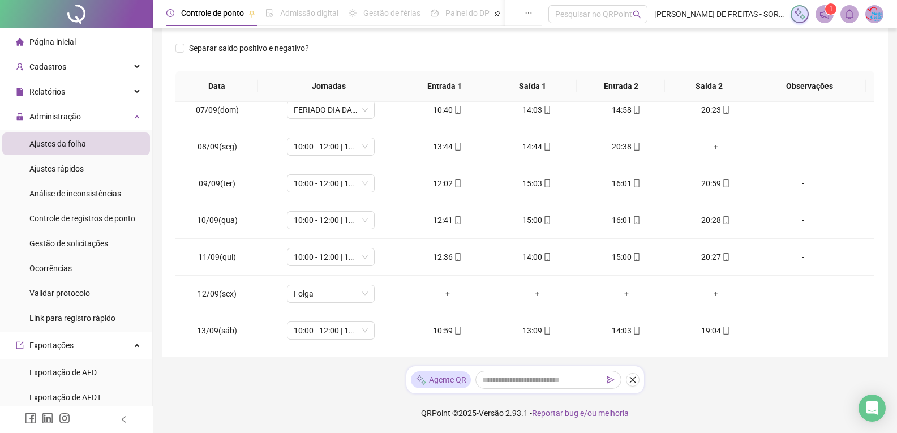
scroll to position [174, 0]
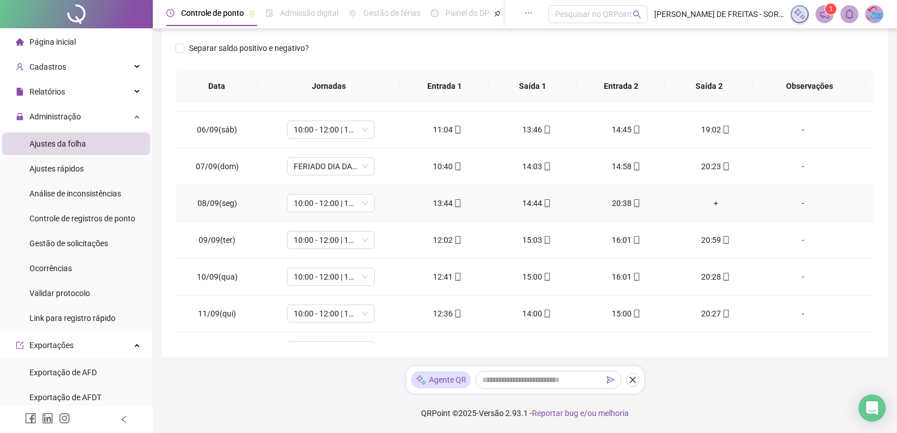
click at [711, 203] on div "+" at bounding box center [716, 203] width 71 height 12
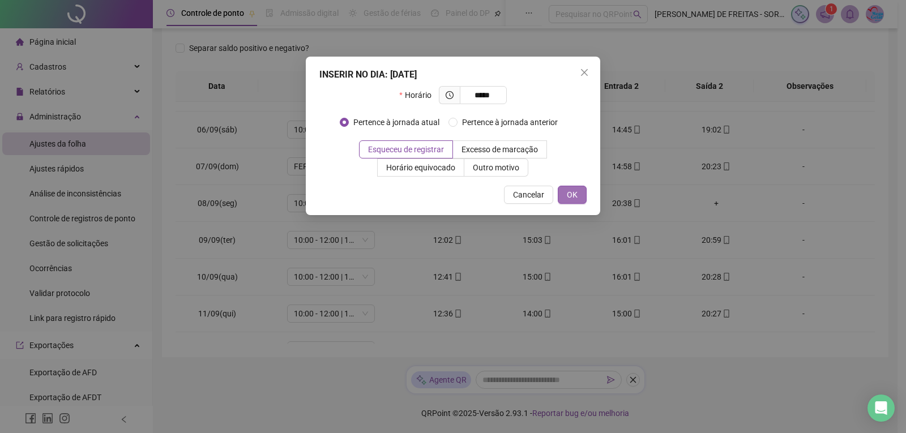
type input "*****"
click at [577, 199] on button "OK" at bounding box center [572, 195] width 29 height 18
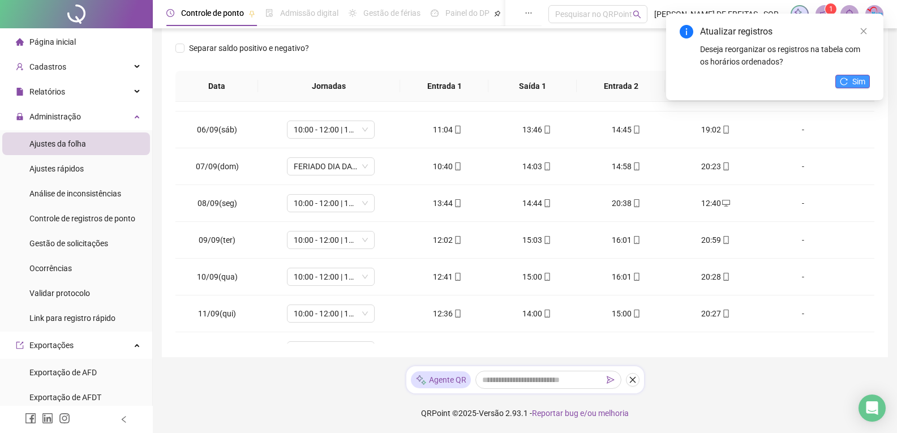
click at [856, 84] on span "Sim" at bounding box center [859, 81] width 13 height 12
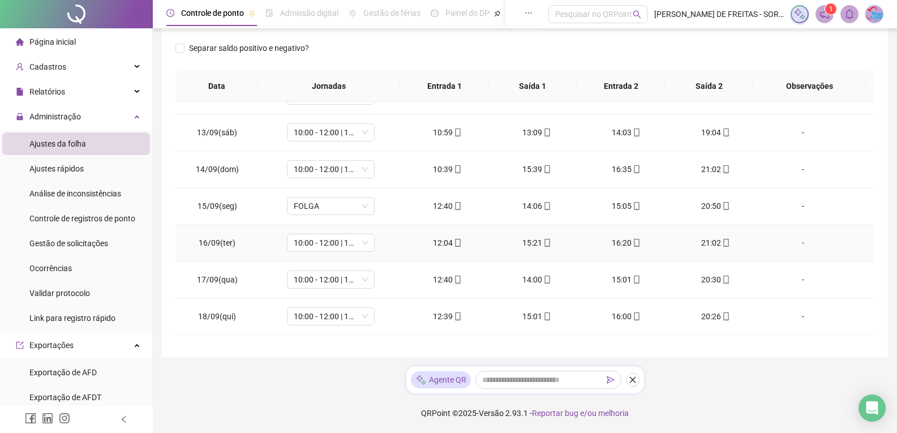
scroll to position [457, 0]
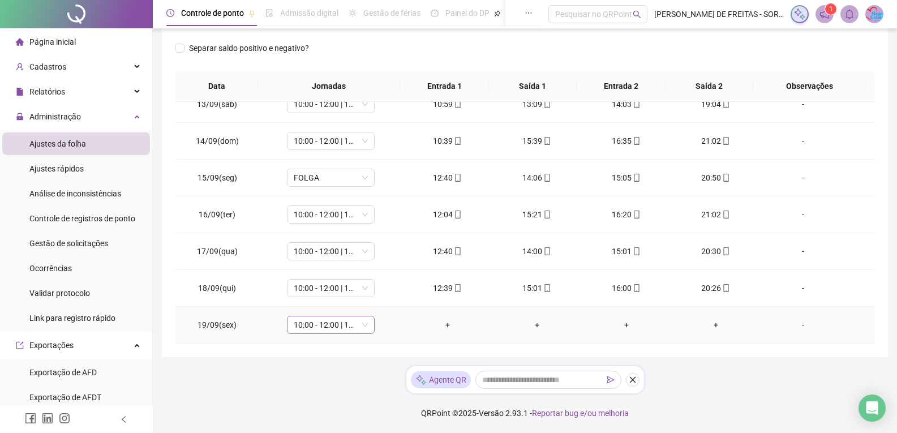
click at [344, 332] on span "10:00 - 12:00 | 13:00 - 18:20" at bounding box center [331, 324] width 74 height 17
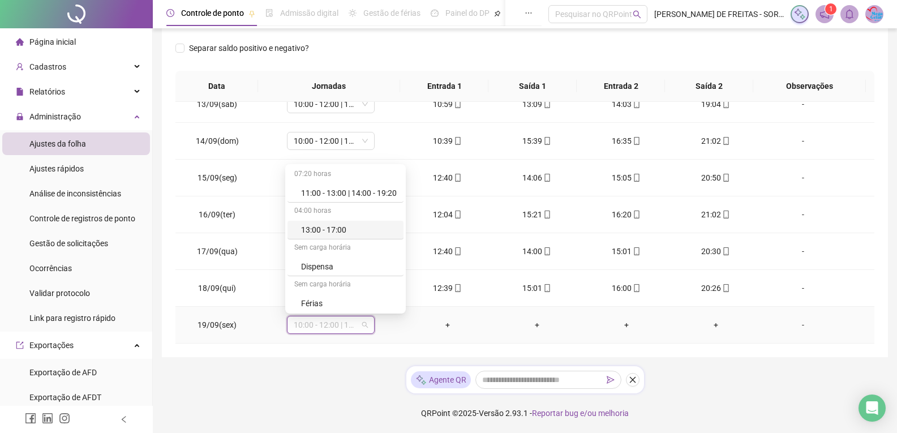
scroll to position [283, 0]
click at [327, 253] on div "Sem carga horária" at bounding box center [346, 260] width 116 height 18
click at [326, 240] on div "Folga" at bounding box center [349, 242] width 96 height 12
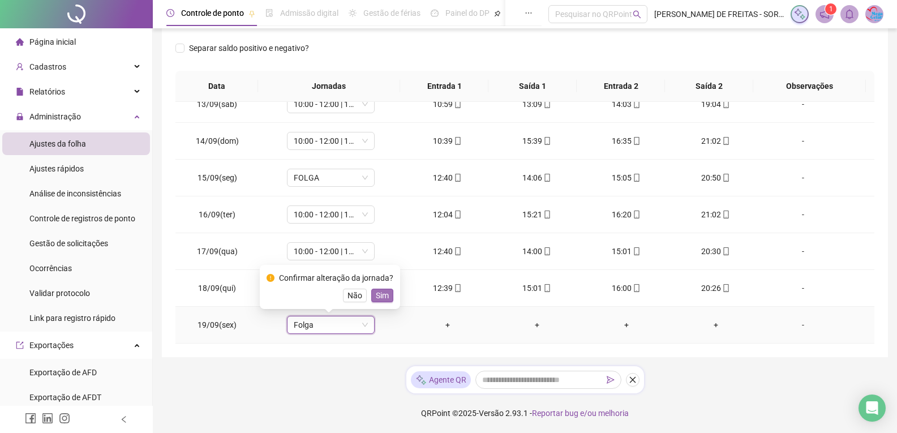
click at [378, 295] on span "Sim" at bounding box center [382, 295] width 13 height 12
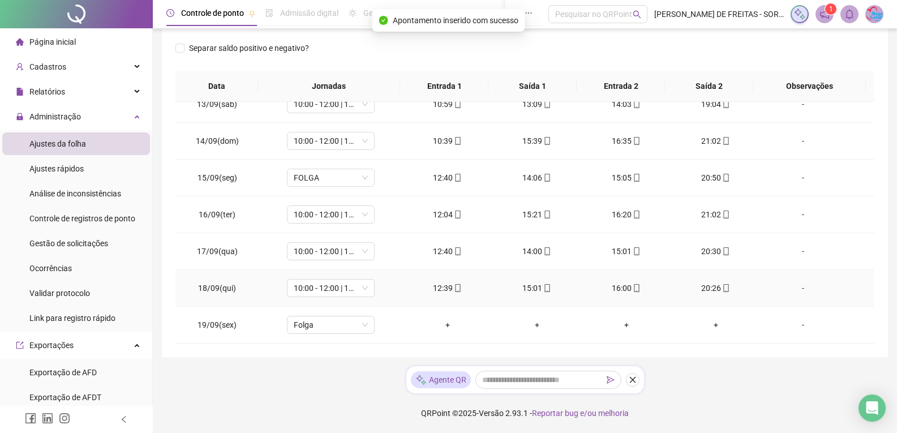
scroll to position [401, 0]
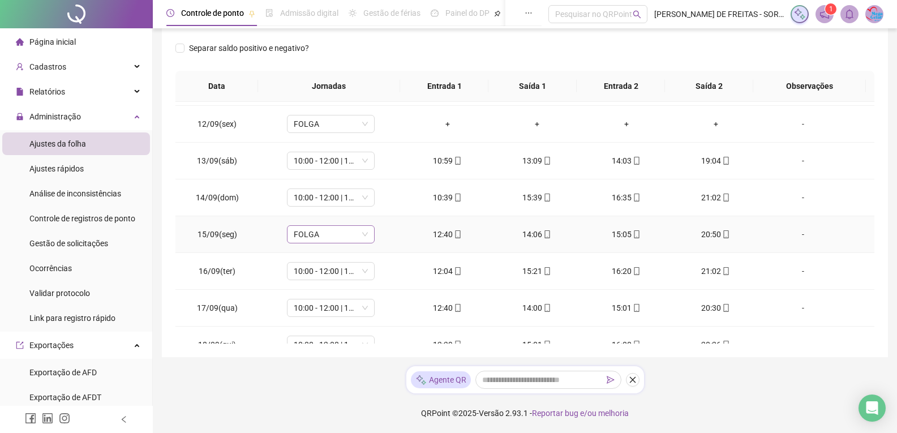
click at [370, 234] on div "FOLGA" at bounding box center [331, 234] width 88 height 18
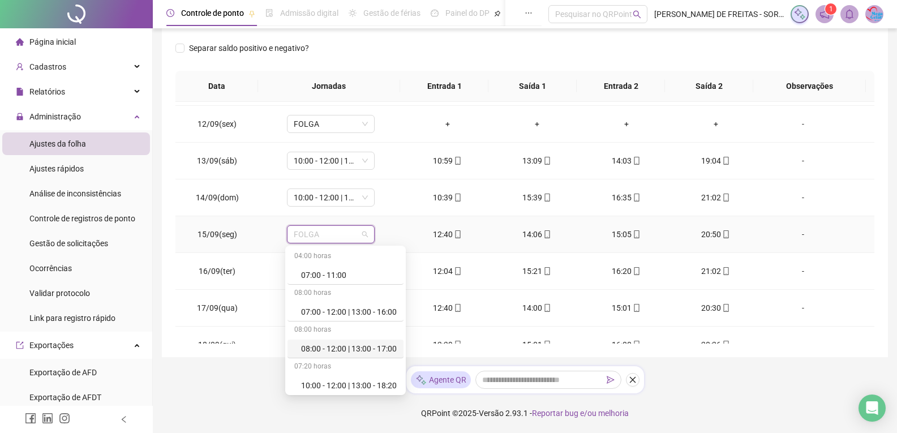
scroll to position [57, 0]
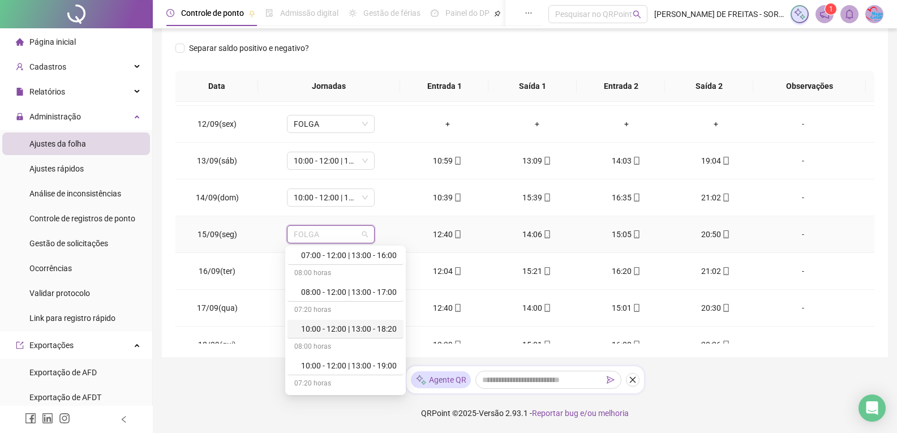
click at [332, 328] on div "10:00 - 12:00 | 13:00 - 18:20" at bounding box center [349, 329] width 96 height 12
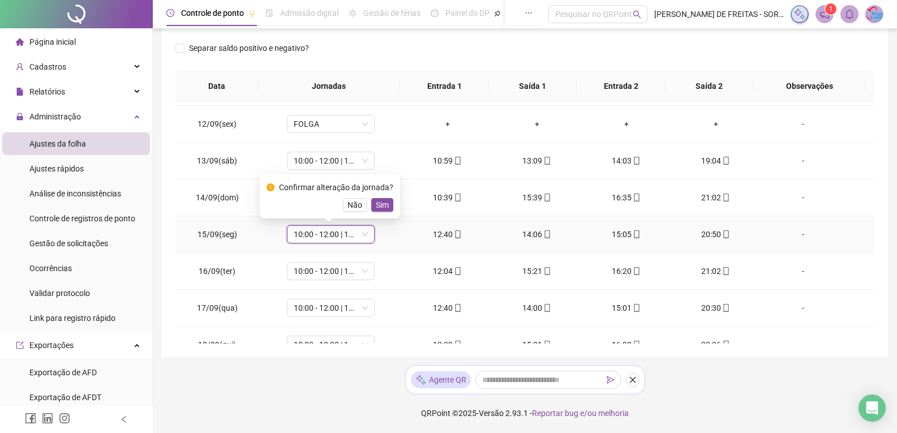
click at [382, 211] on button "Sim" at bounding box center [382, 205] width 22 height 14
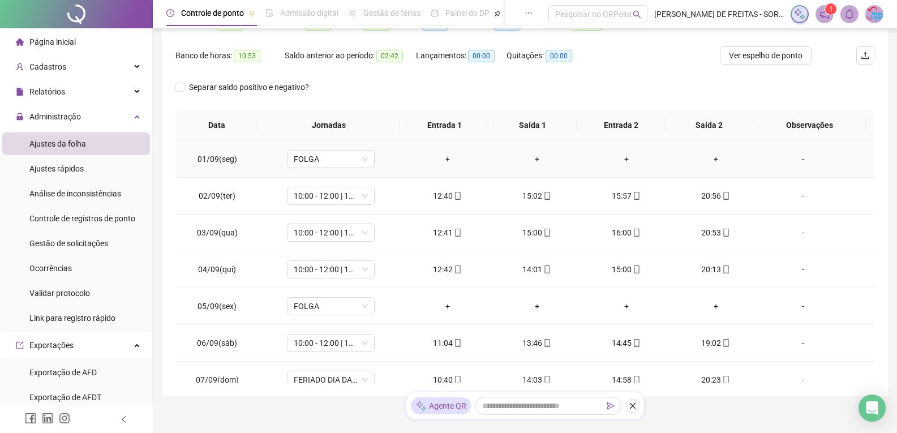
scroll to position [59, 0]
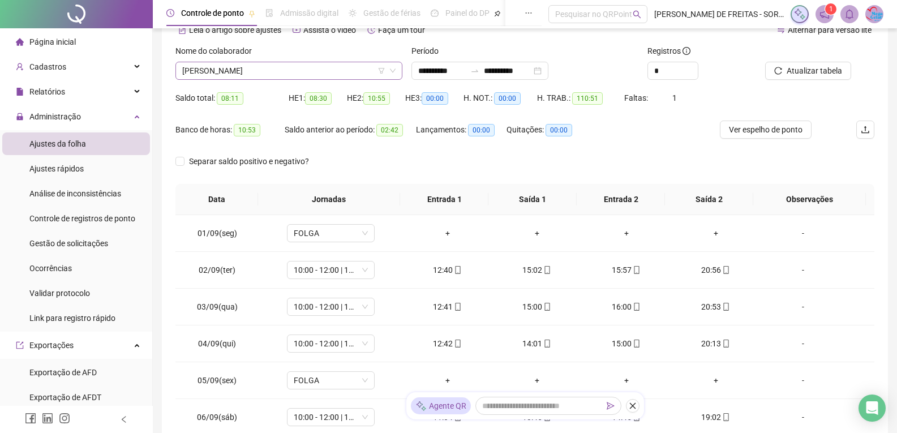
click at [363, 74] on span "[PERSON_NAME]" at bounding box center [288, 70] width 213 height 17
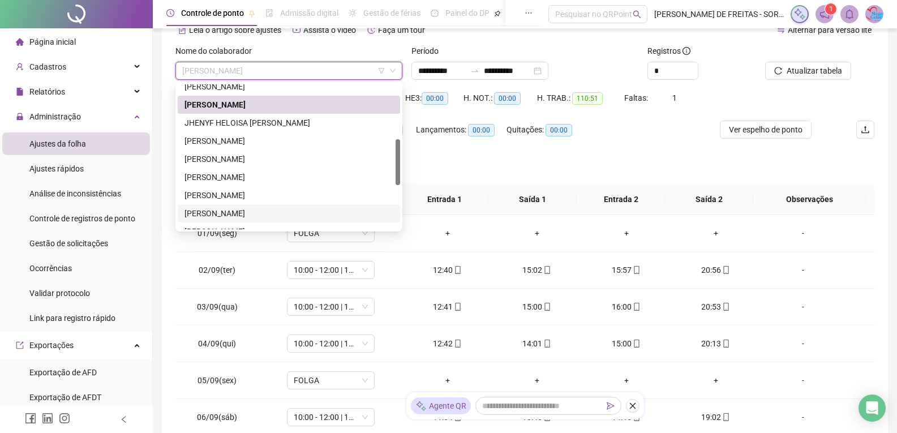
scroll to position [226, 0]
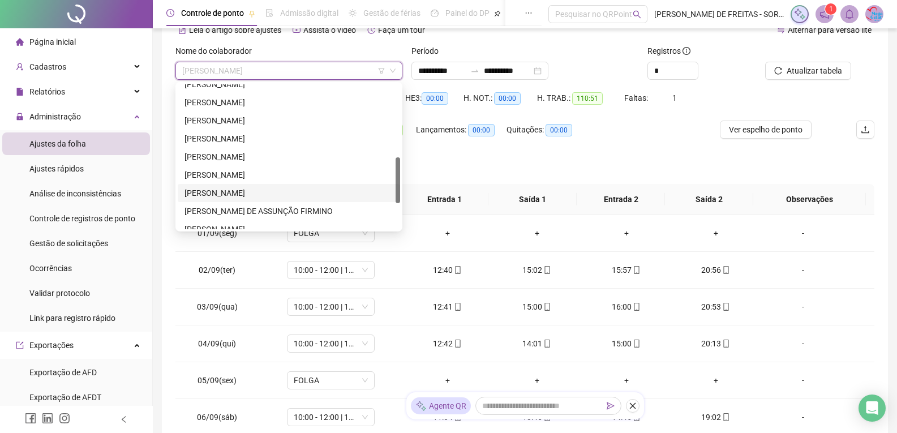
drag, startPoint x: 222, startPoint y: 190, endPoint x: 240, endPoint y: 186, distance: 18.5
click at [222, 190] on div "[PERSON_NAME]" at bounding box center [289, 193] width 209 height 12
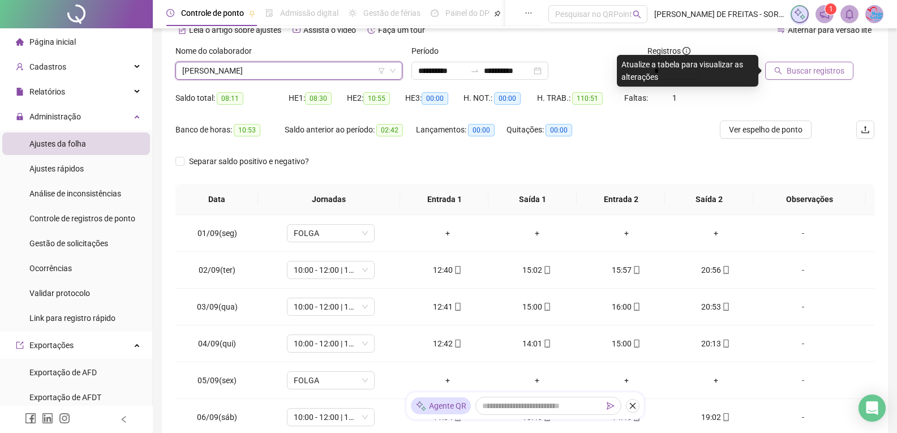
click at [829, 72] on span "Buscar registros" at bounding box center [816, 71] width 58 height 12
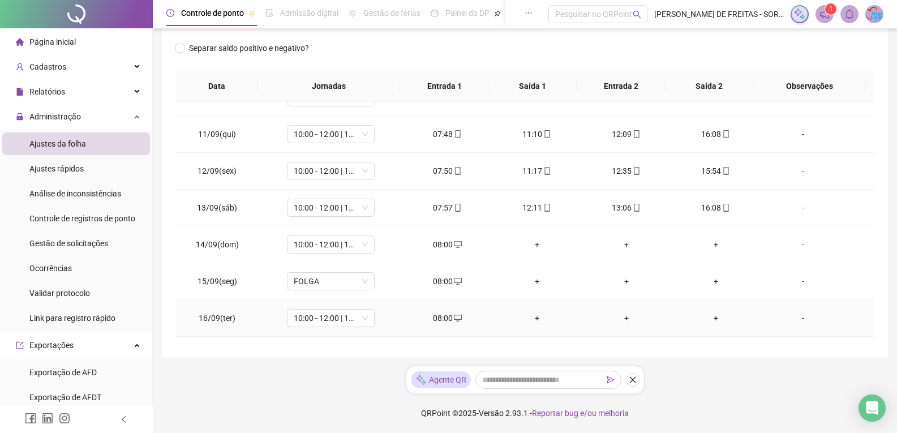
scroll to position [344, 0]
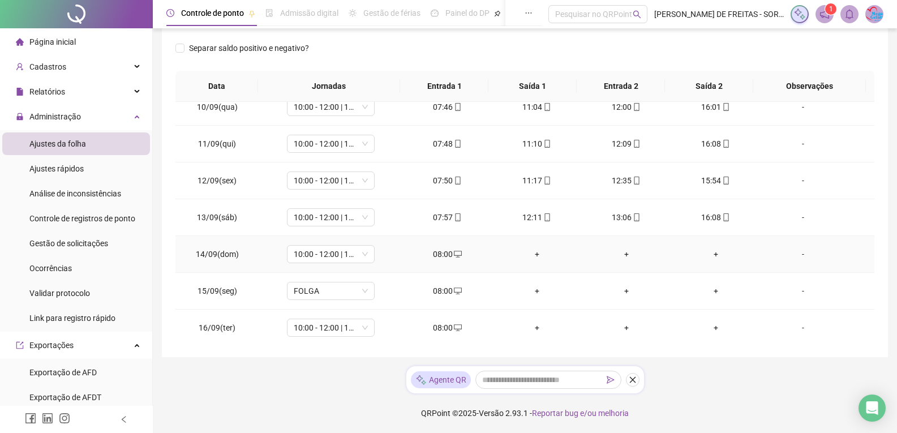
click at [446, 251] on div "08:00" at bounding box center [447, 254] width 71 height 12
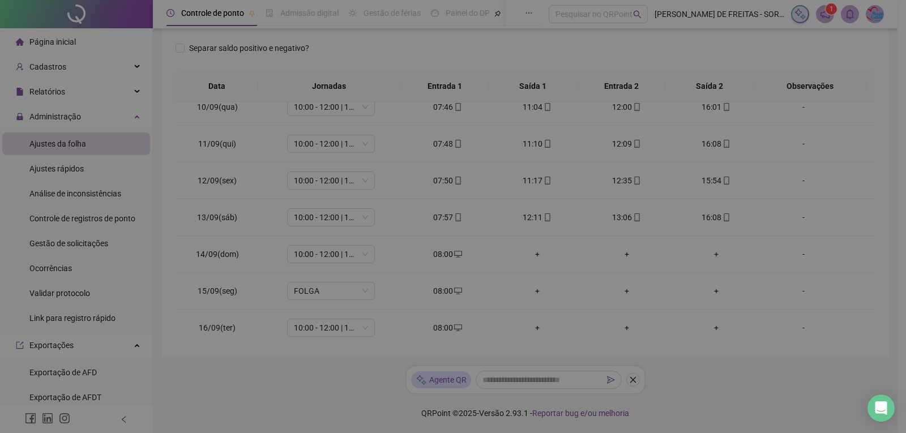
type input "**********"
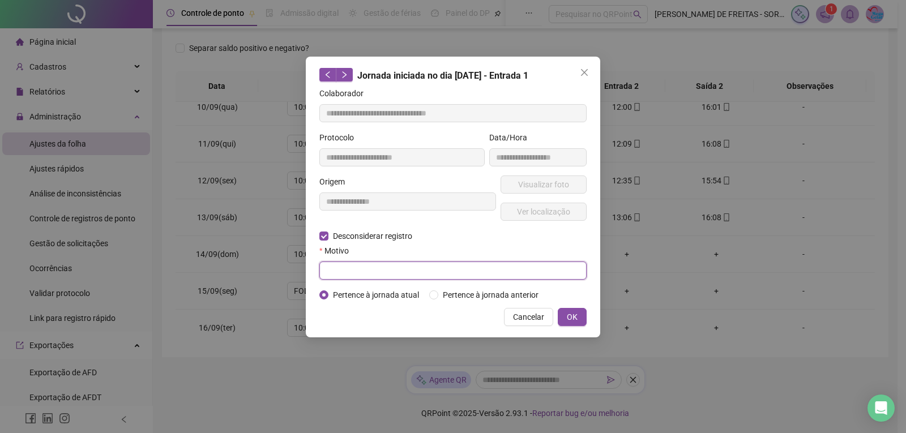
click at [478, 272] on input "text" at bounding box center [452, 271] width 267 height 18
click at [484, 266] on input "*******" at bounding box center [452, 271] width 267 height 18
type input "**********"
click at [574, 314] on span "OK" at bounding box center [572, 317] width 11 height 12
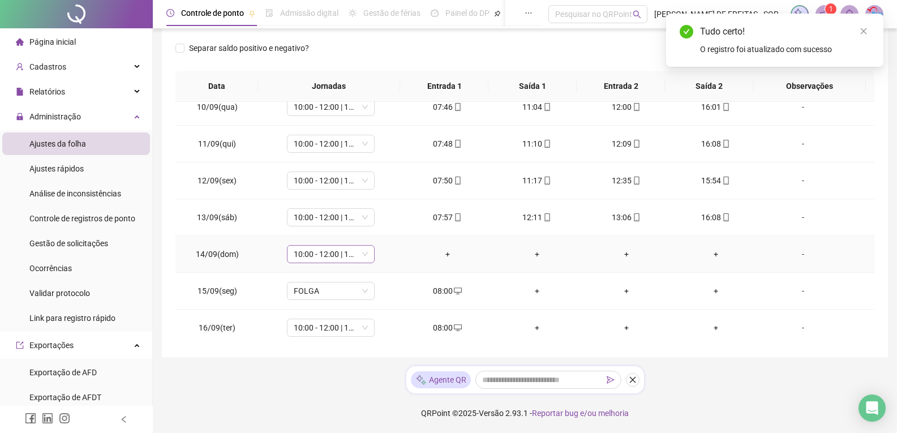
click at [364, 258] on span "10:00 - 12:00 | 13:00 - 18:20" at bounding box center [331, 254] width 74 height 17
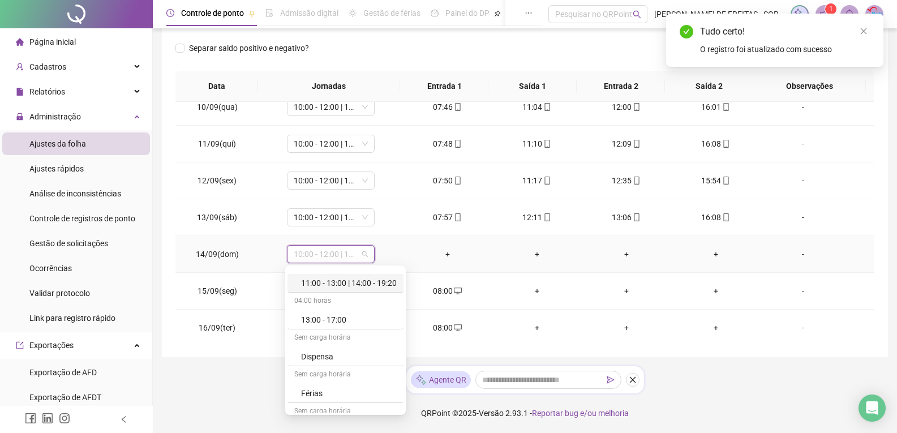
scroll to position [283, 0]
click at [327, 341] on div "Folga" at bounding box center [349, 343] width 96 height 12
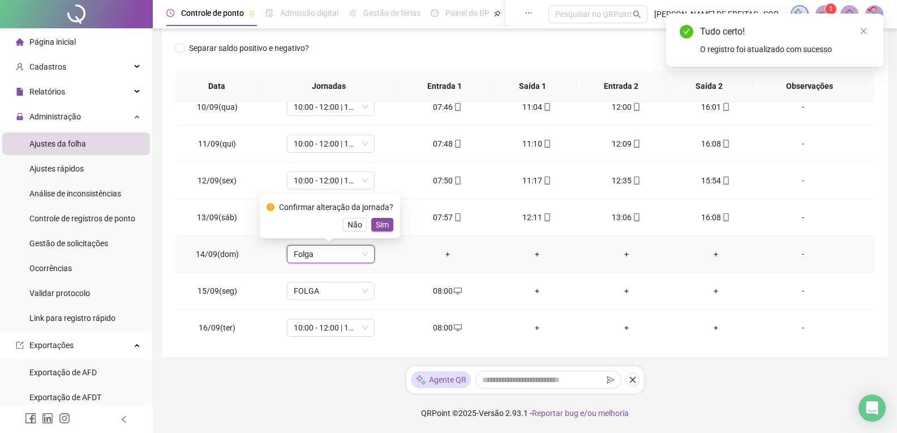
click at [376, 221] on span "Sim" at bounding box center [382, 225] width 13 height 12
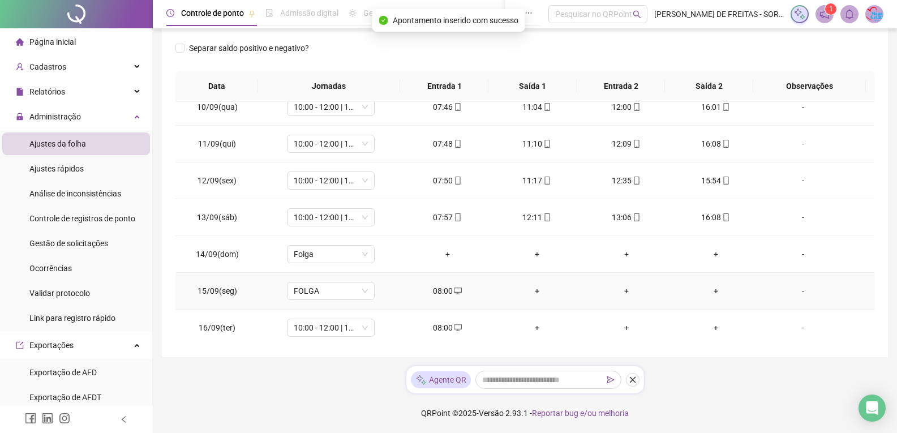
click at [436, 285] on div "08:00" at bounding box center [447, 291] width 71 height 12
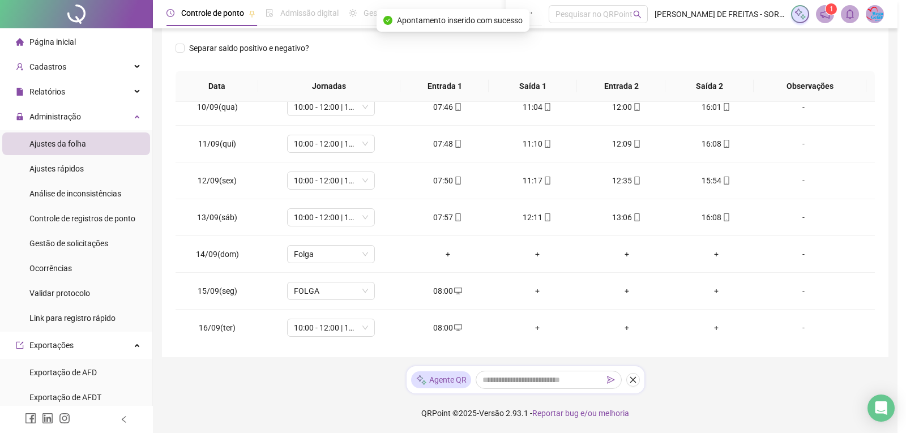
type input "**********"
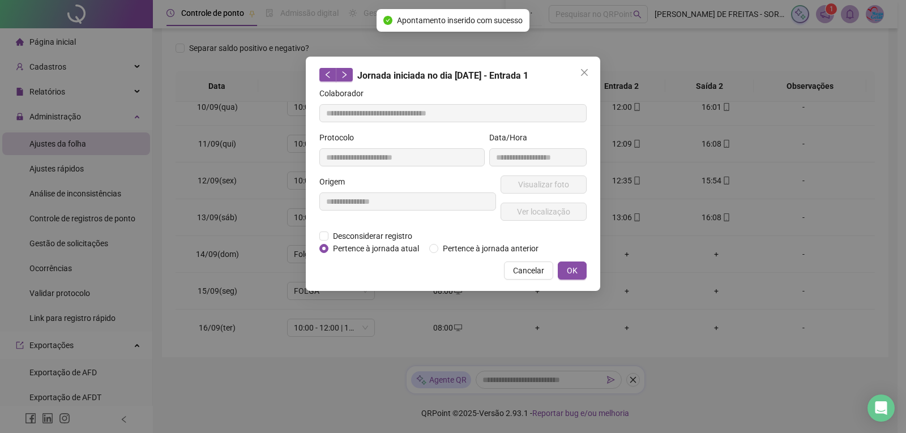
click at [327, 242] on form "**********" at bounding box center [452, 171] width 267 height 168
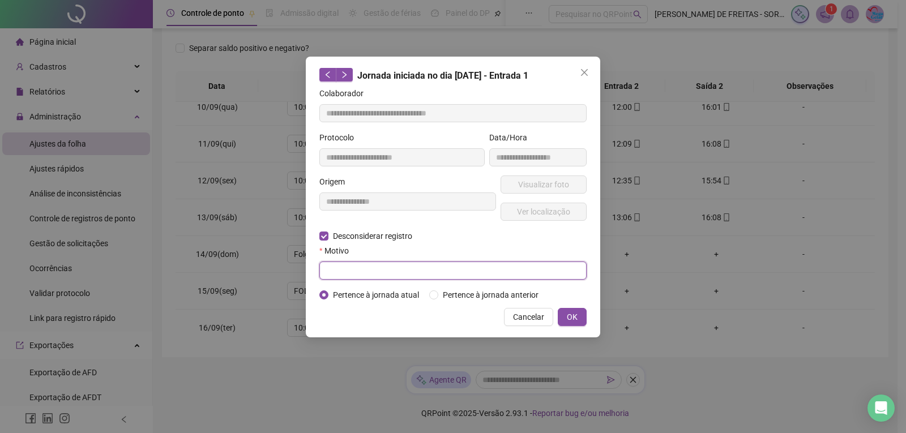
click at [380, 270] on input "text" at bounding box center [452, 271] width 267 height 18
type input "**********"
click at [581, 315] on button "OK" at bounding box center [572, 317] width 29 height 18
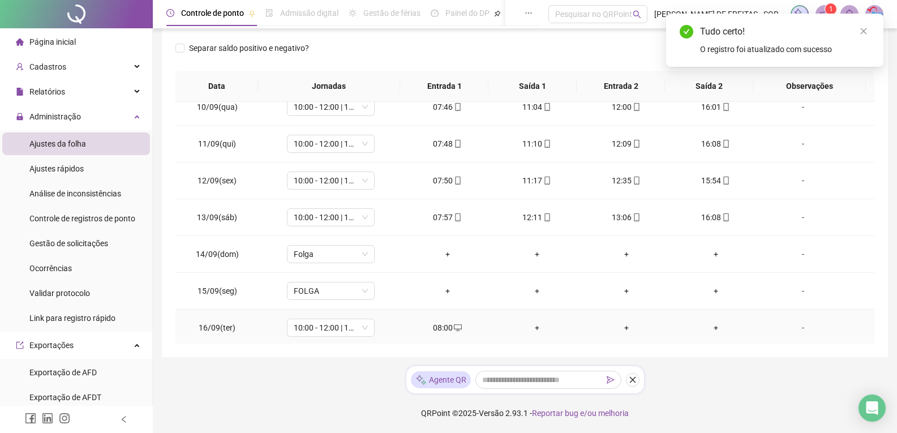
click at [434, 326] on div "08:00" at bounding box center [447, 328] width 71 height 12
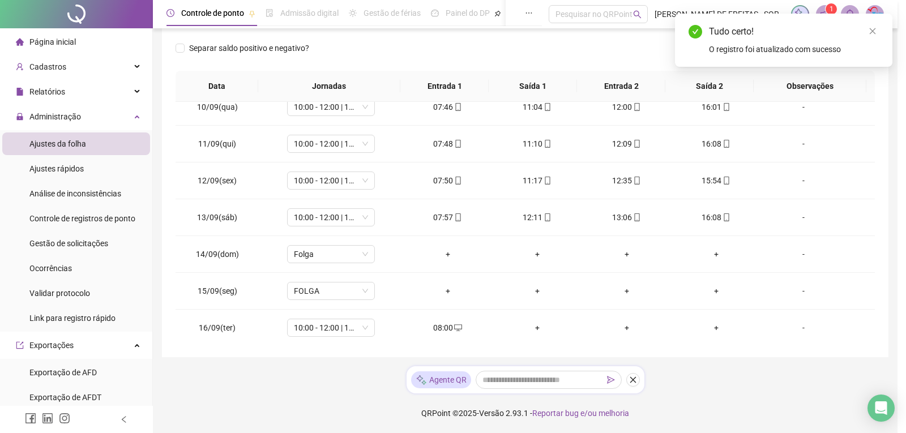
type input "**********"
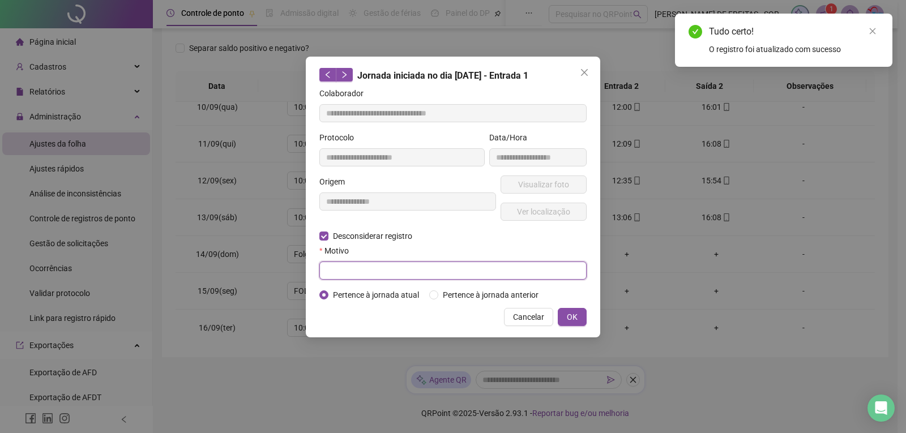
click at [370, 275] on input "text" at bounding box center [452, 271] width 267 height 18
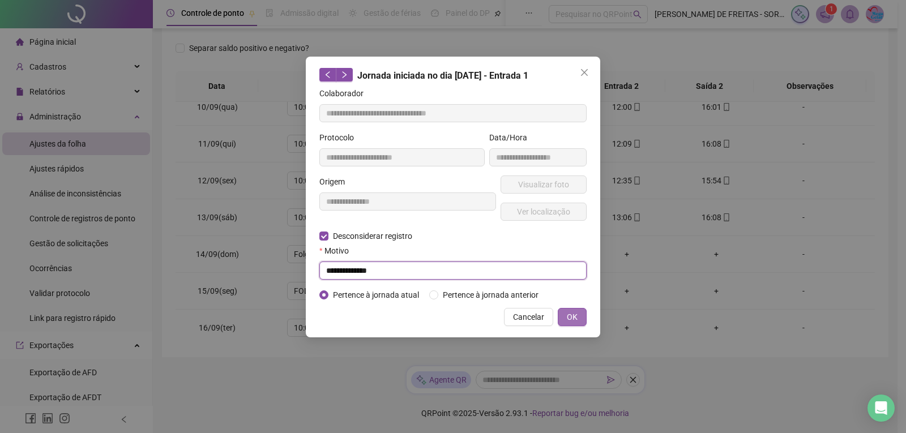
type input "**********"
click at [574, 315] on span "OK" at bounding box center [572, 317] width 11 height 12
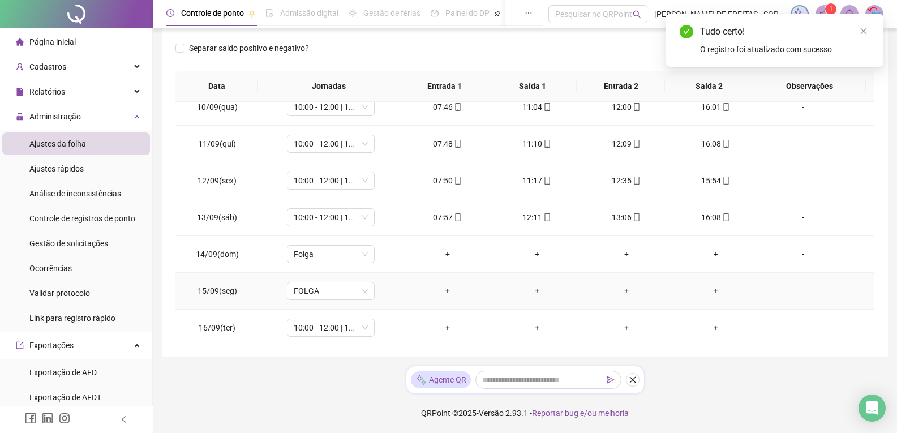
scroll to position [401, 0]
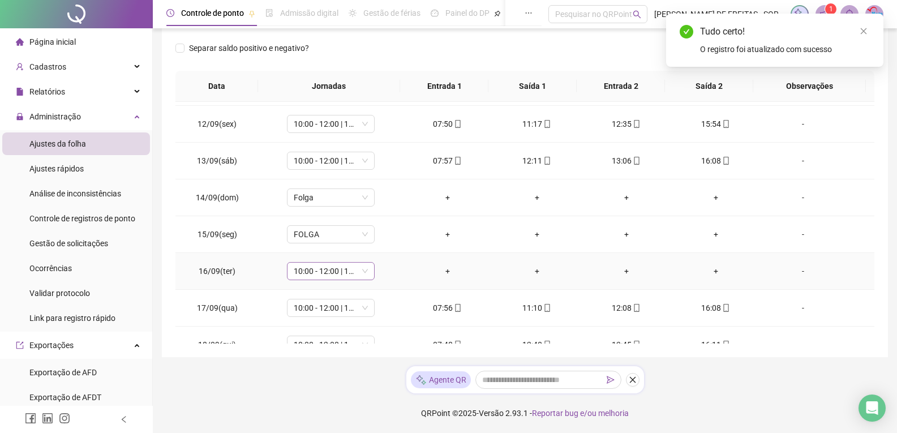
click at [352, 268] on span "10:00 - 12:00 | 13:00 - 18:20" at bounding box center [331, 271] width 74 height 17
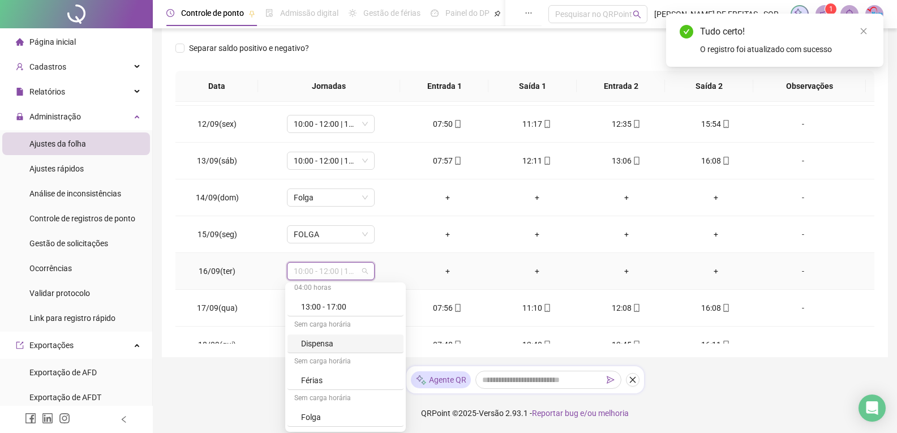
scroll to position [226, 0]
click at [326, 413] on div "Folga" at bounding box center [349, 416] width 96 height 12
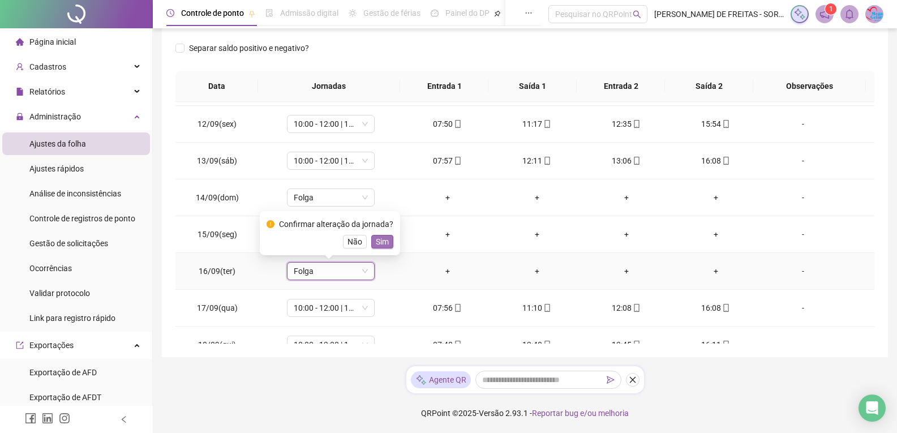
click at [381, 244] on span "Sim" at bounding box center [382, 242] width 13 height 12
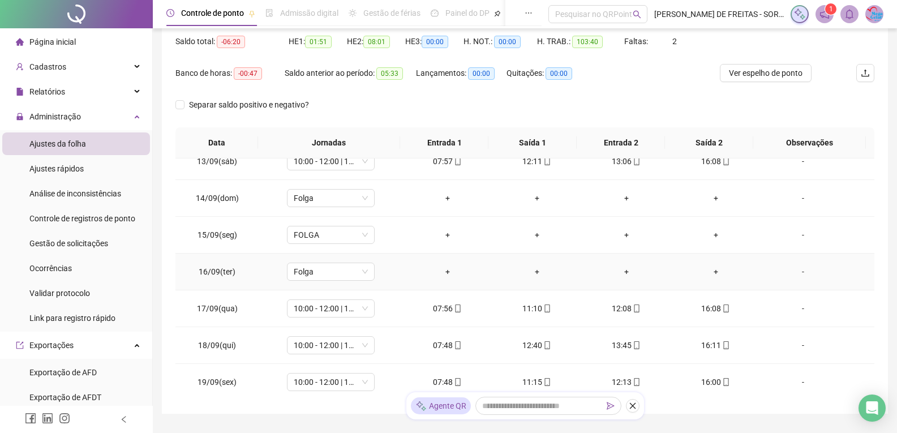
scroll to position [457, 0]
click at [440, 114] on div "Separar saldo positivo e negativo?" at bounding box center [525, 112] width 699 height 32
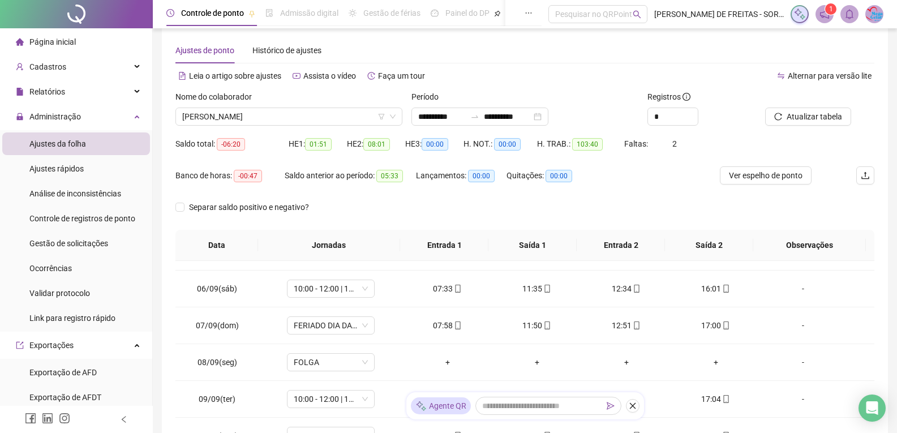
scroll to position [0, 0]
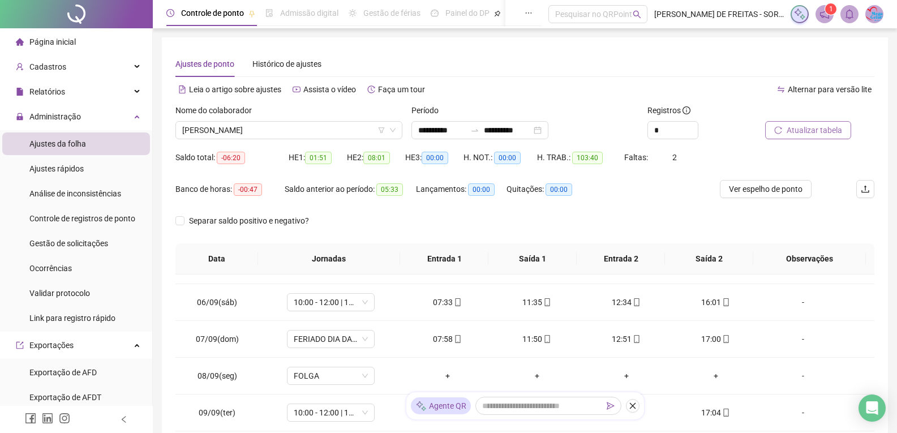
click at [810, 127] on span "Atualizar tabela" at bounding box center [814, 130] width 55 height 12
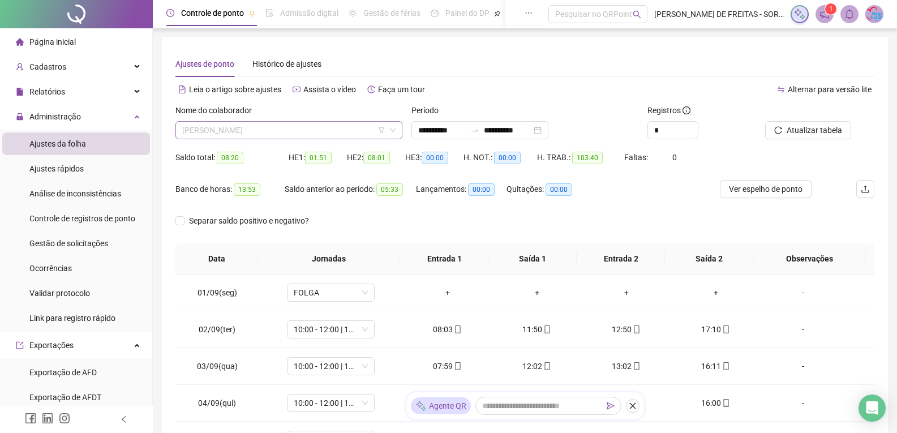
click at [372, 135] on span "[PERSON_NAME]" at bounding box center [288, 130] width 213 height 17
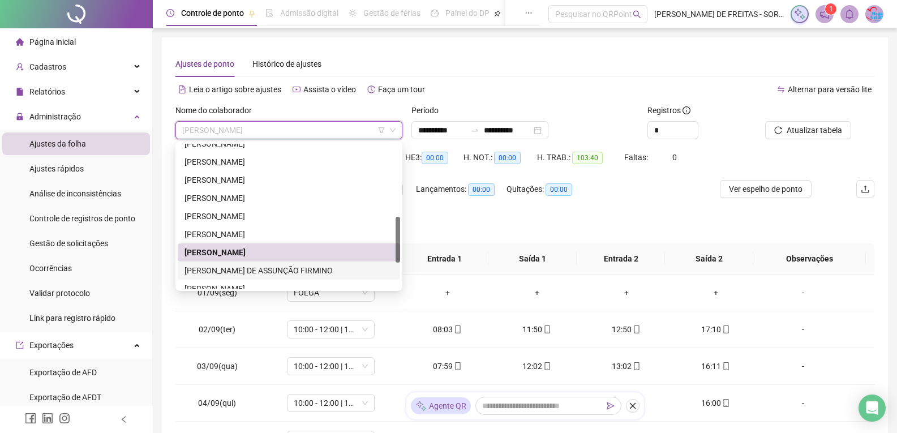
scroll to position [308, 0]
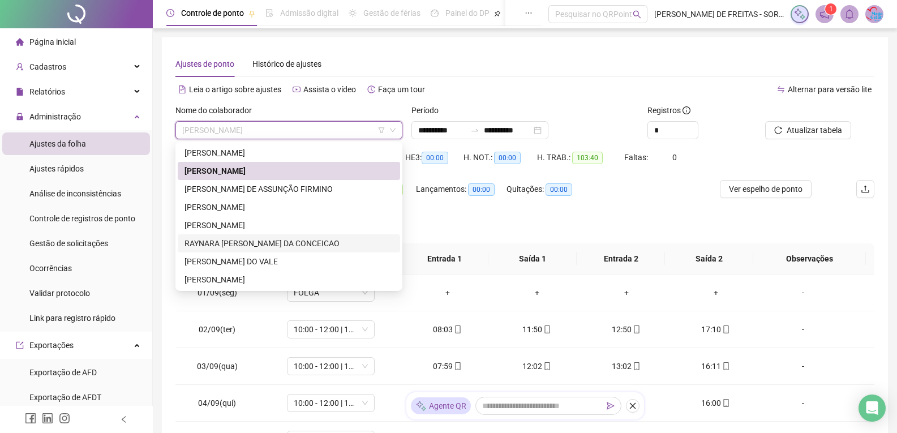
click at [249, 242] on div "RAYNARA [PERSON_NAME] DA CONCEICAO" at bounding box center [289, 243] width 209 height 12
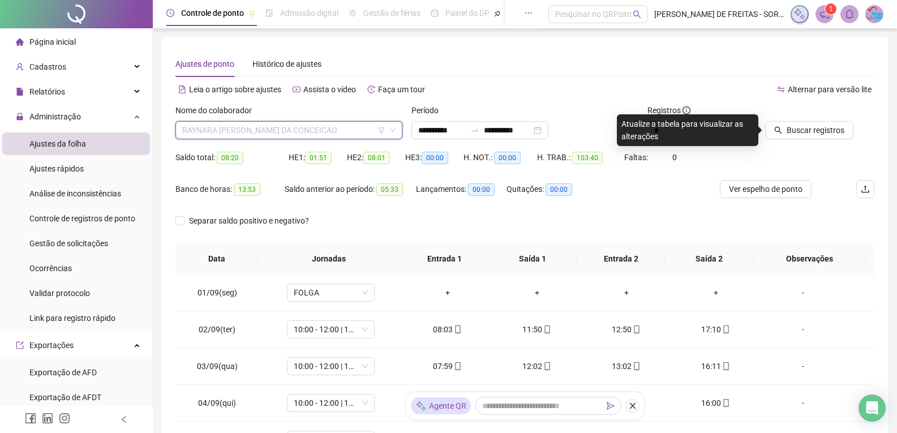
drag, startPoint x: 310, startPoint y: 136, endPoint x: 279, endPoint y: 164, distance: 41.7
click at [310, 137] on span "RAYNARA [PERSON_NAME] DA CONCEICAO" at bounding box center [288, 130] width 213 height 17
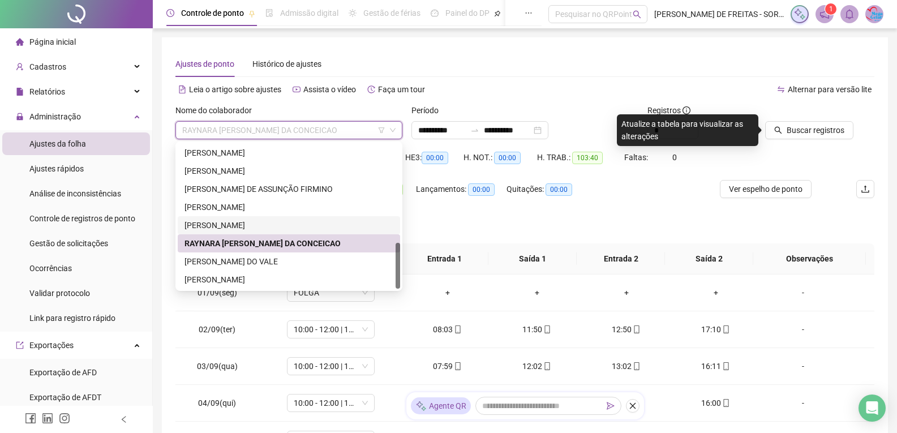
click at [228, 226] on div "[PERSON_NAME]" at bounding box center [289, 225] width 209 height 12
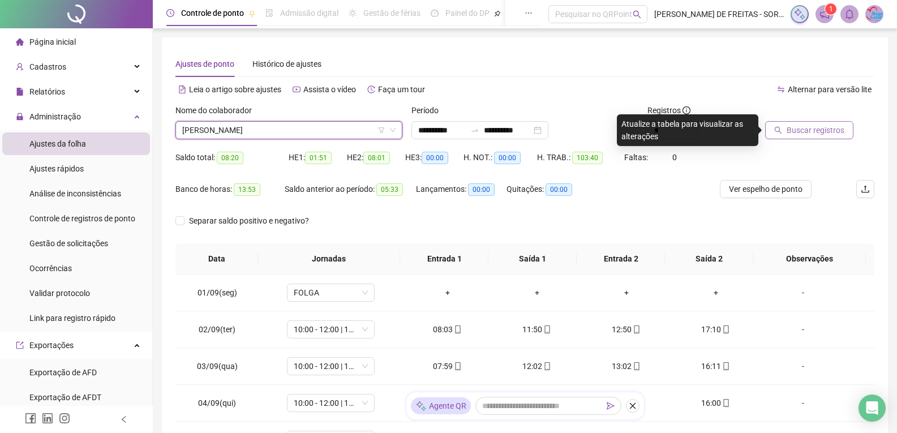
click at [805, 131] on span "Buscar registros" at bounding box center [816, 130] width 58 height 12
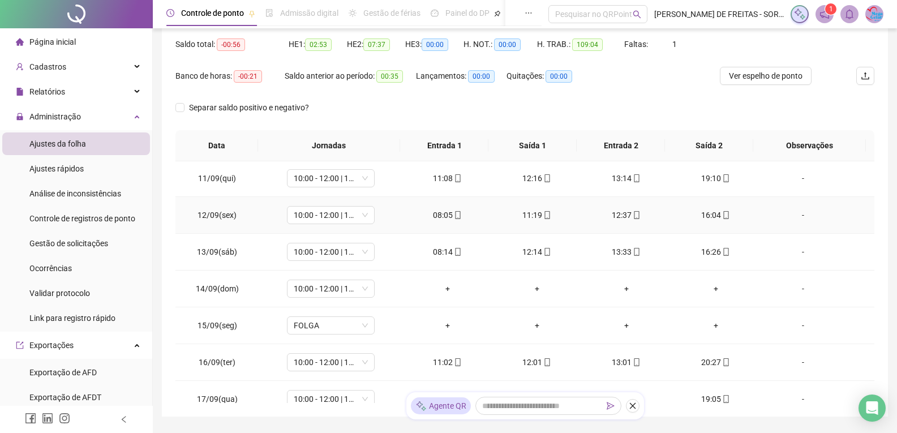
scroll to position [396, 0]
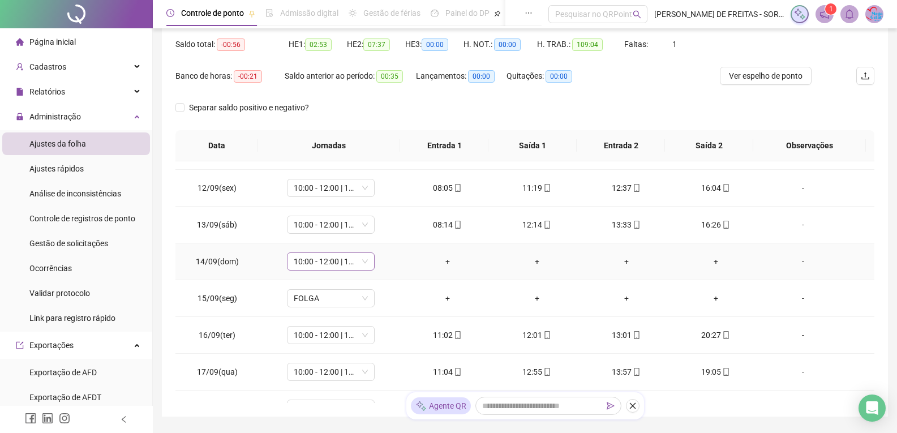
click at [364, 262] on span "10:00 - 12:00 | 13:00 - 18:20" at bounding box center [331, 261] width 74 height 17
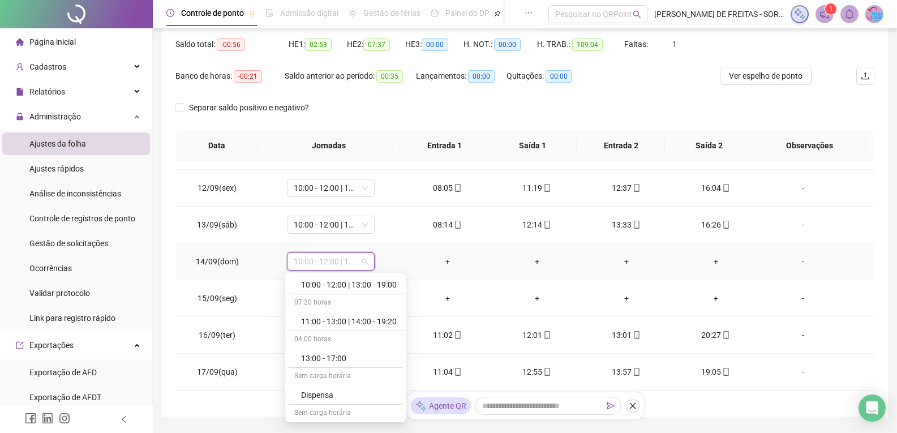
scroll to position [297, 0]
click at [326, 341] on div "Folga" at bounding box center [349, 337] width 96 height 12
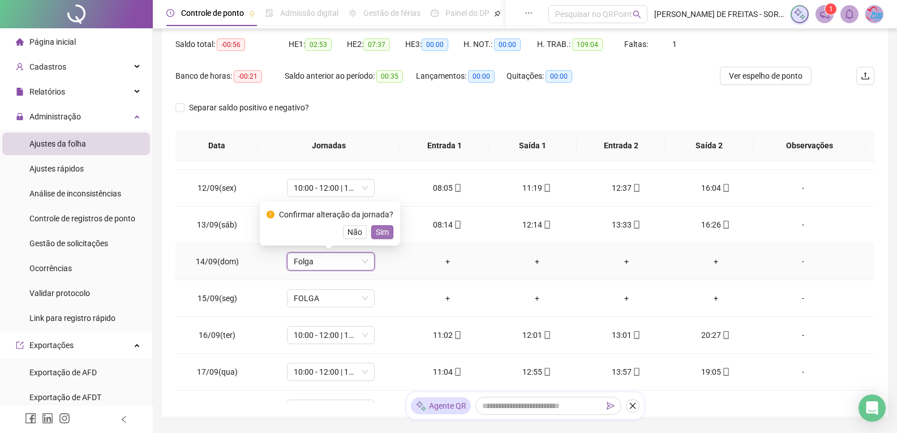
click at [377, 234] on span "Sim" at bounding box center [382, 232] width 13 height 12
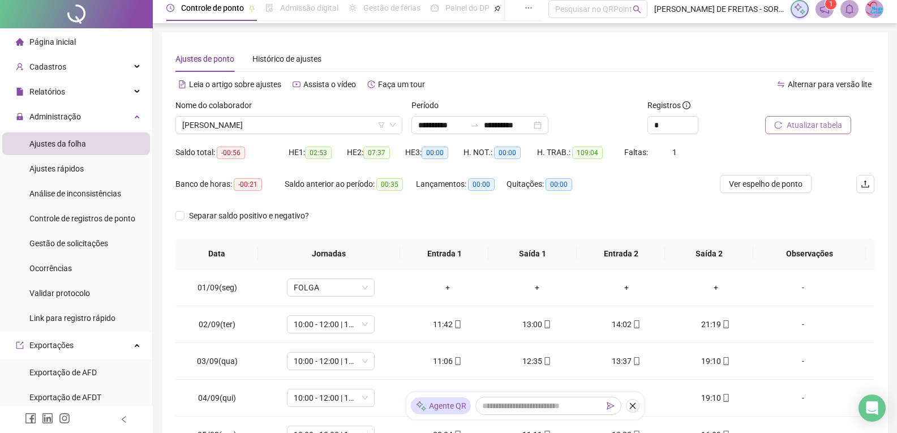
scroll to position [0, 0]
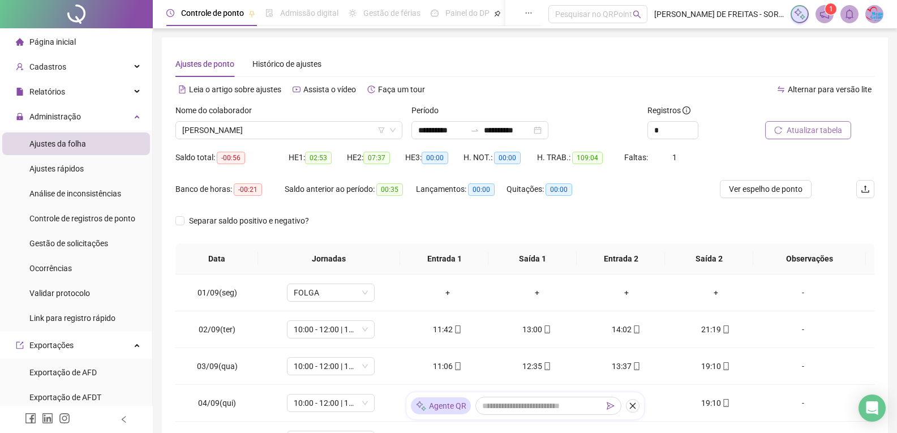
click at [794, 127] on span "Atualizar tabela" at bounding box center [814, 130] width 55 height 12
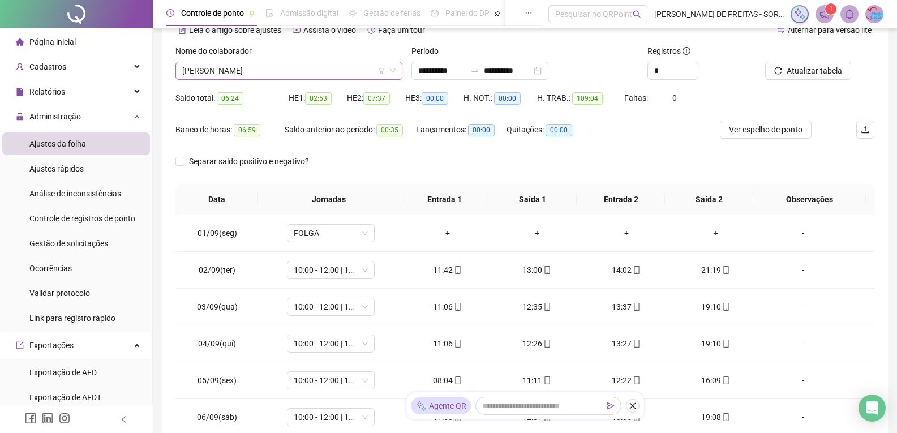
click at [360, 74] on span "[PERSON_NAME]" at bounding box center [288, 70] width 213 height 17
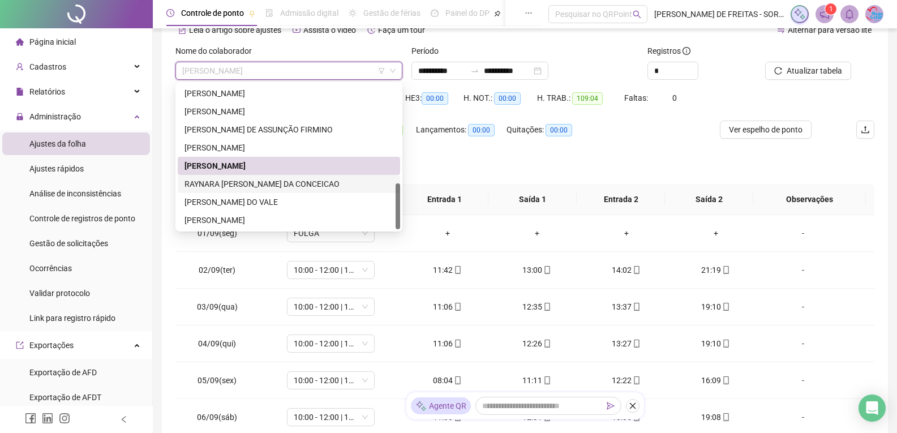
drag, startPoint x: 246, startPoint y: 181, endPoint x: 260, endPoint y: 178, distance: 15.0
click at [247, 181] on div "RAYNARA [PERSON_NAME] DA CONCEICAO" at bounding box center [289, 184] width 209 height 12
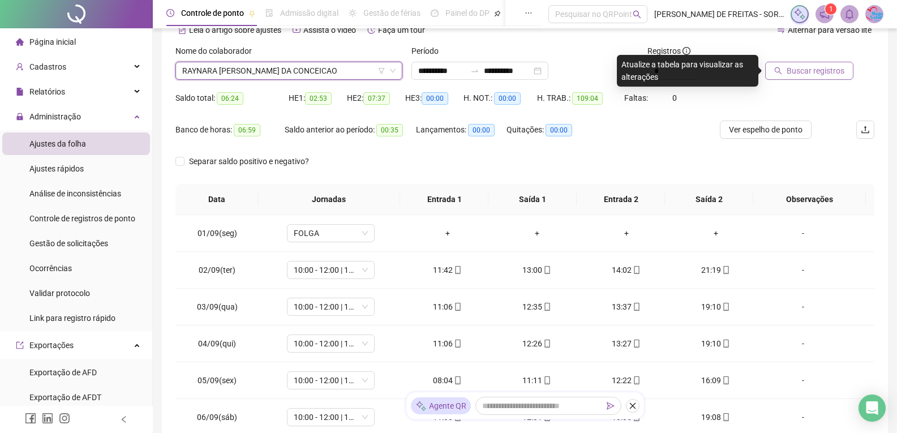
click at [814, 67] on span "Buscar registros" at bounding box center [816, 71] width 58 height 12
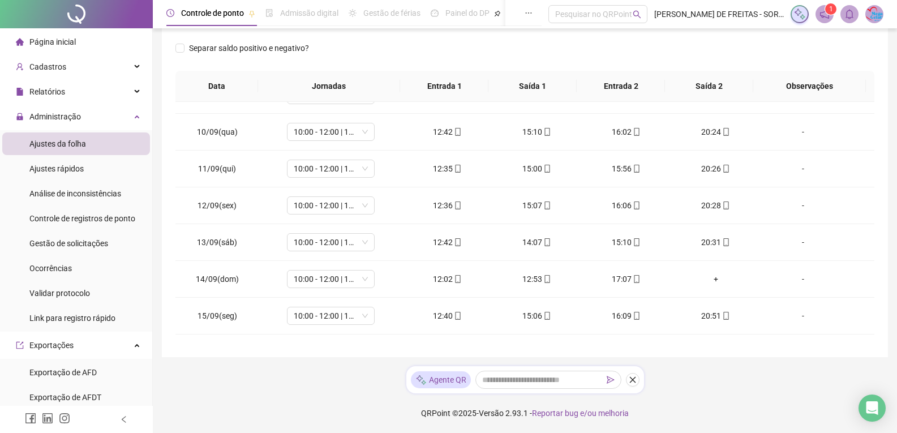
scroll to position [340, 0]
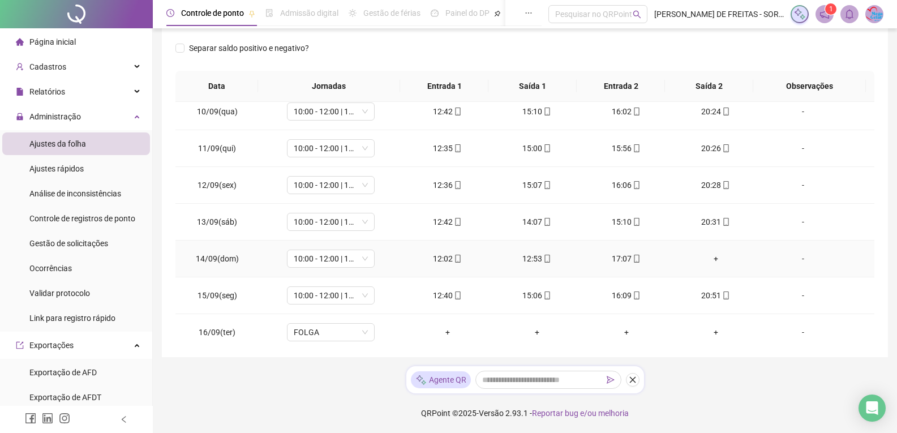
click at [707, 257] on div "+" at bounding box center [716, 259] width 71 height 12
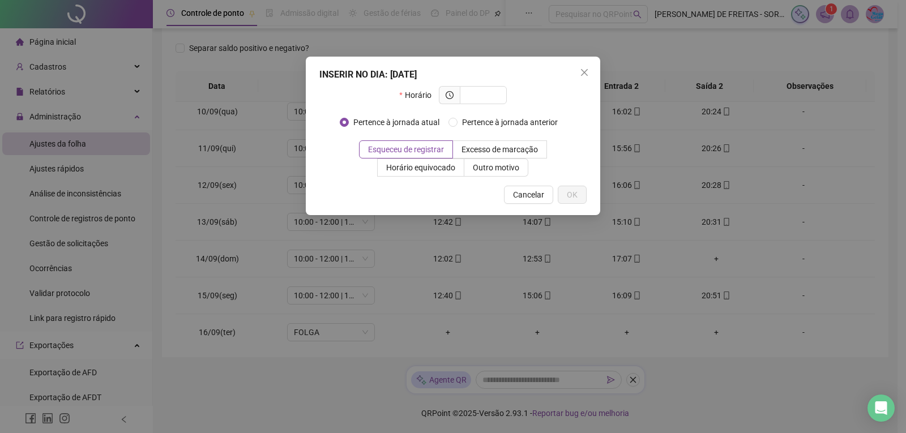
click at [596, 68] on div "INSERIR NO DIA : [DATE] Horário Pertence à jornada atual Pertence à jornada ant…" at bounding box center [453, 136] width 294 height 159
click at [585, 72] on icon "close" at bounding box center [584, 72] width 7 height 7
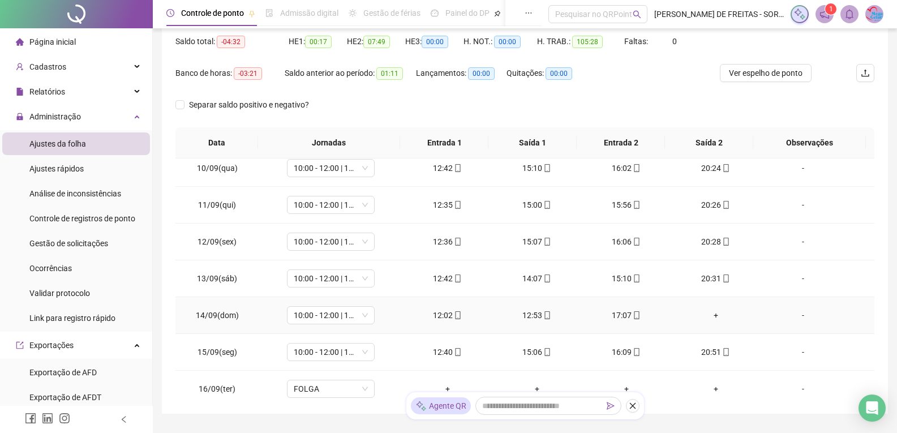
click at [528, 317] on div "12:53" at bounding box center [537, 315] width 71 height 12
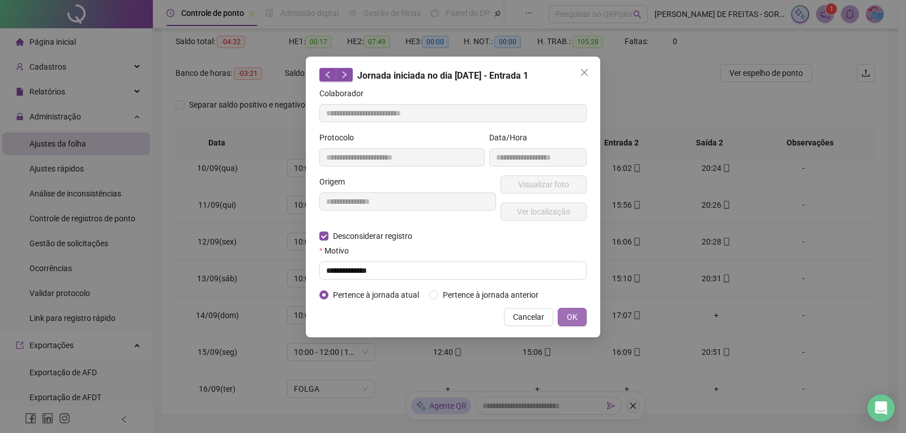
click at [566, 313] on button "OK" at bounding box center [572, 317] width 29 height 18
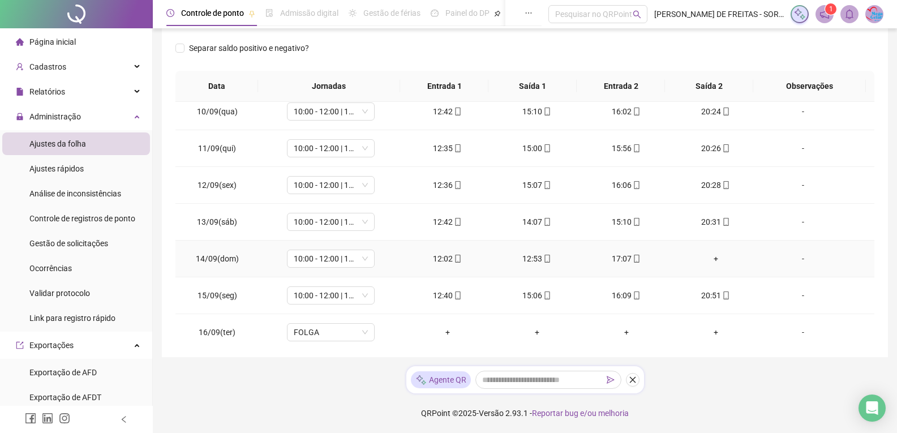
click at [599, 260] on div "17:07" at bounding box center [626, 259] width 71 height 12
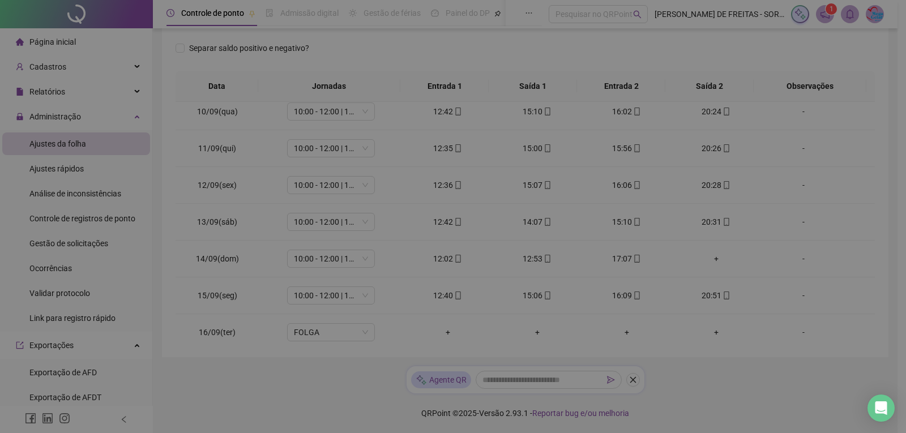
click at [627, 263] on div "**********" at bounding box center [453, 216] width 906 height 433
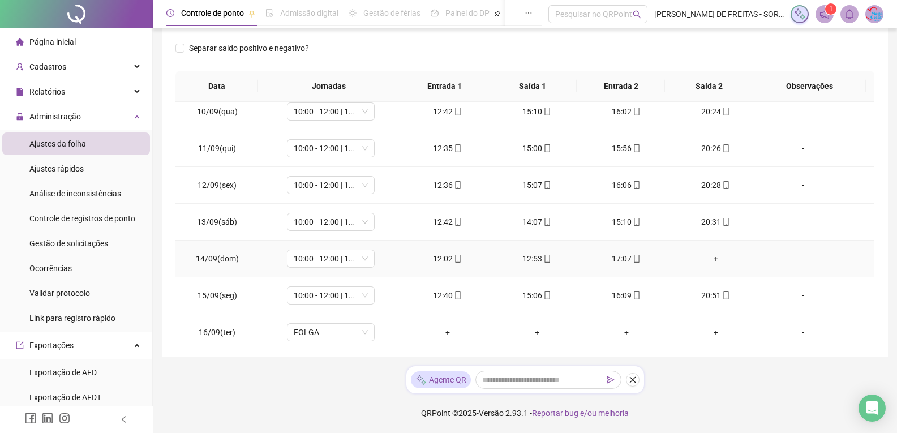
click at [618, 260] on div "17:07" at bounding box center [626, 259] width 71 height 12
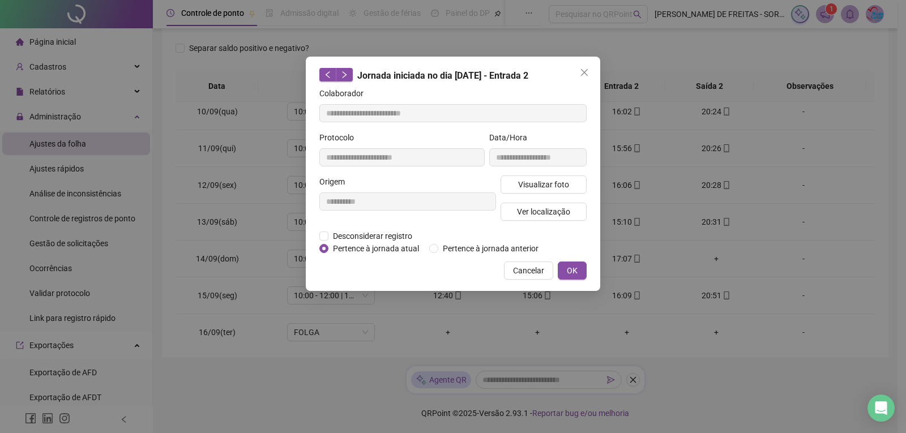
click at [584, 74] on icon "close" at bounding box center [584, 72] width 7 height 7
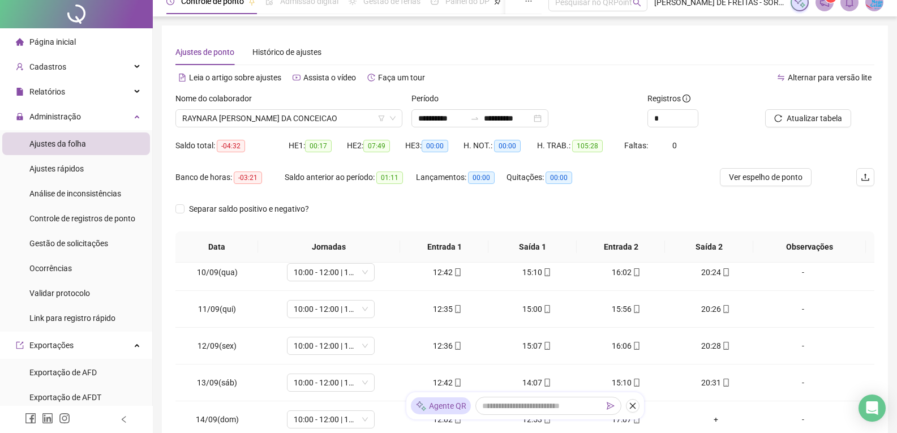
scroll to position [0, 0]
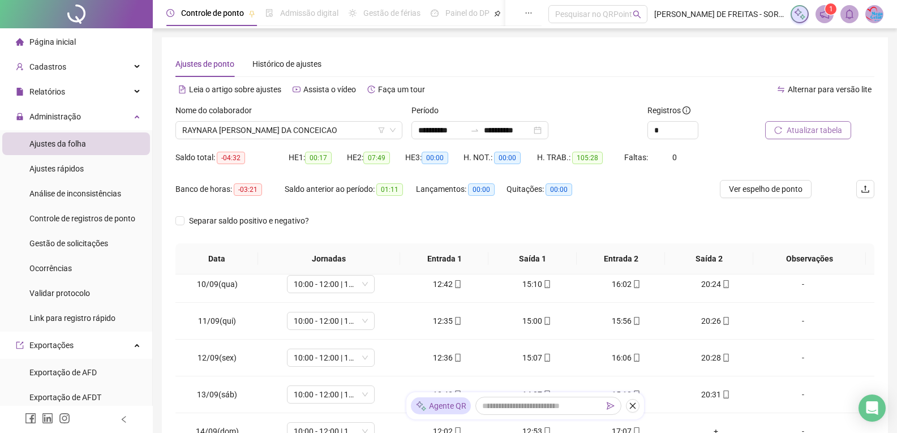
click at [789, 125] on span "Atualizar tabela" at bounding box center [814, 130] width 55 height 12
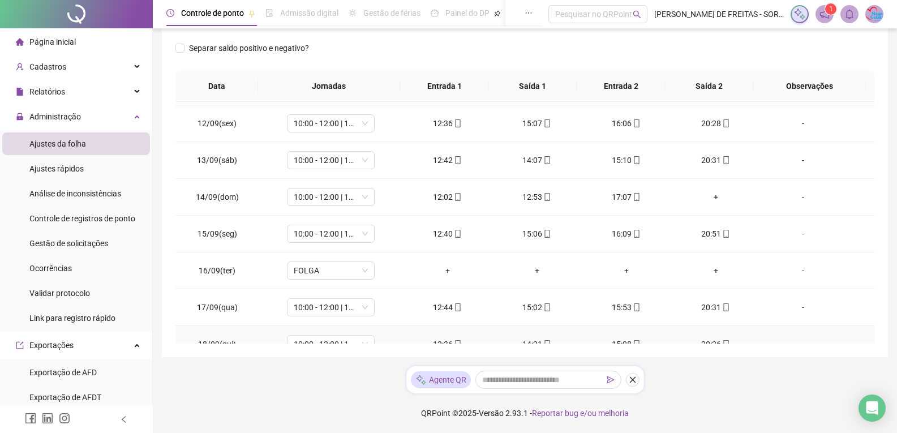
scroll to position [401, 0]
click at [708, 200] on div "+" at bounding box center [716, 197] width 71 height 12
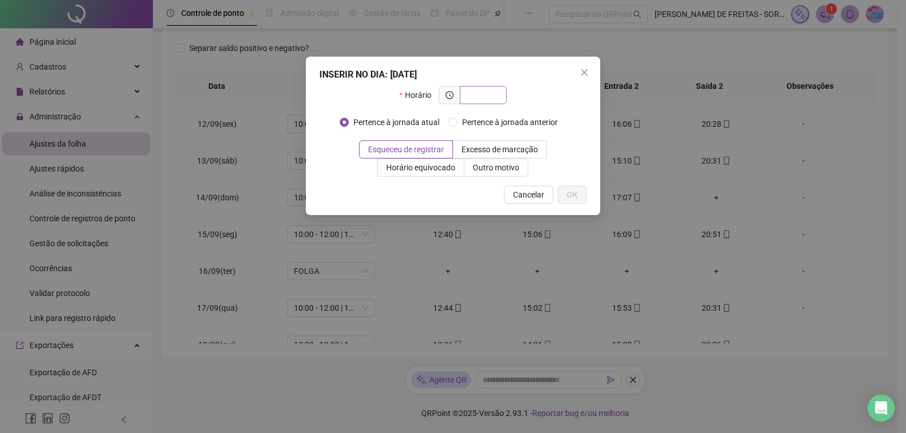
click at [486, 92] on input "text" at bounding box center [482, 95] width 31 height 12
type input "*****"
click at [587, 203] on div "INSERIR NO DIA : [DATE] Horário ***** Pertence à jornada atual Pertence à jorna…" at bounding box center [453, 136] width 294 height 159
click at [580, 198] on button "OK" at bounding box center [572, 195] width 29 height 18
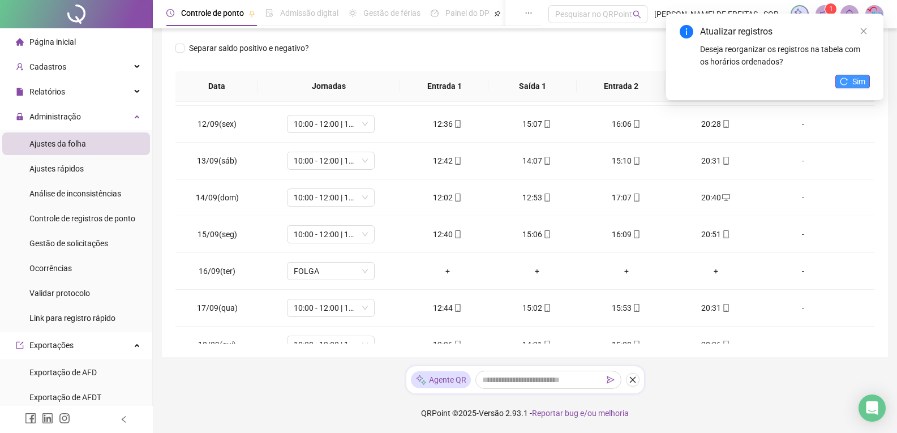
click at [854, 75] on span "Sim" at bounding box center [859, 81] width 13 height 12
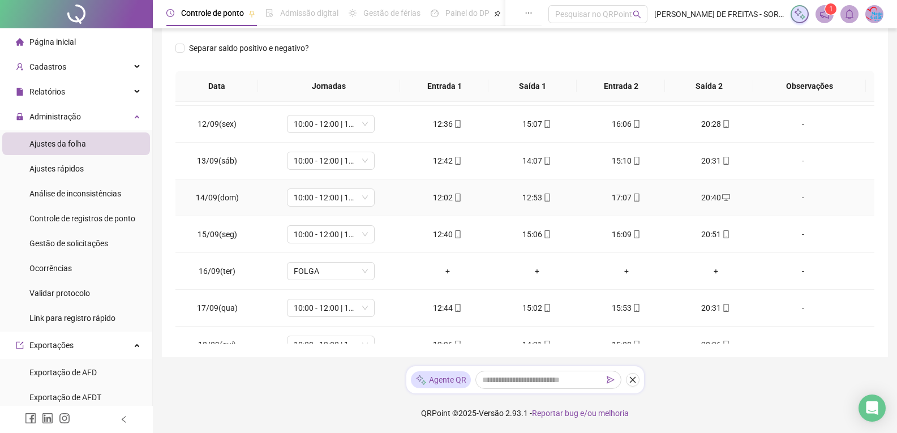
click at [533, 196] on div "12:53" at bounding box center [537, 197] width 71 height 12
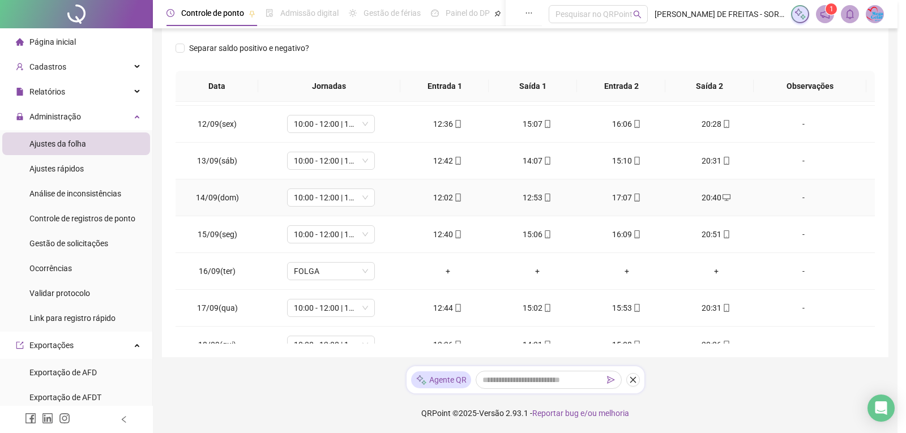
type input "**********"
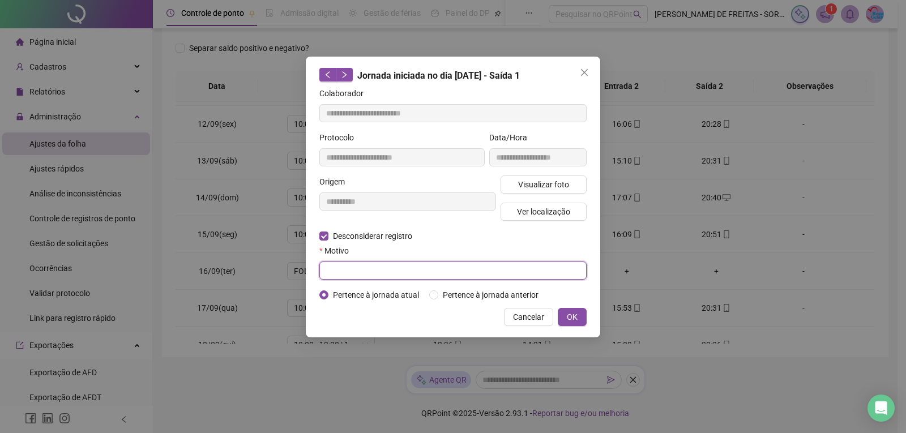
click at [373, 270] on input "text" at bounding box center [452, 271] width 267 height 18
type input "*"
type input "**********"
click at [580, 309] on button "OK" at bounding box center [572, 317] width 29 height 18
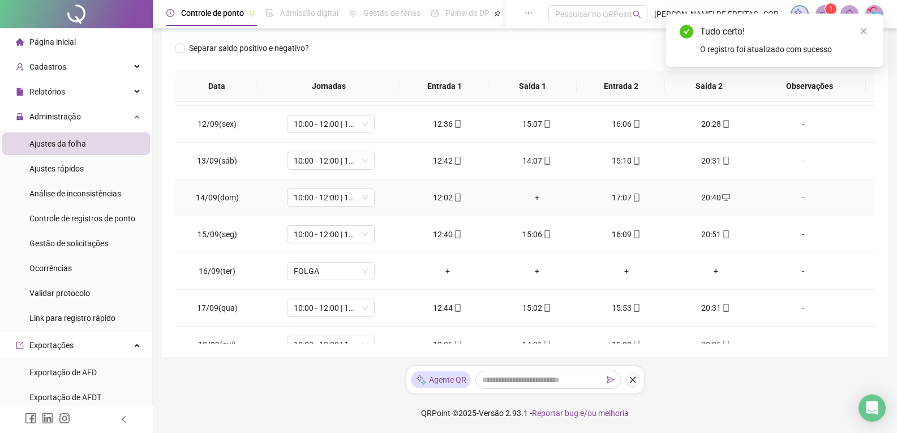
click at [532, 196] on div "+" at bounding box center [537, 197] width 71 height 12
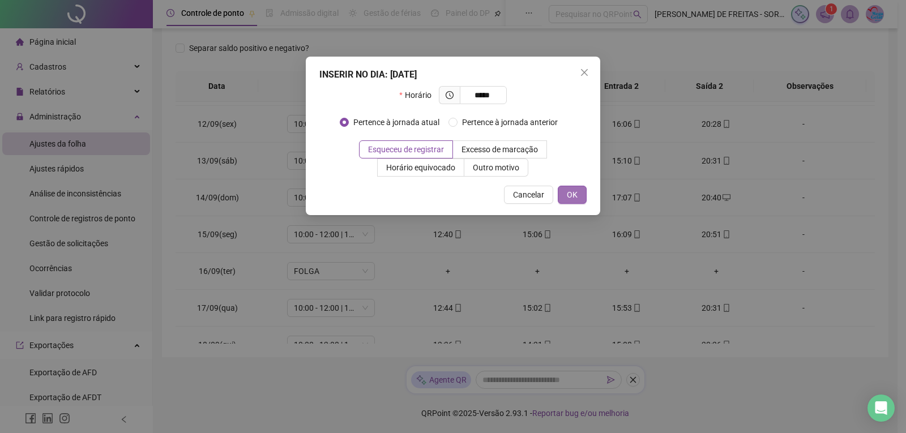
type input "*****"
click at [574, 192] on span "OK" at bounding box center [572, 195] width 11 height 12
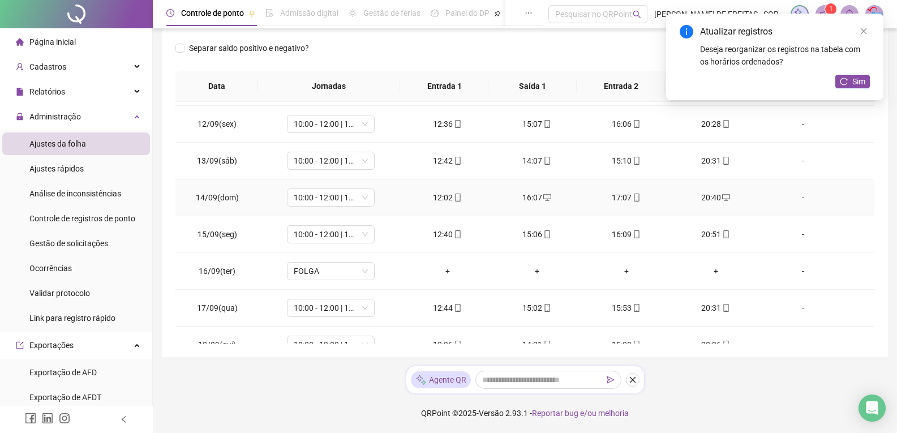
scroll to position [344, 0]
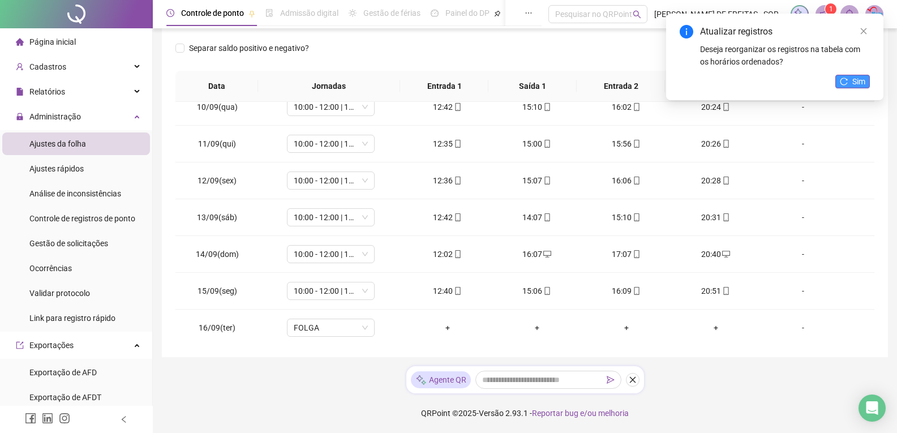
click at [857, 81] on span "Sim" at bounding box center [859, 81] width 13 height 12
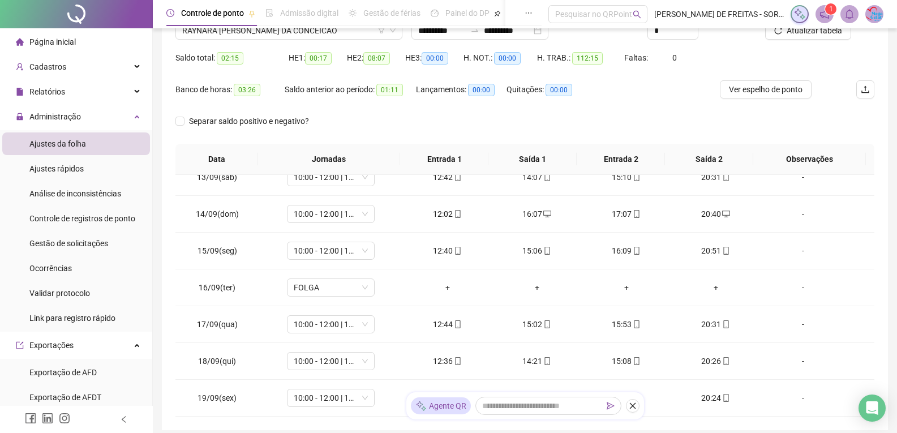
scroll to position [0, 0]
